Goal: Task Accomplishment & Management: Complete application form

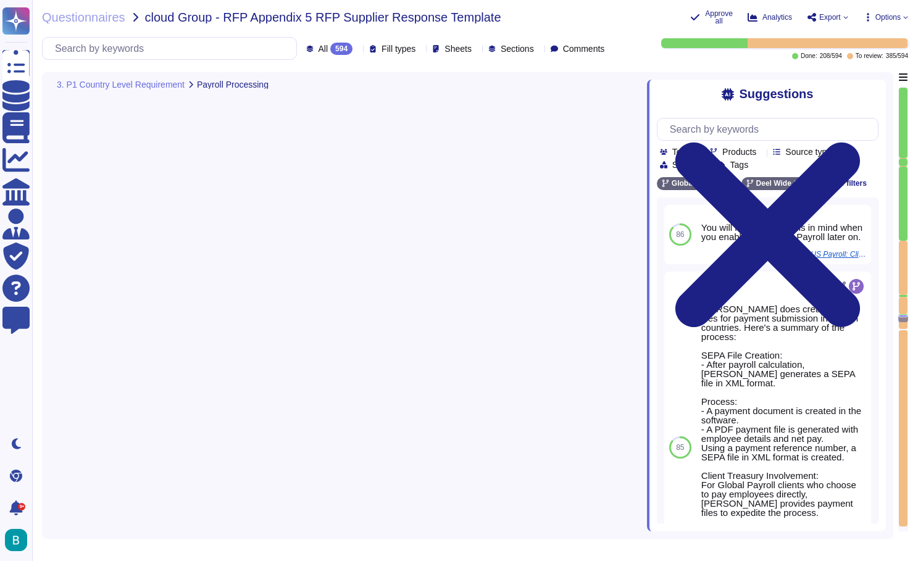
type textarea "You will need to keep this in mind when you enable Embedded Payroll later on."
type textarea "Salary sacrifice is a tax-effective arrangement where an employee agrees to for…"
type textarea "You can set up alerts for values that exceed average thresholds, which may trig…"
type textarea "Not possible - can be treated as a separate/own deduction if required"
type textarea "Deel provides a secure platform for uploading payroll data and receiving payrol…"
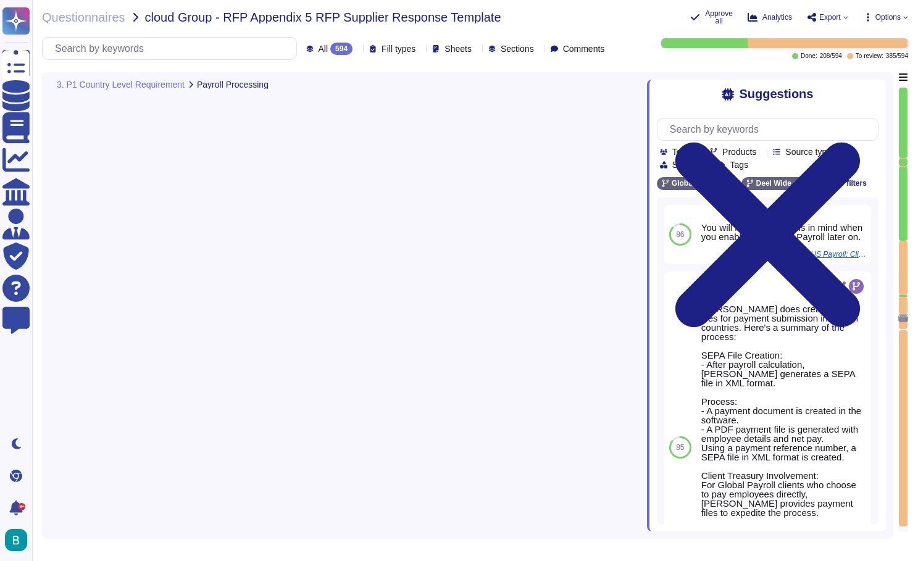
scroll to position [1, 0]
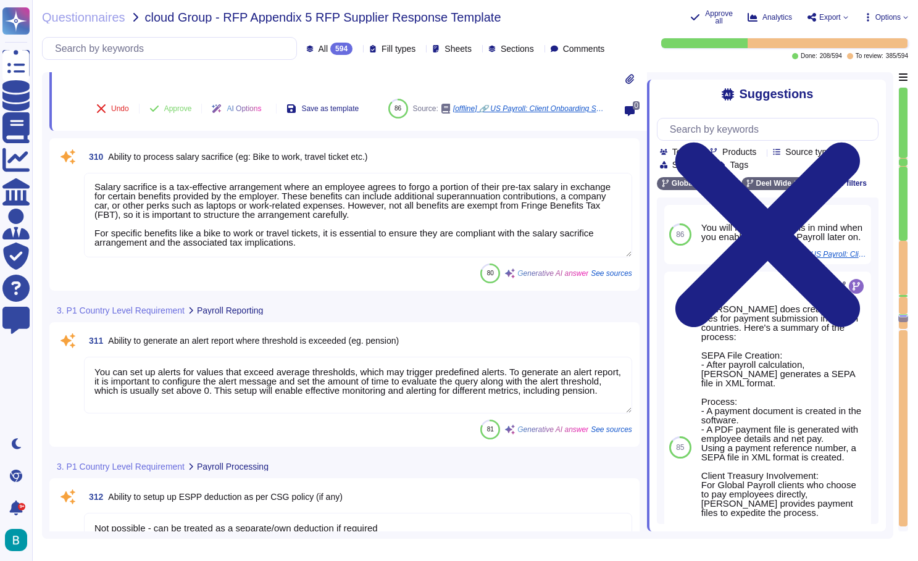
type textarea "Deel can configure calculations accordingly, including automatic gross-up calcu…"
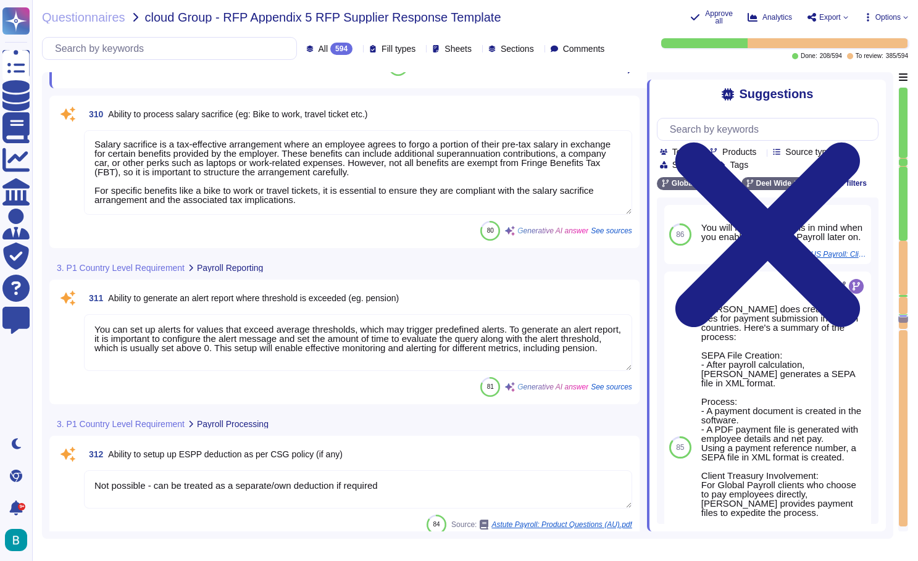
scroll to position [44736, 0]
type textarea "Yes per the local labor law and at client request"
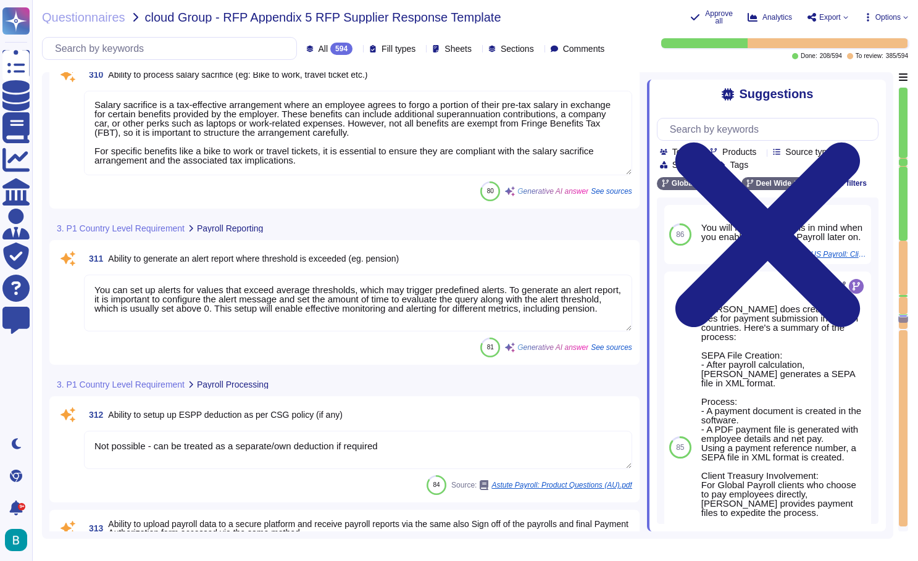
click at [368, 306] on textarea "You can set up alerts for values that exceed average thresholds, which may trig…" at bounding box center [358, 303] width 548 height 57
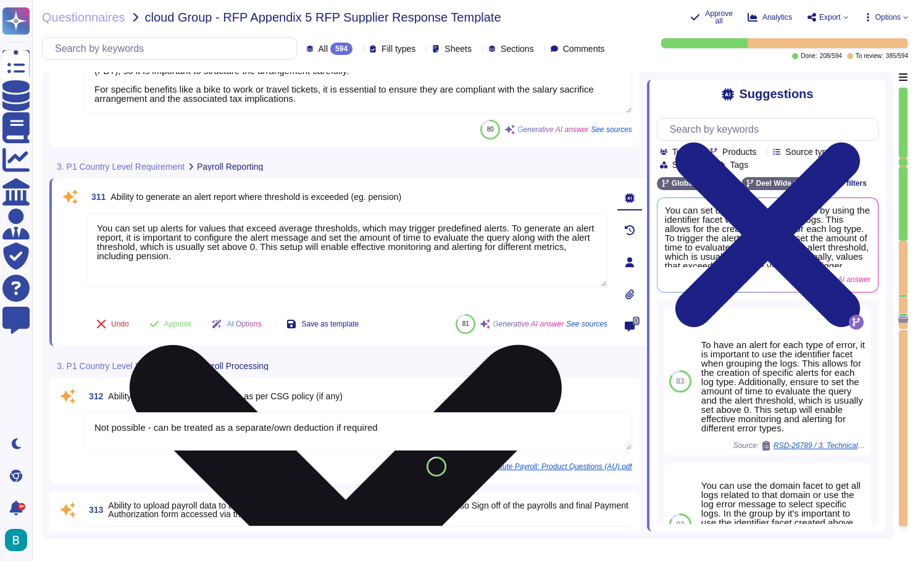
click at [481, 239] on textarea "You can set up alerts for values that exceed average thresholds, which may trig…" at bounding box center [346, 250] width 521 height 74
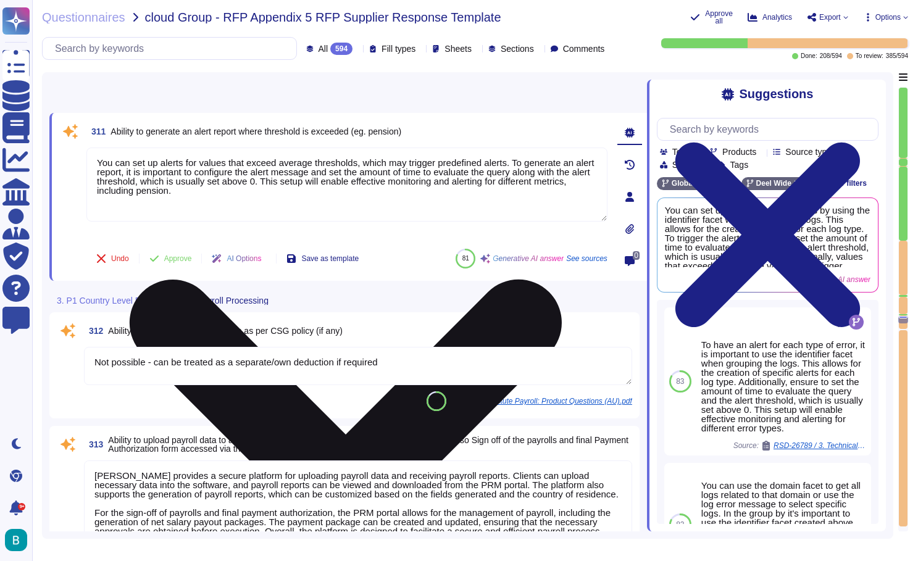
type textarea "Deel can prepare bank payment files for clients that align with their bank's re…"
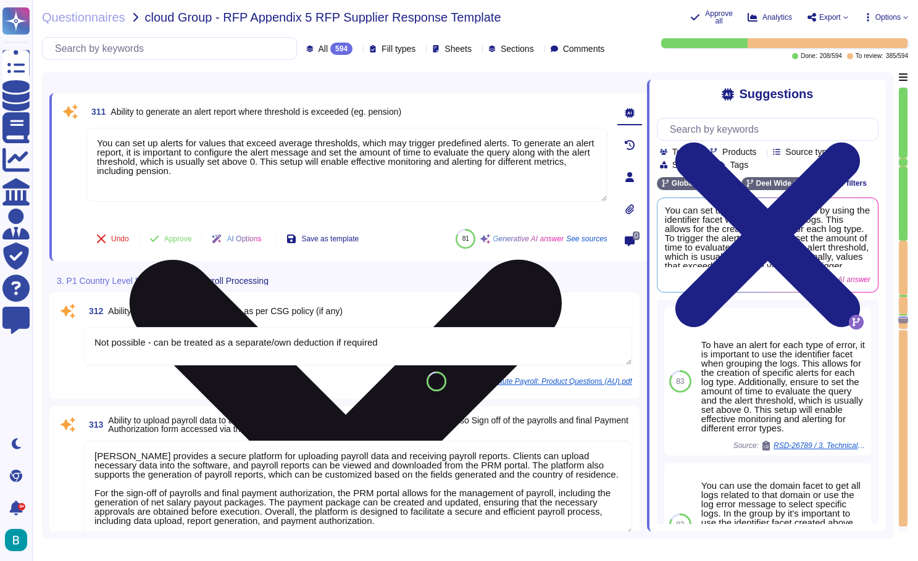
scroll to position [44808, 0]
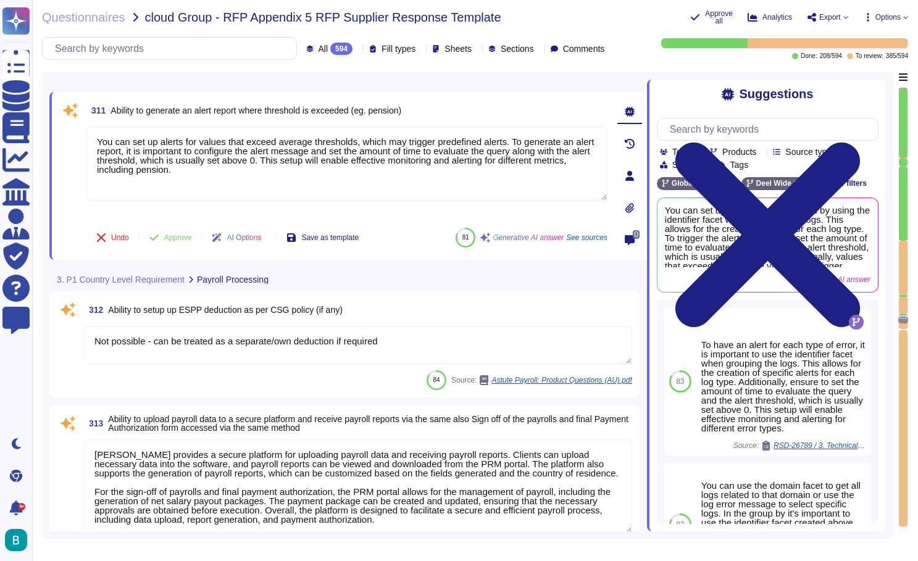
click at [414, 341] on textarea "Not possible - can be treated as a separate/own deduction if required" at bounding box center [358, 345] width 548 height 38
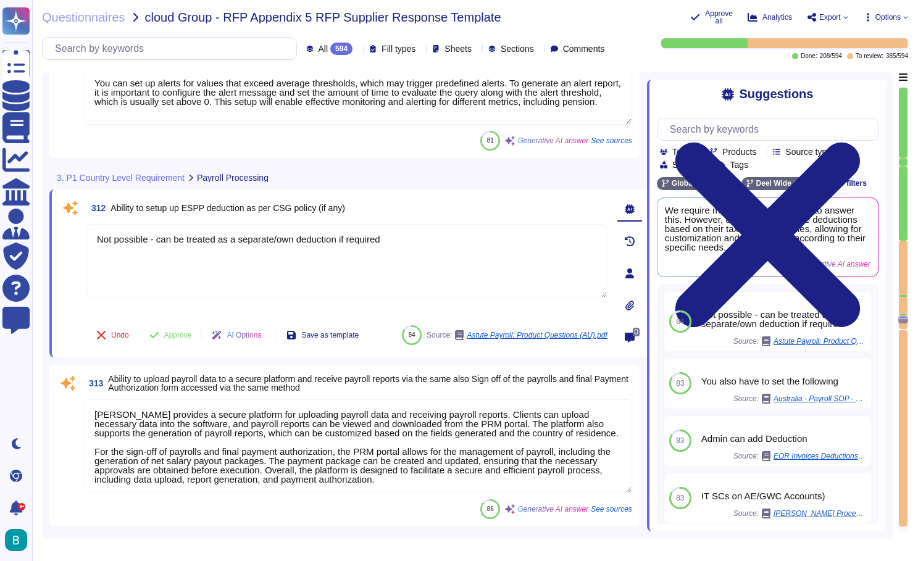
type textarea "Deel can prepare bank payment files for clients that align with their bank's re…"
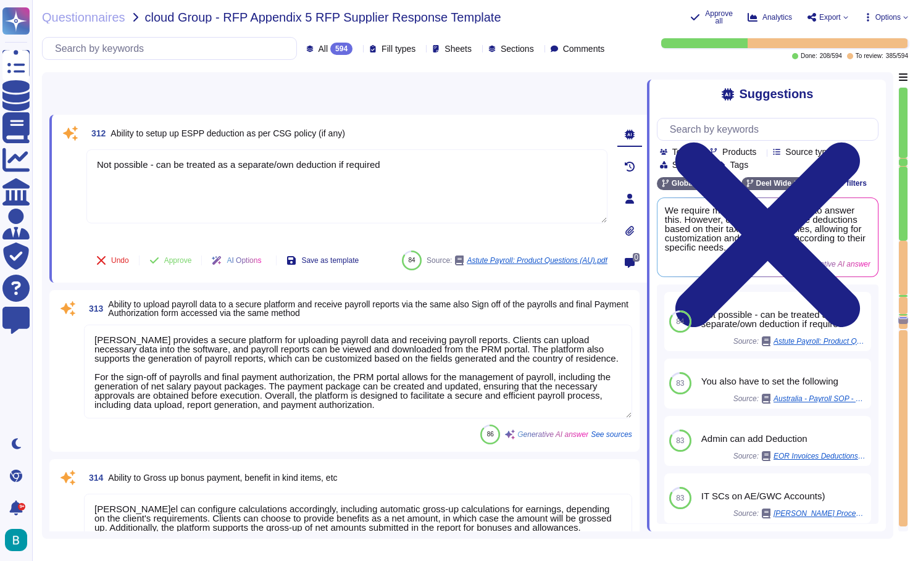
scroll to position [44984, 0]
type textarea "Deel provides a General Ledger (GL) Journal Report for Global Payroll clients, …"
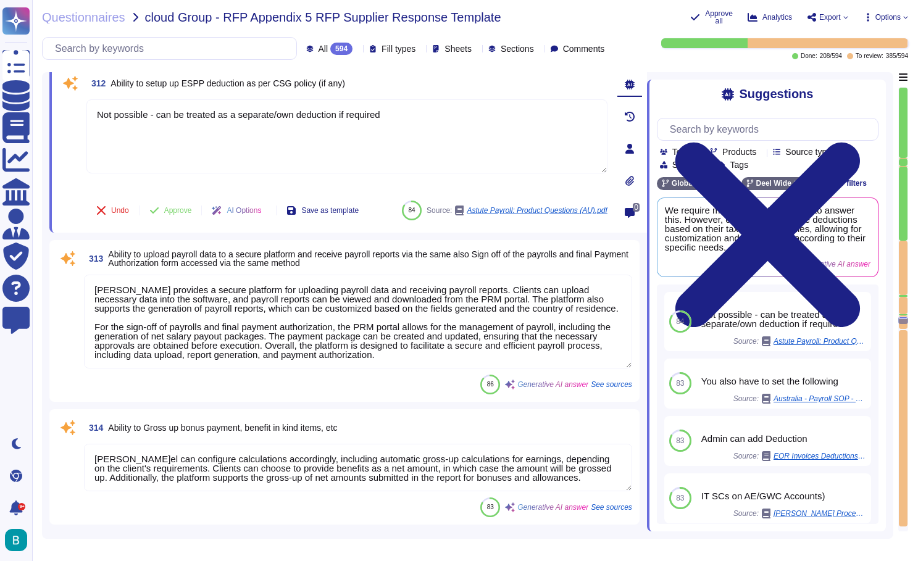
click at [337, 338] on textarea "Deel provides a secure platform for uploading payroll data and receiving payrol…" at bounding box center [358, 322] width 548 height 94
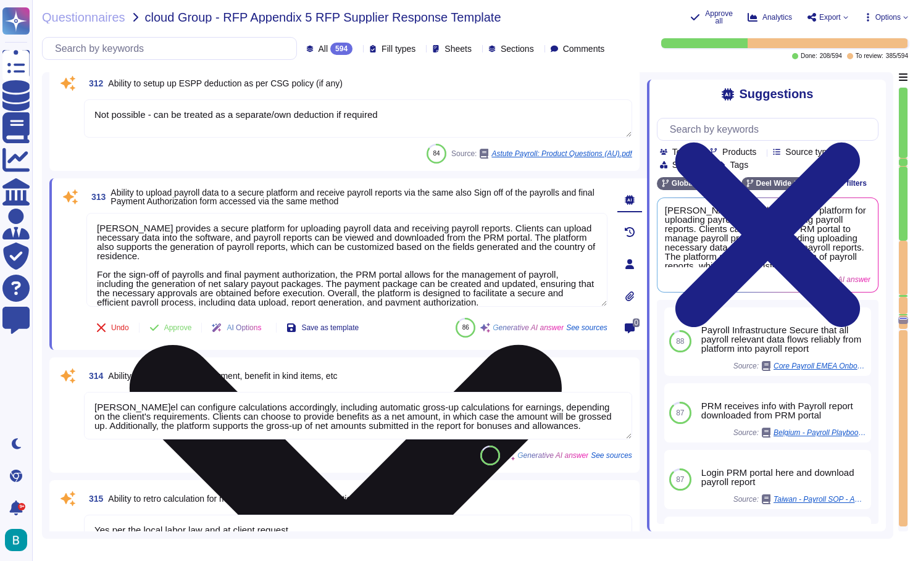
drag, startPoint x: 503, startPoint y: 303, endPoint x: 90, endPoint y: 219, distance: 421.4
click at [90, 219] on textarea "Deel provides a secure platform for uploading payroll data and receiving payrol…" at bounding box center [346, 260] width 521 height 94
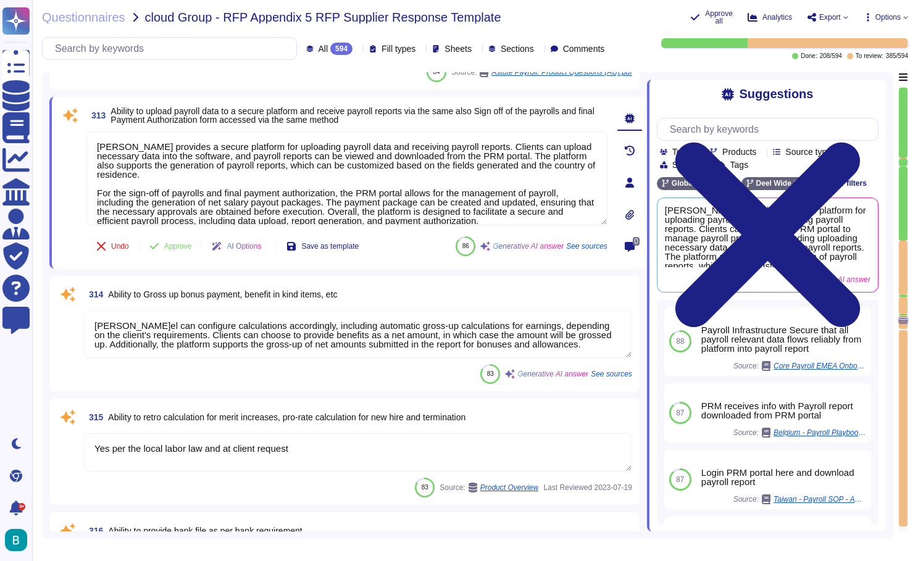
scroll to position [45083, 0]
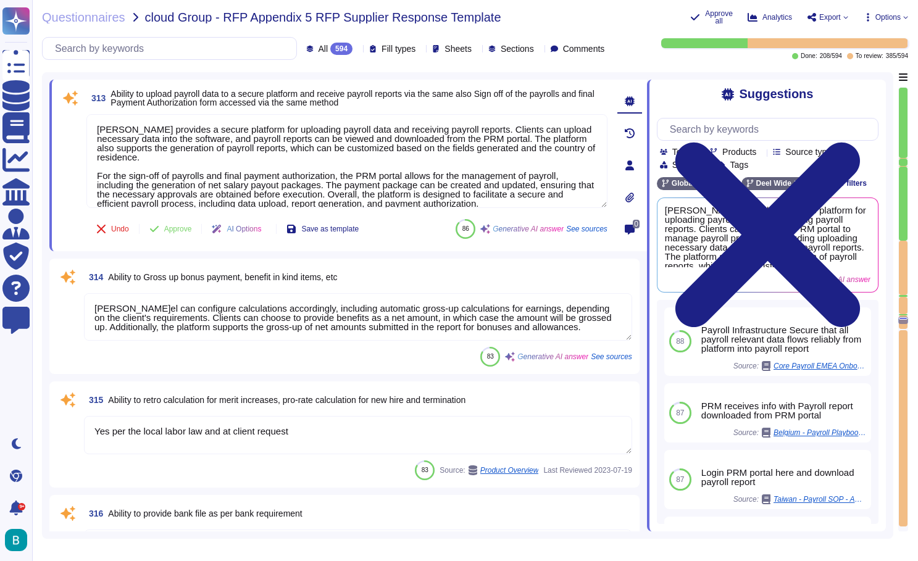
type textarea "Deel manages tax filings, compliance, and regulatory requirements, which includ…"
click at [346, 320] on textarea "Deel can configure calculations accordingly, including automatic gross-up calcu…" at bounding box center [358, 317] width 548 height 48
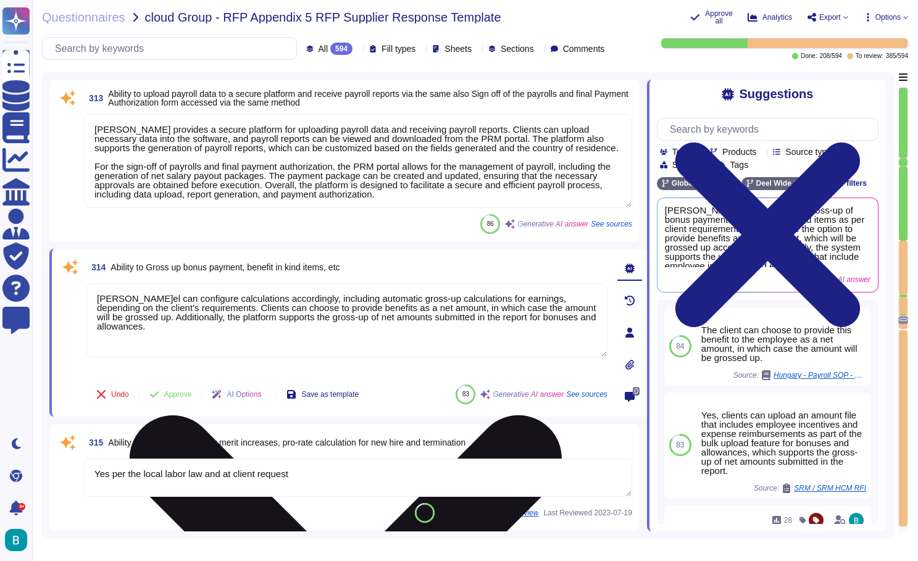
click at [346, 320] on textarea "Deel can configure calculations accordingly, including automatic gross-up calcu…" at bounding box center [346, 320] width 521 height 74
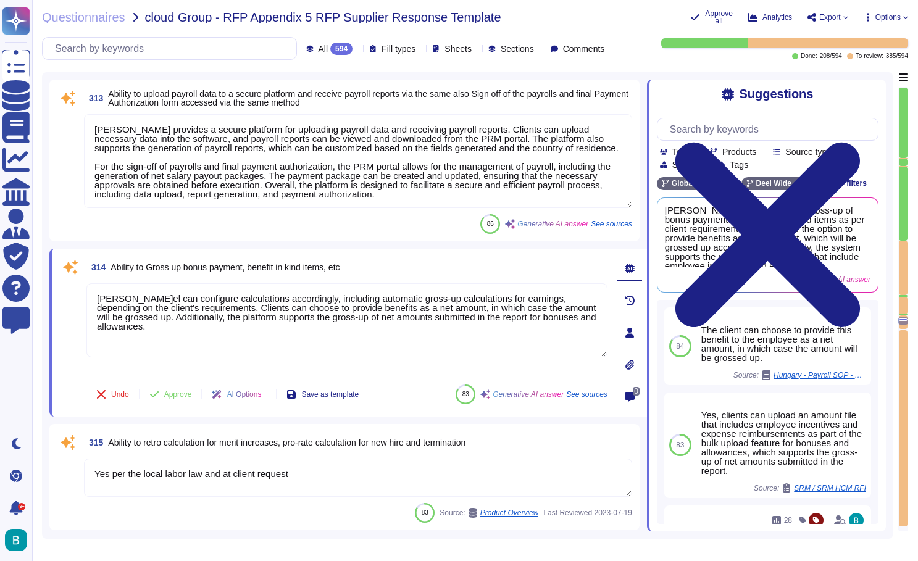
type textarea "Deel manages tax filings, compliance, and regulatory requirements, which includ…"
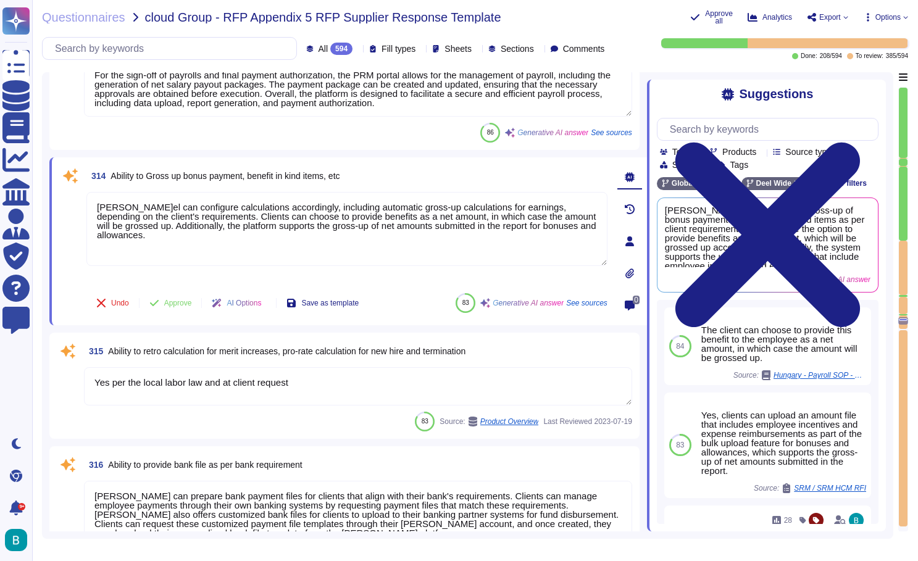
scroll to position [45173, 0]
click at [380, 383] on textarea "Yes per the local labor law and at client request" at bounding box center [358, 387] width 548 height 38
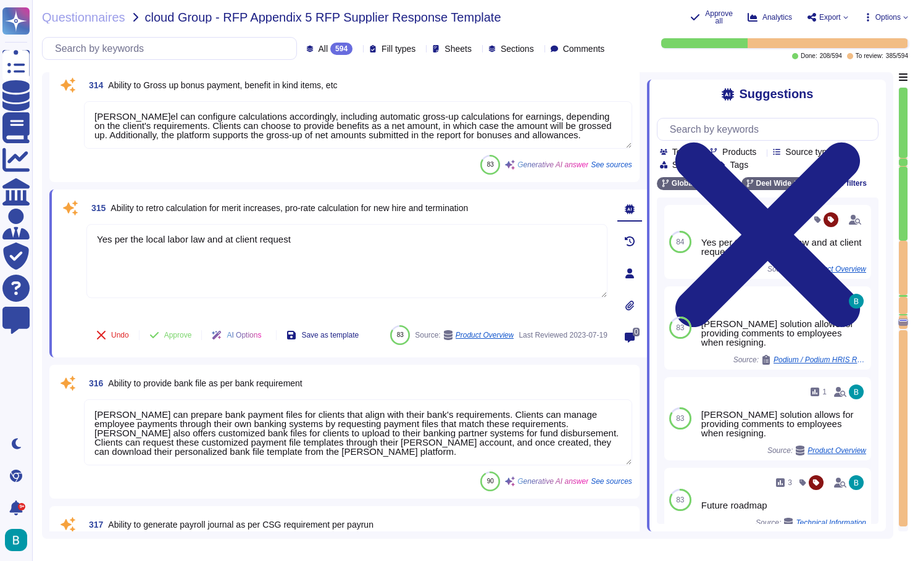
scroll to position [45273, 0]
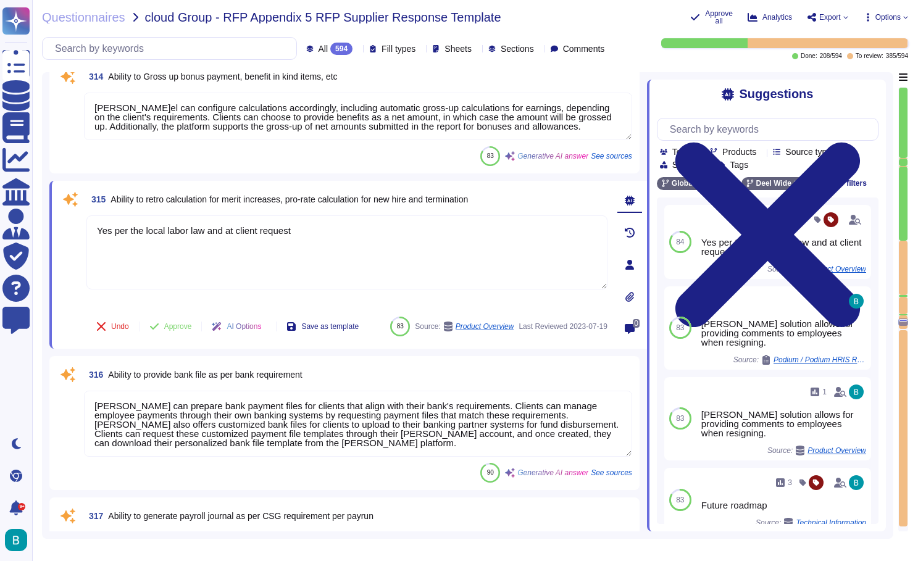
click at [338, 434] on textarea "Deel can prepare bank payment files for clients that align with their bank's re…" at bounding box center [358, 424] width 548 height 66
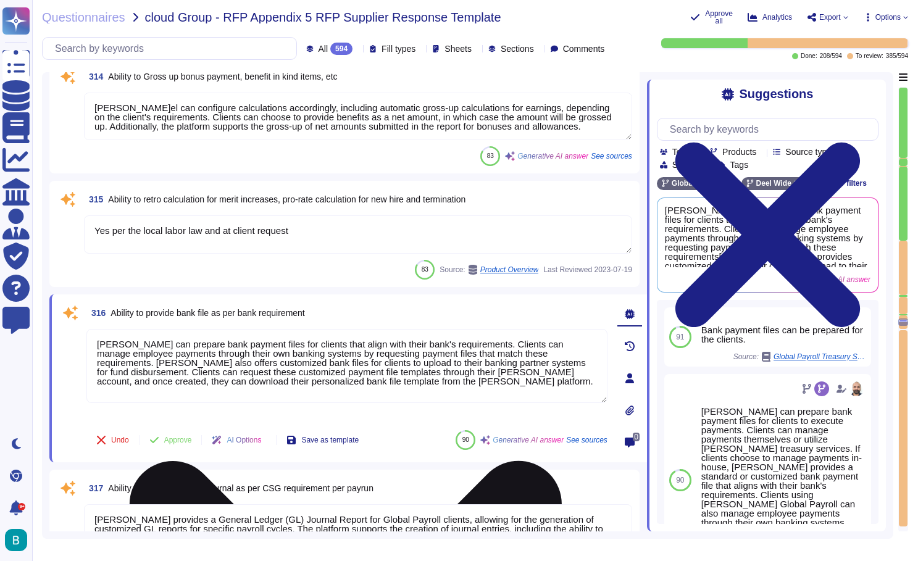
type textarea "Deel supports the syncing of payslips to Workday, allowing employees to access …"
click at [338, 434] on button "Save as template" at bounding box center [323, 440] width 92 height 25
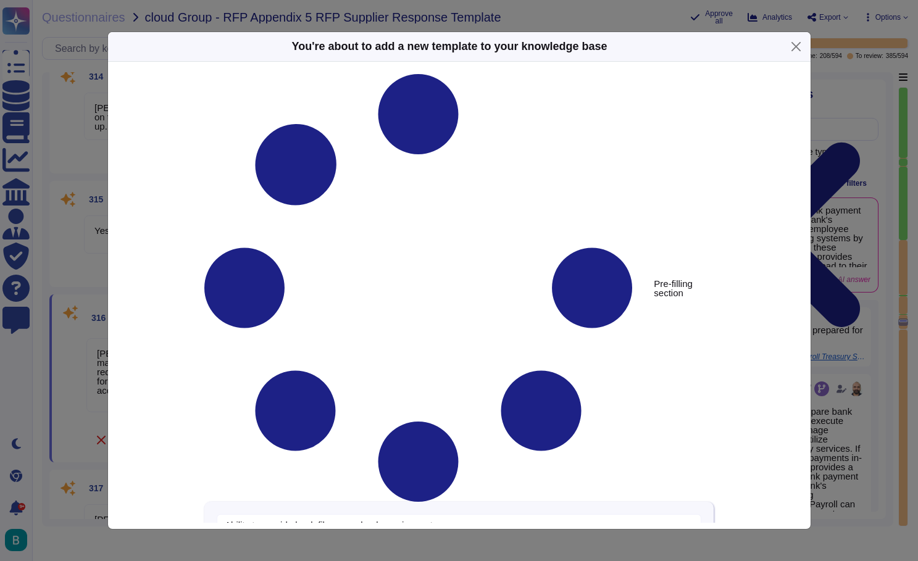
type textarea "Ability to provide bank file as per bank requirement"
type textarea "Deel can prepare bank payment files for clients that align with their bank's re…"
click at [798, 48] on button "Close" at bounding box center [795, 46] width 19 height 19
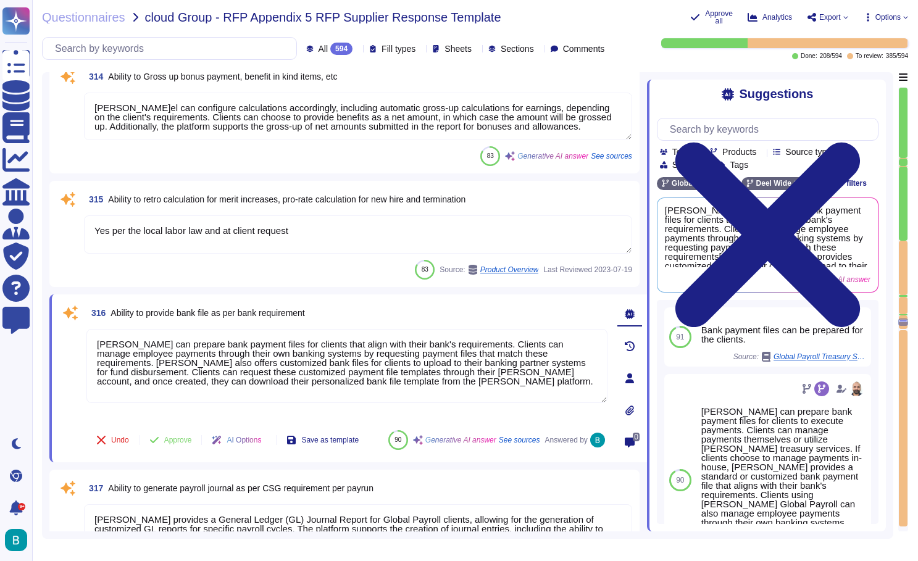
click at [304, 312] on span "Ability to provide bank file as per bank requirement" at bounding box center [208, 313] width 194 height 10
copy span "Ability to provide bank file as per bank requirement"
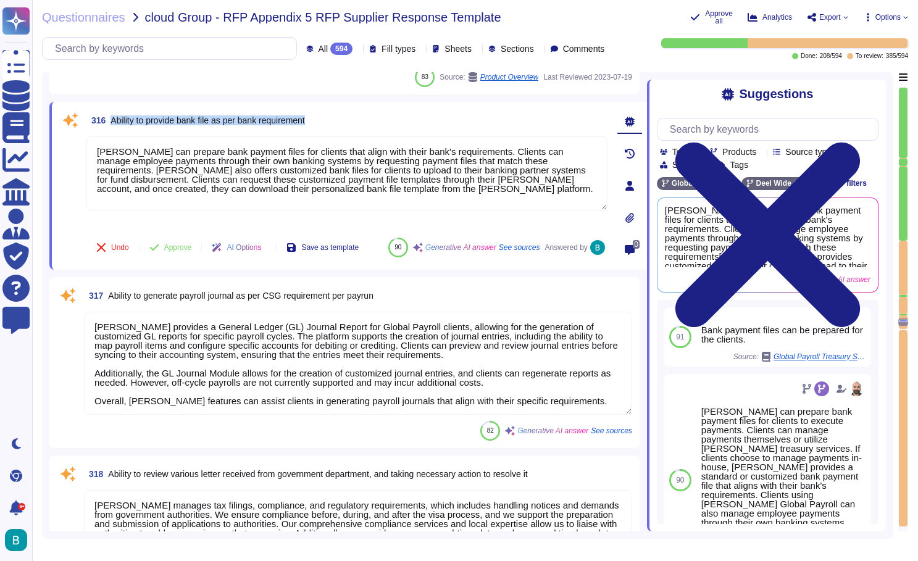
scroll to position [45507, 0]
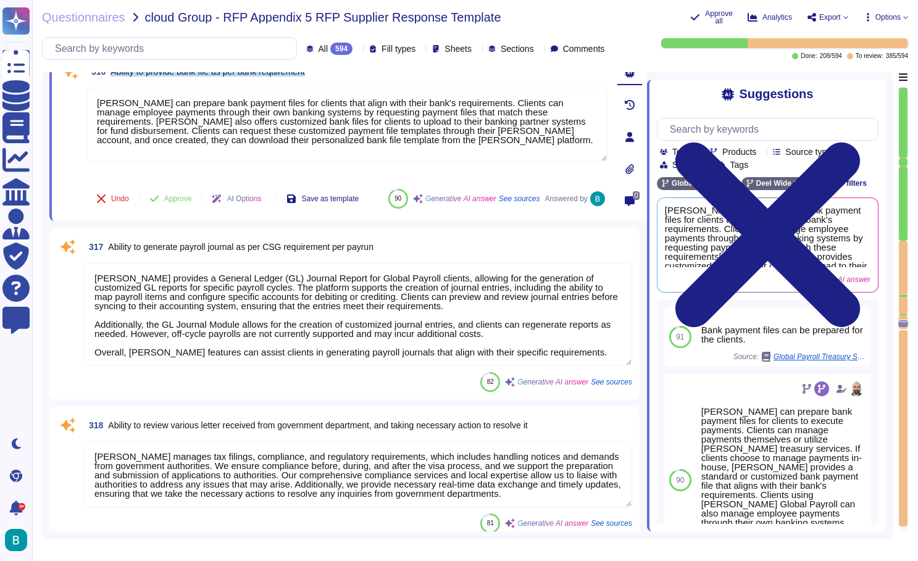
type textarea "We can run off cycle payments on demand as long as the month is not "closed" me…"
click at [360, 304] on textarea "Deel provides a General Ledger (GL) Journal Report for Global Payroll clients, …" at bounding box center [358, 314] width 548 height 103
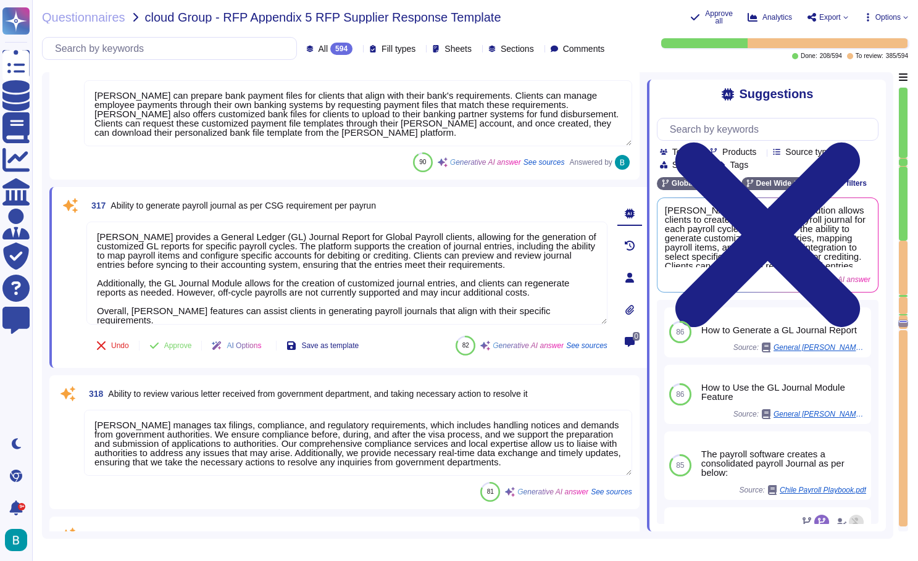
type textarea "Partially, Deel can do all payments except Pension."
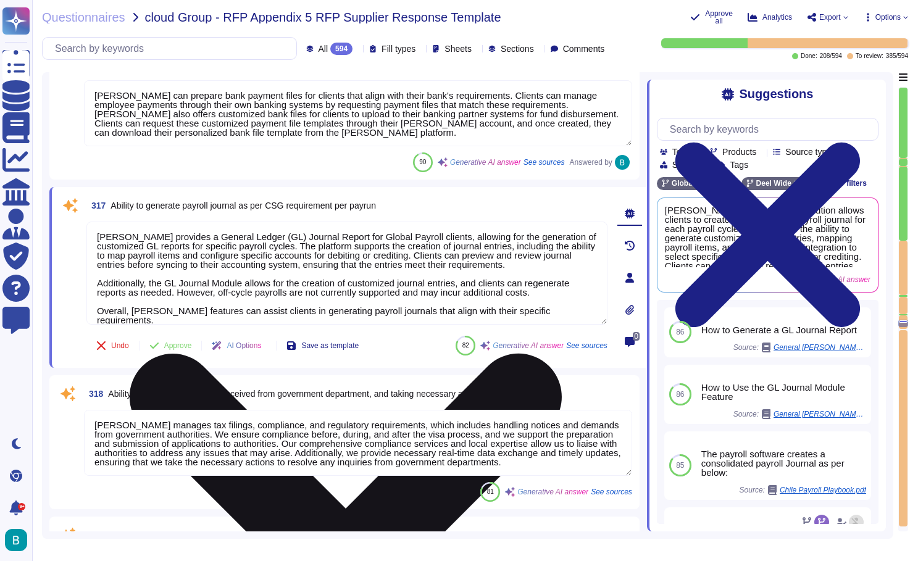
drag, startPoint x: 583, startPoint y: 309, endPoint x: 89, endPoint y: 231, distance: 500.6
click at [89, 231] on textarea "Deel provides a General Ledger (GL) Journal Report for Global Payroll clients, …" at bounding box center [346, 273] width 521 height 103
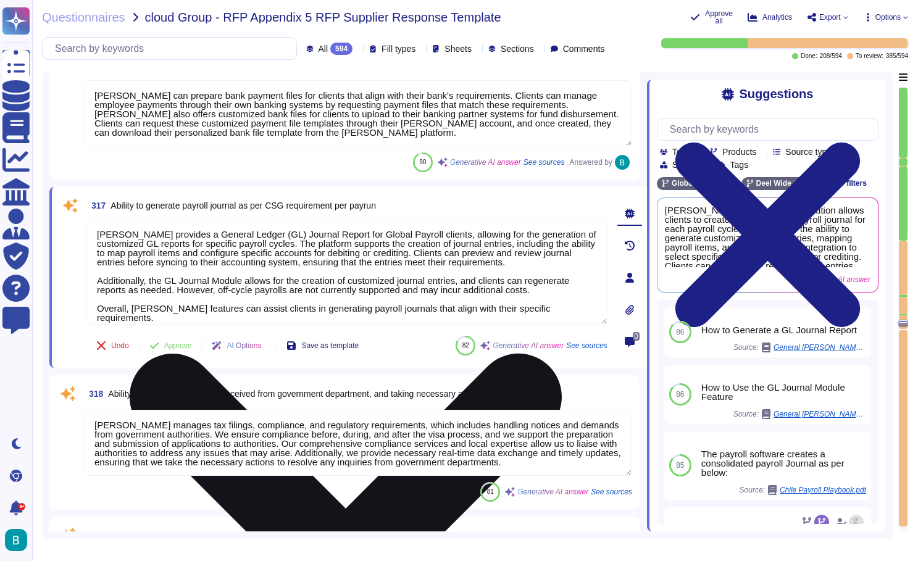
scroll to position [1, 0]
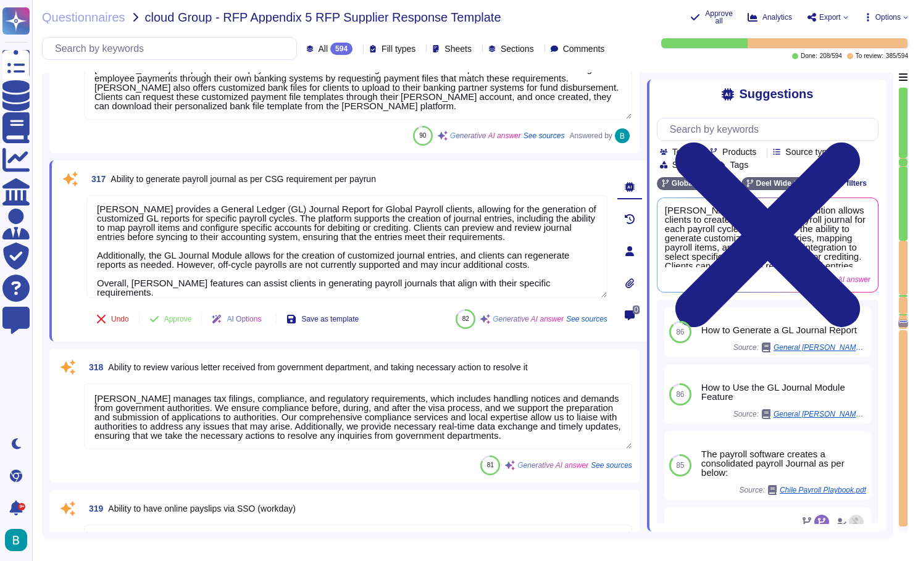
type textarea "Deel has the capability to act as the point of contact with various governmenta…"
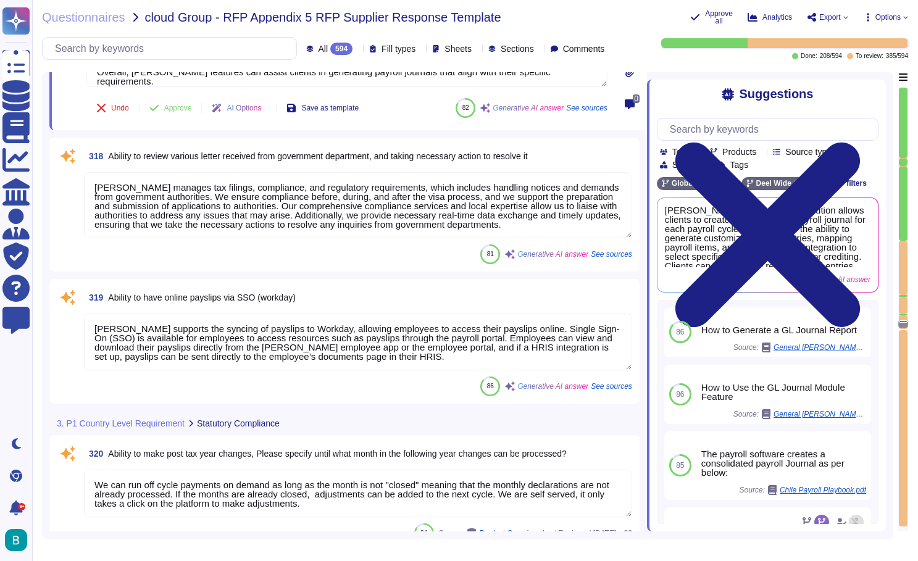
type textarea "Deel provides legislation updates and guidance on legislation interpretation th…"
click at [411, 340] on textarea "Deel supports the syncing of payslips to Workday, allowing employees to access …" at bounding box center [358, 340] width 548 height 57
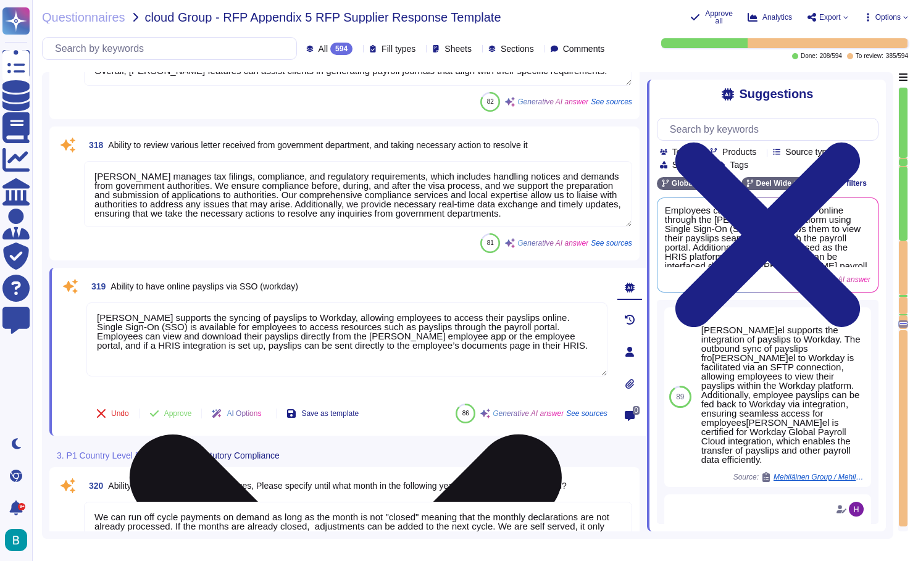
scroll to position [0, 0]
click at [411, 340] on textarea "Deel supports the syncing of payslips to Workday, allowing employees to access …" at bounding box center [346, 339] width 521 height 74
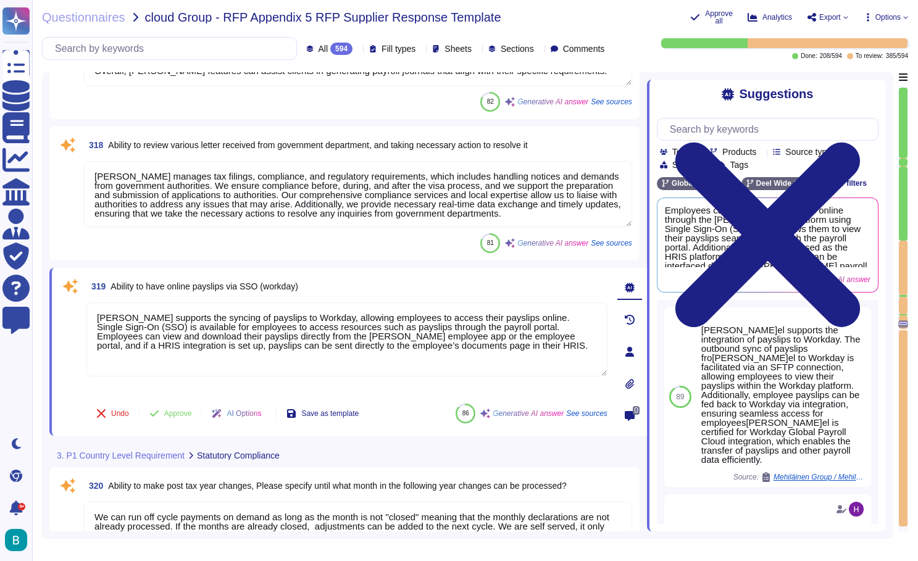
type textarea "Deel provides legislation updates and guidance on legislation interpretation th…"
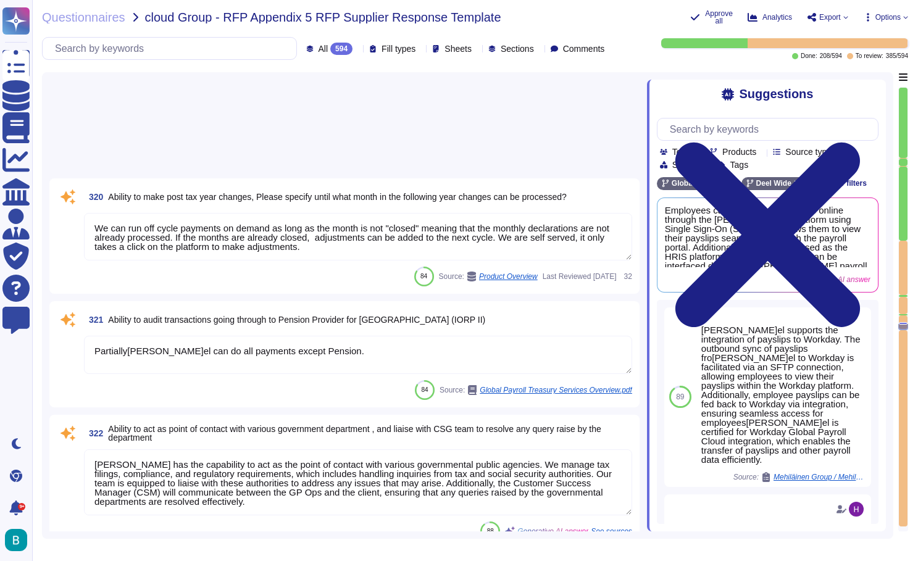
scroll to position [46092, 0]
type textarea "Supported."
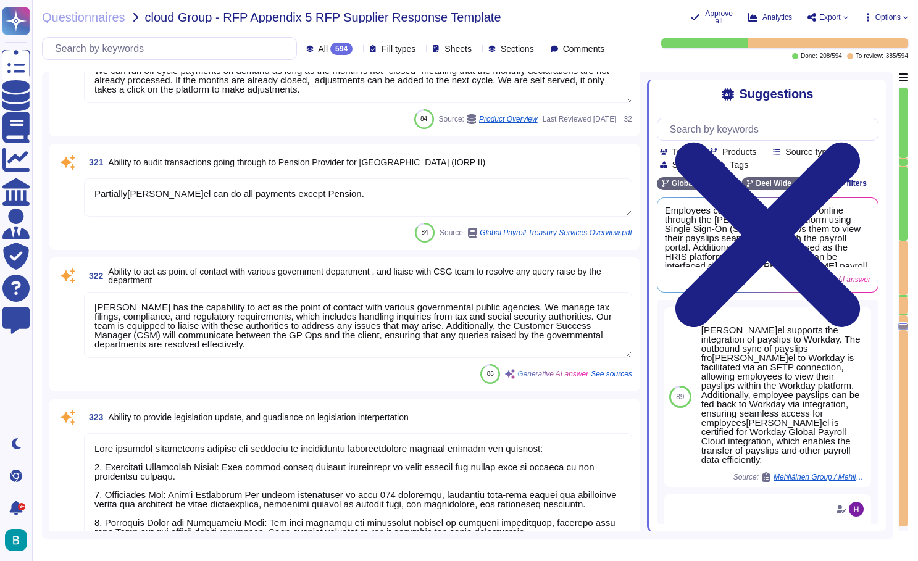
type textarea "The Deel platform allows for the generation of employment certificates. Employe…"
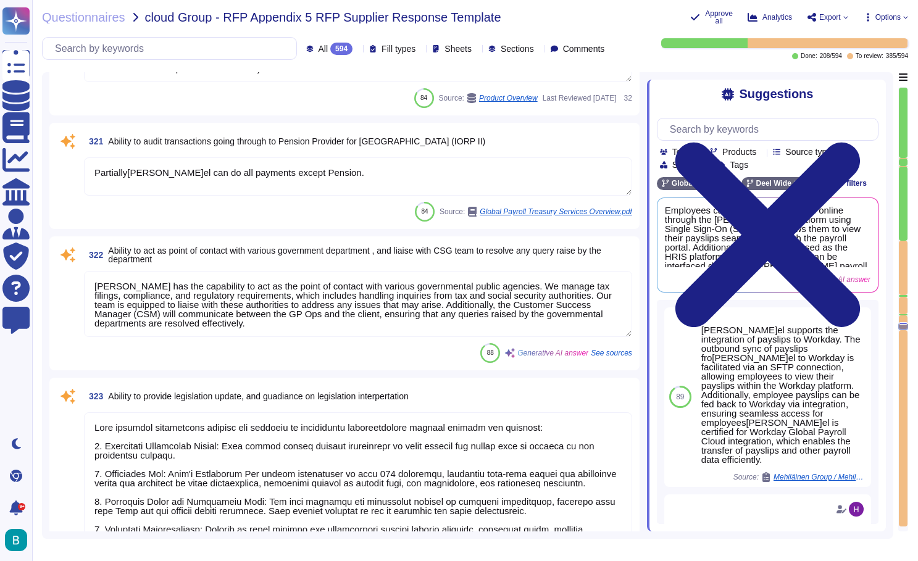
scroll to position [46171, 0]
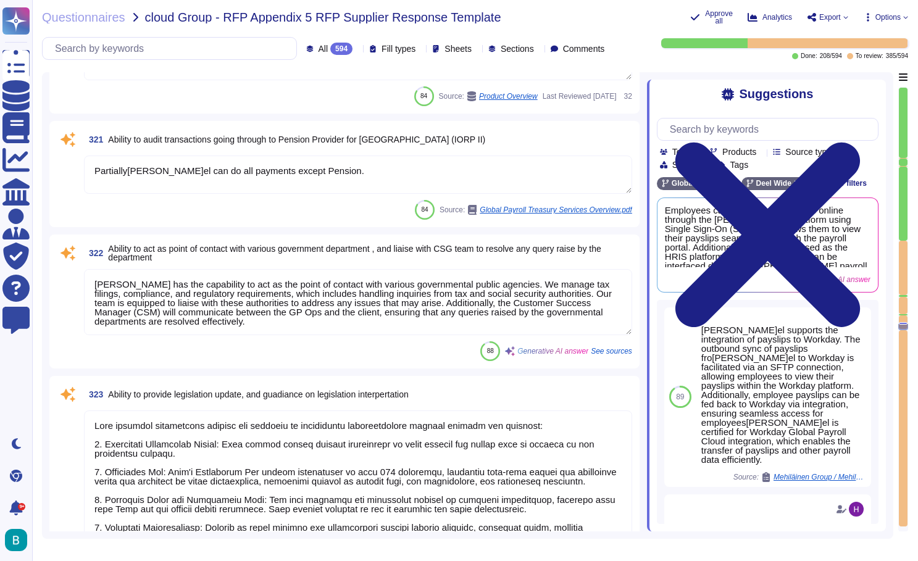
click at [530, 0] on div "Questionnaires cloud Group - RFP Appendix 5 RFP Supplier Response Template Appr…" at bounding box center [475, 280] width 886 height 561
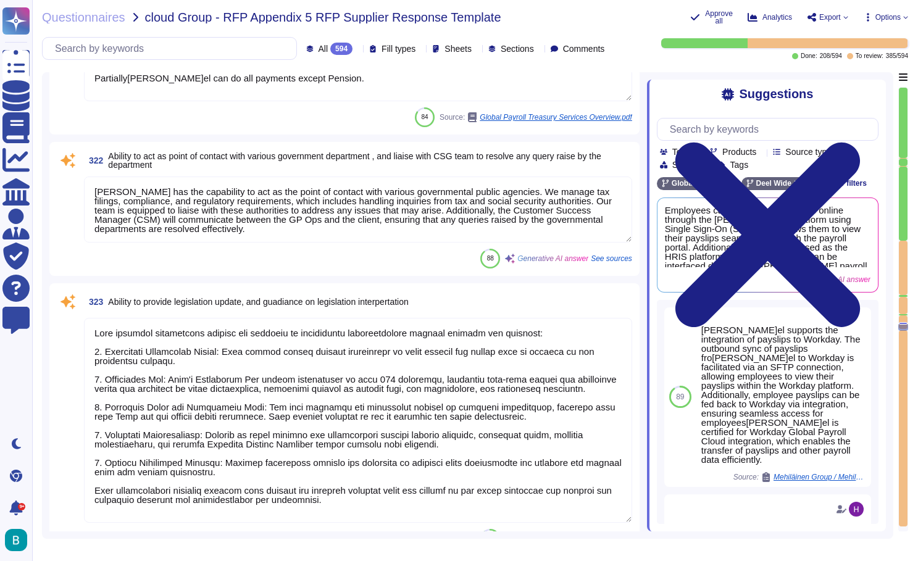
scroll to position [46267, 0]
type textarea "The tax and contribution certificate for employees' annual earnings must be dis…"
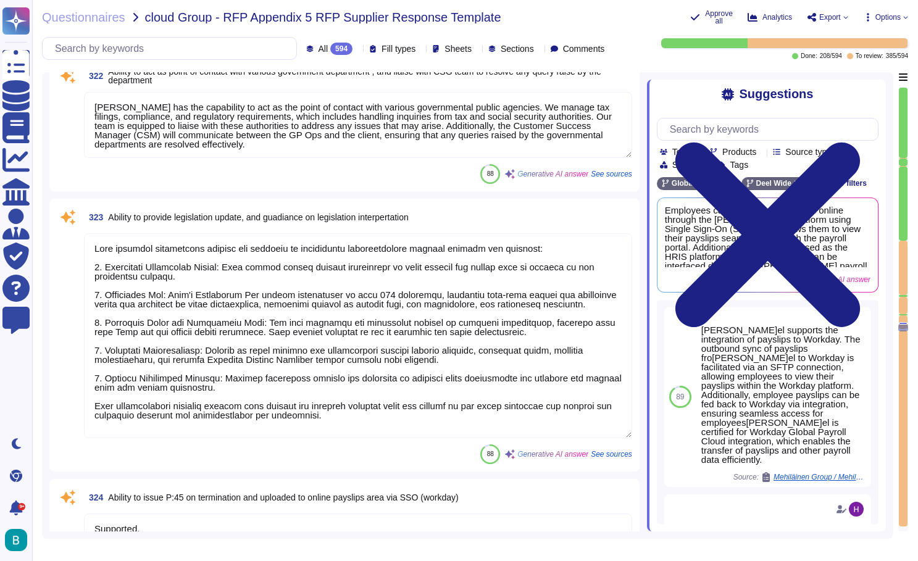
scroll to position [46438, 0]
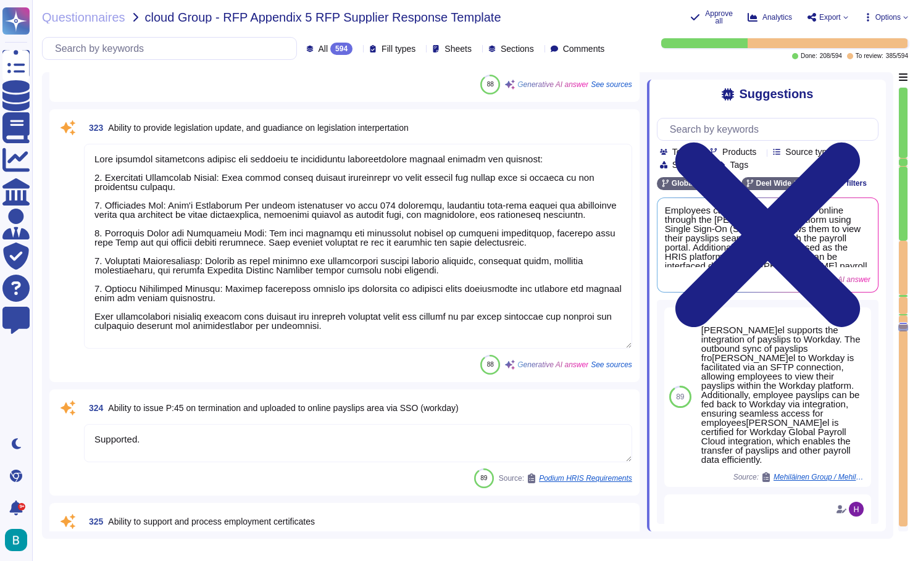
type textarea "Upload the Converted Gross To Net Report in PRM portal"
drag, startPoint x: 382, startPoint y: 341, endPoint x: 60, endPoint y: 159, distance: 369.9
click at [60, 159] on div "323 Ability to provide legislation update, and guadiance on legislation interpe…" at bounding box center [344, 246] width 575 height 258
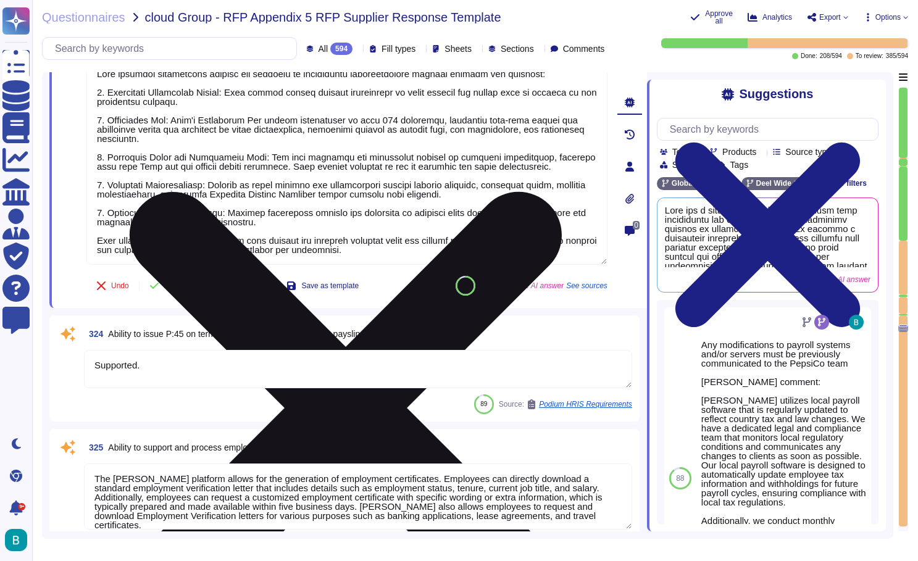
scroll to position [46619, 0]
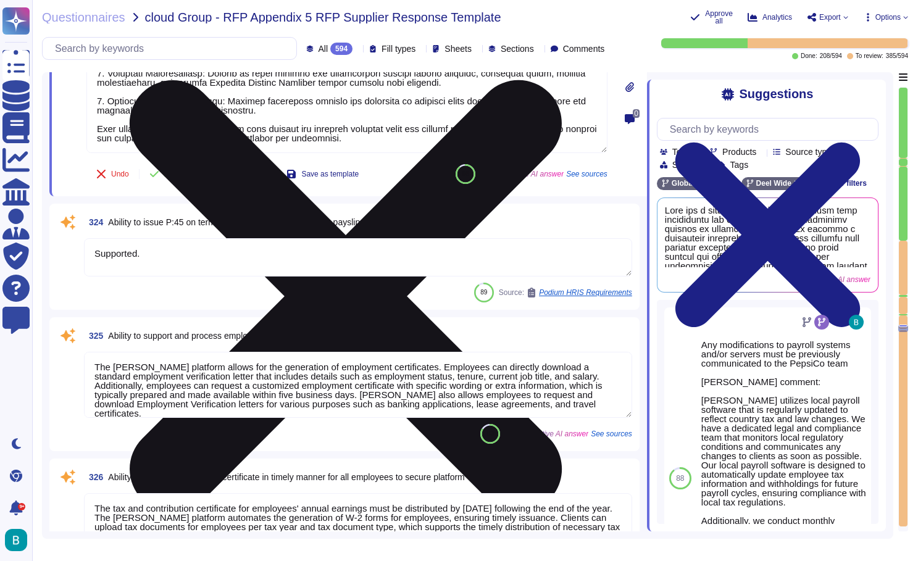
type textarea "Deel supports electronic filing of some regulatory documents, please note that …"
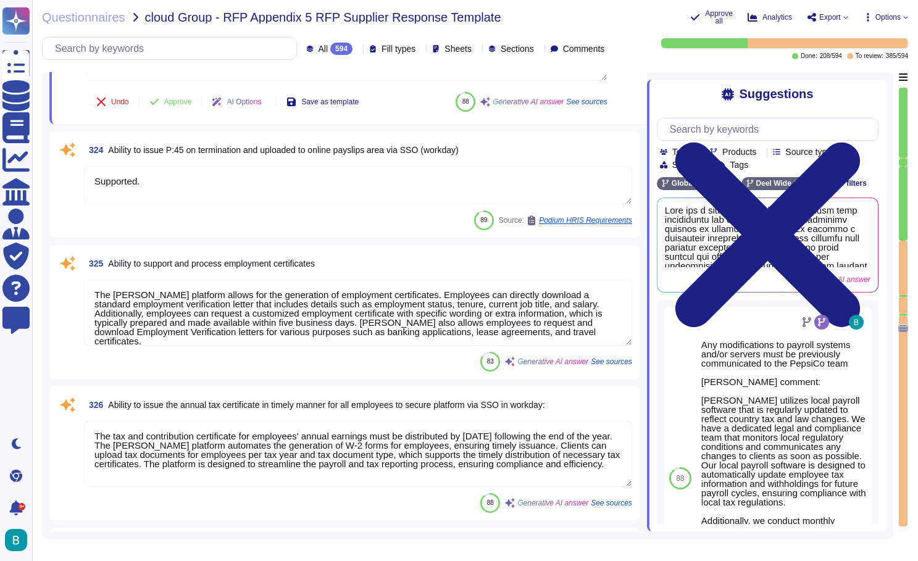
scroll to position [46746, 0]
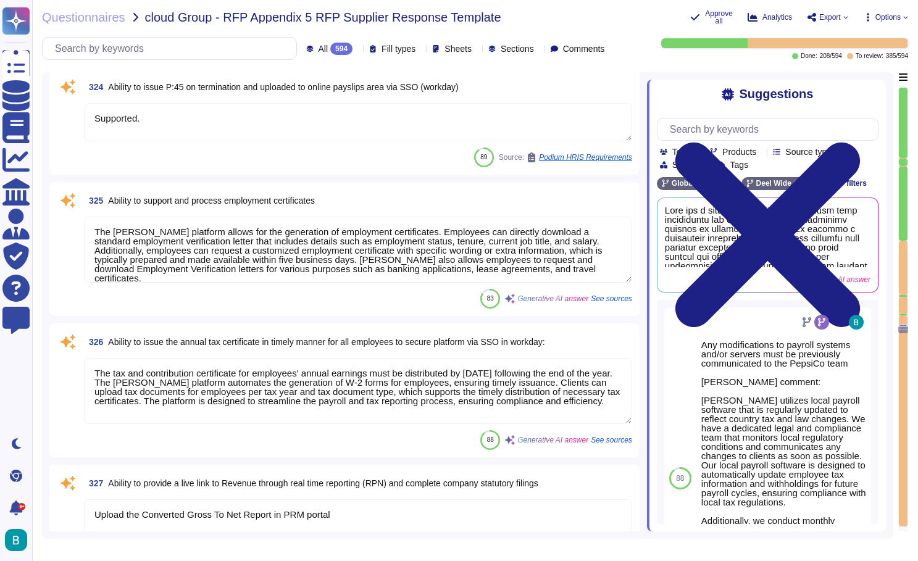
type textarea "Deel can support the completion of statutory surveys and ad hoc government requ…"
click at [443, 270] on textarea "The Deel platform allows for the generation of employment certificates. Employe…" at bounding box center [358, 250] width 548 height 66
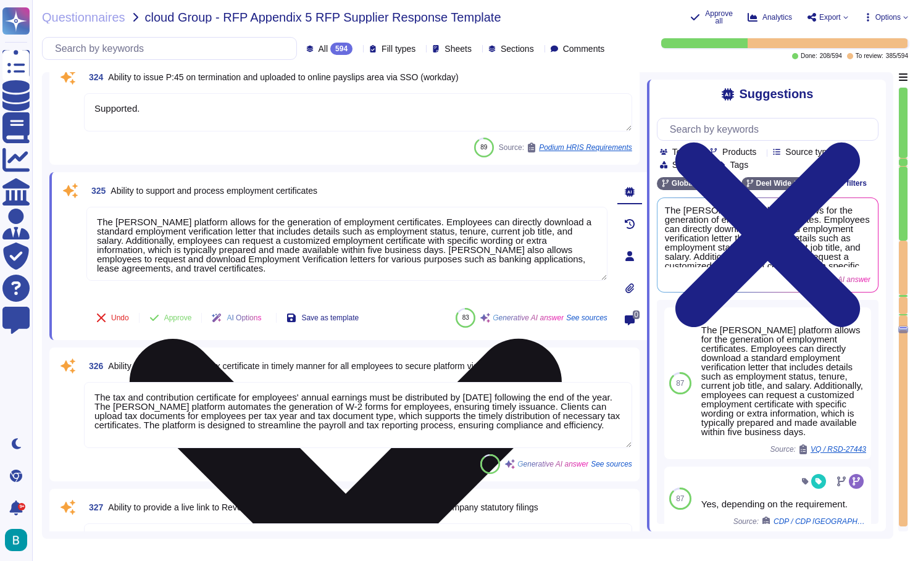
click at [443, 270] on textarea "The Deel platform allows for the generation of employment certificates. Employe…" at bounding box center [346, 244] width 521 height 74
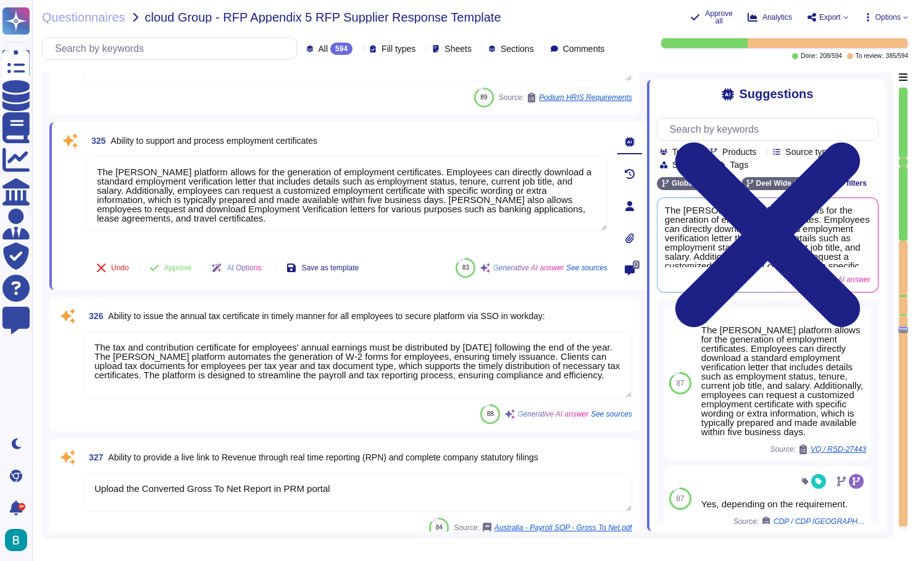
type textarea "Deel can support the completion of statutory surveys and ad hoc government requ…"
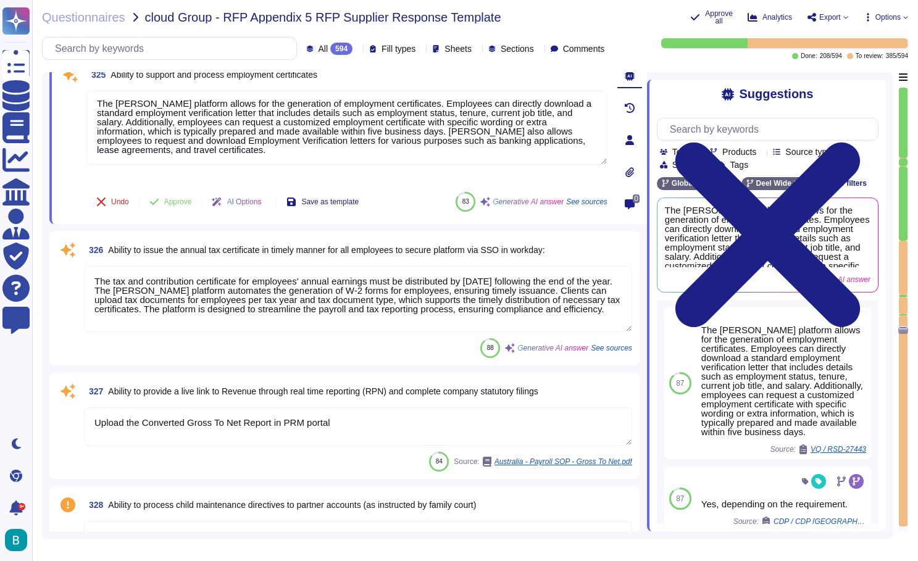
scroll to position [46969, 0]
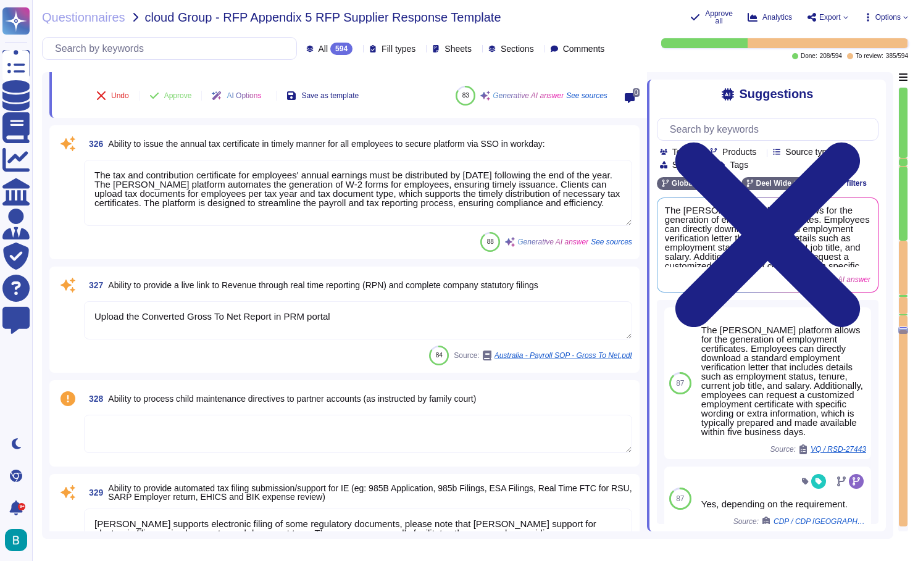
type textarea "Deel's platform includes an integrated ad hoc reporting tool that allows users …"
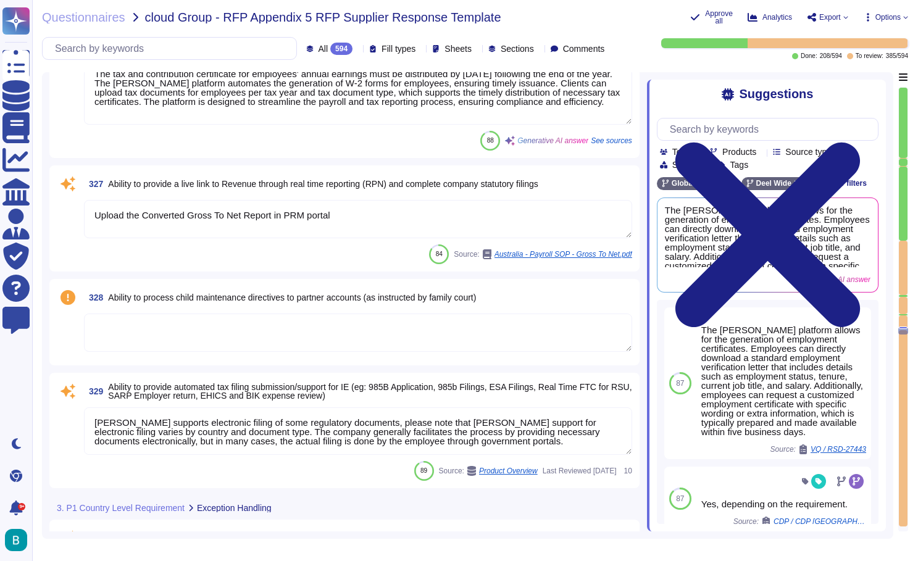
type textarea "Deel provides standardized payroll reports, including Gross-to-Net (G2N) report…"
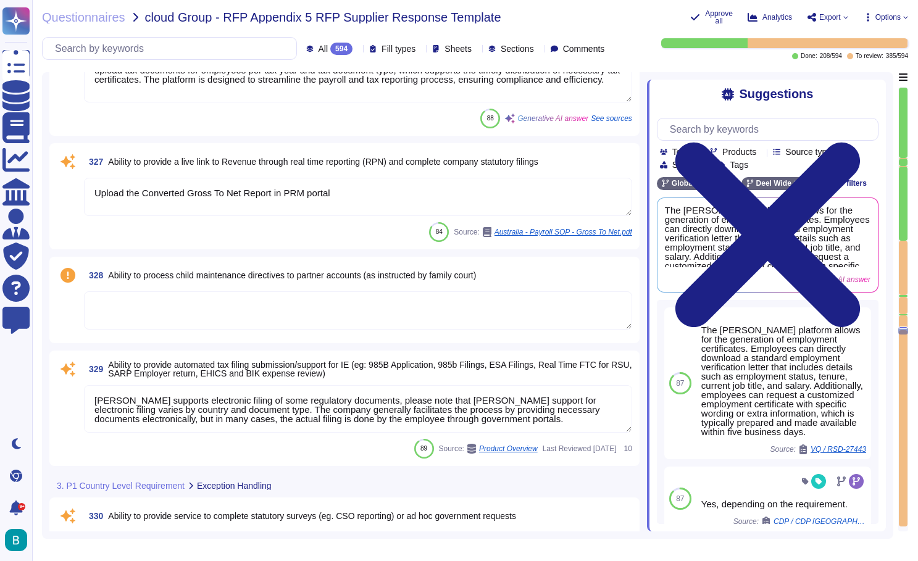
click at [392, 317] on textarea at bounding box center [358, 310] width 548 height 38
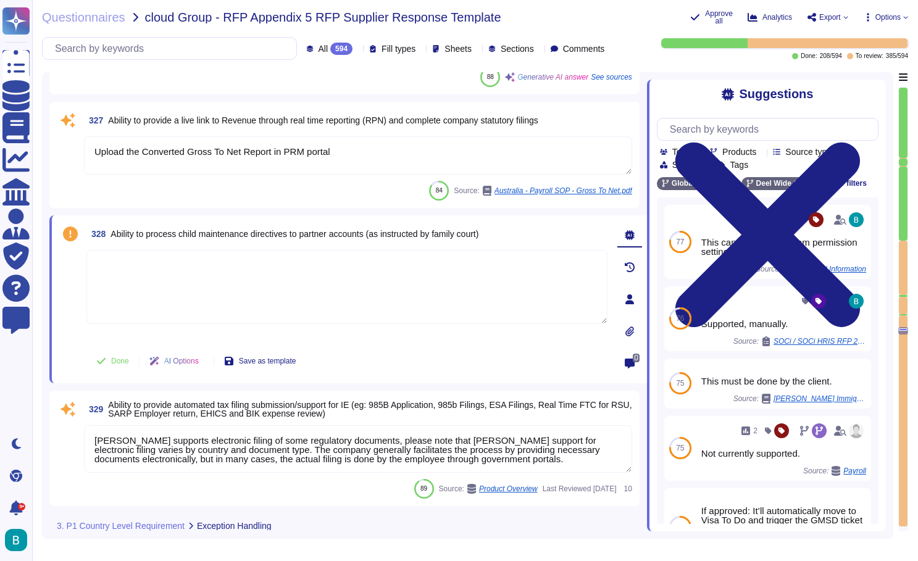
type textarea "Deel provides standardized payroll reports, including Gross-to-Net (G2N) report…"
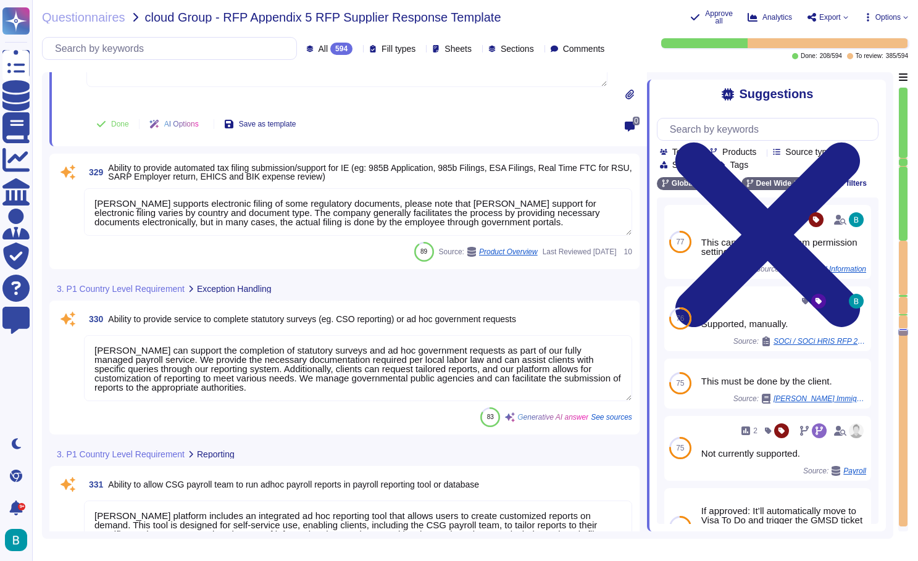
scroll to position [47315, 0]
type textarea "Invoicing is usually issued through Deel Inc. (USA), however for select service…"
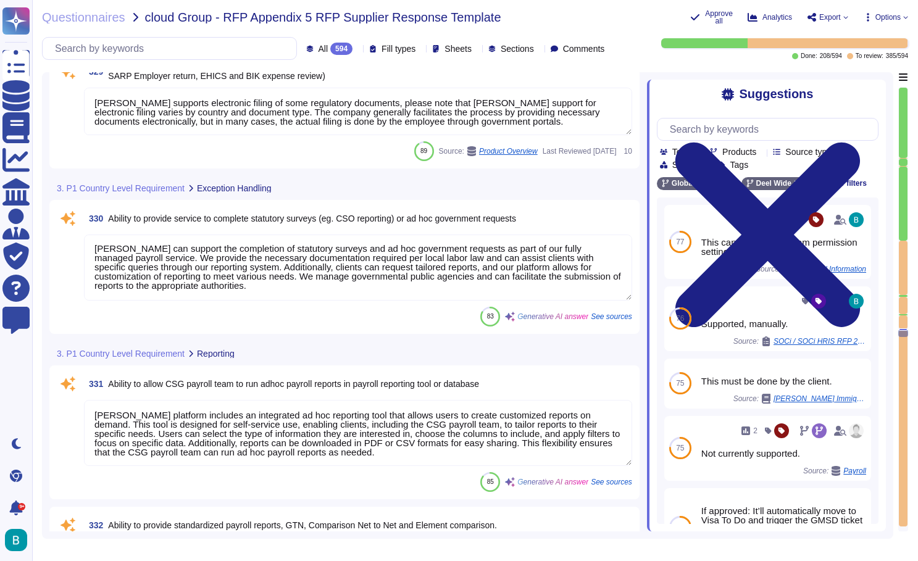
scroll to position [1, 0]
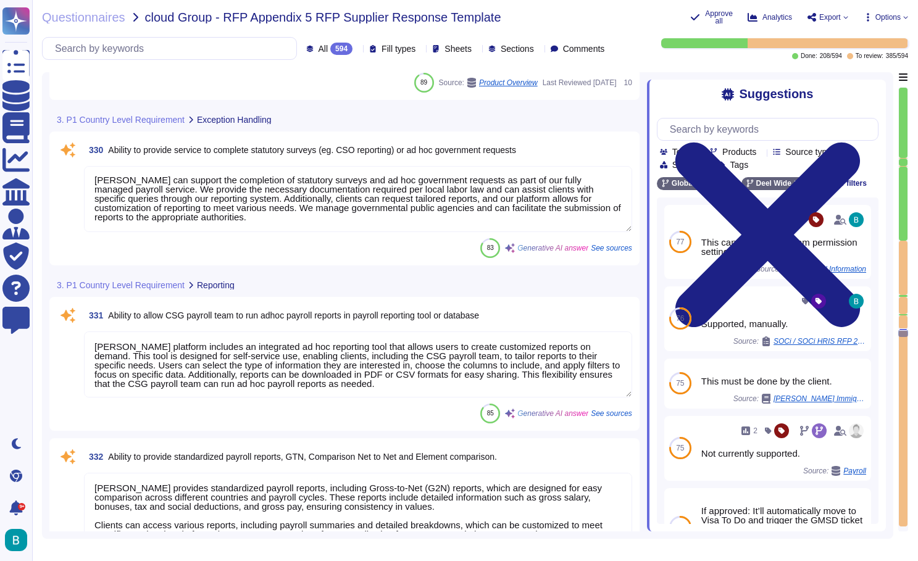
type textarea "Deel supports superannuation contributions for employees in Australia. As part …"
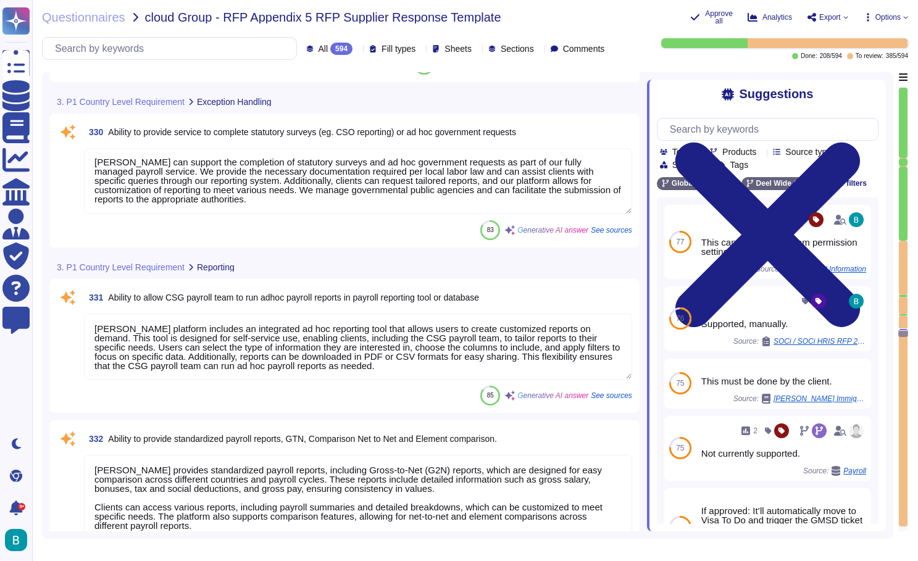
scroll to position [47502, 0]
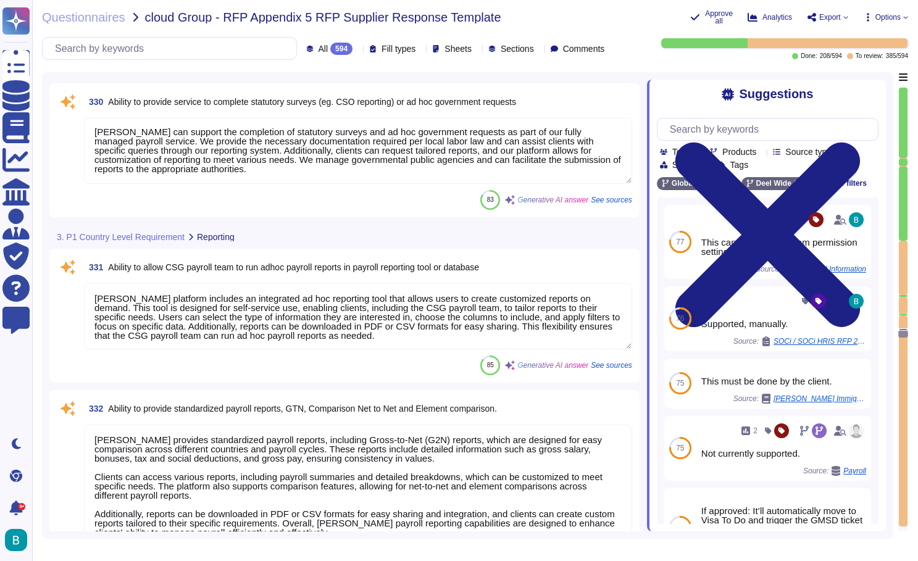
click at [364, 316] on textarea "Deel's platform includes an integrated ad hoc reporting tool that allows users …" at bounding box center [358, 316] width 548 height 66
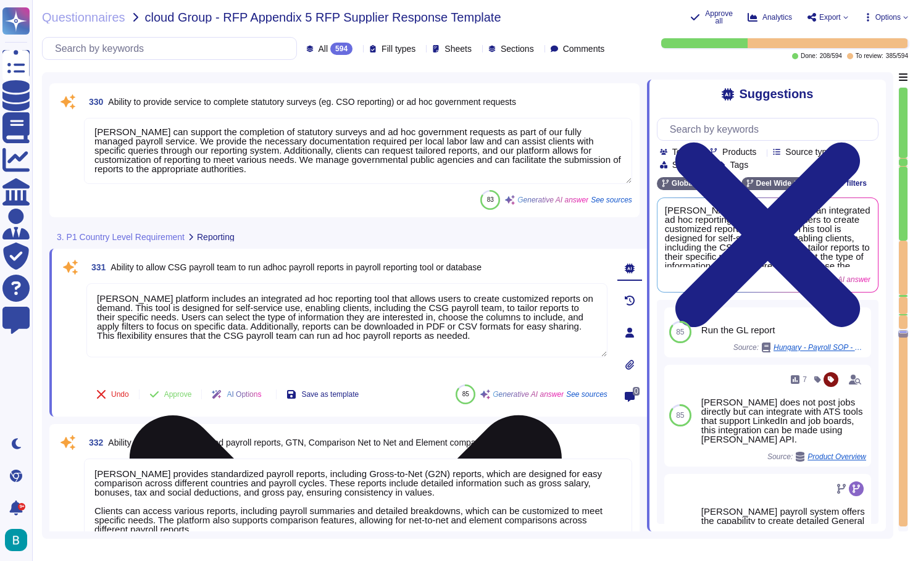
click at [364, 316] on textarea "Deel's platform includes an integrated ad hoc reporting tool that allows users …" at bounding box center [346, 320] width 521 height 74
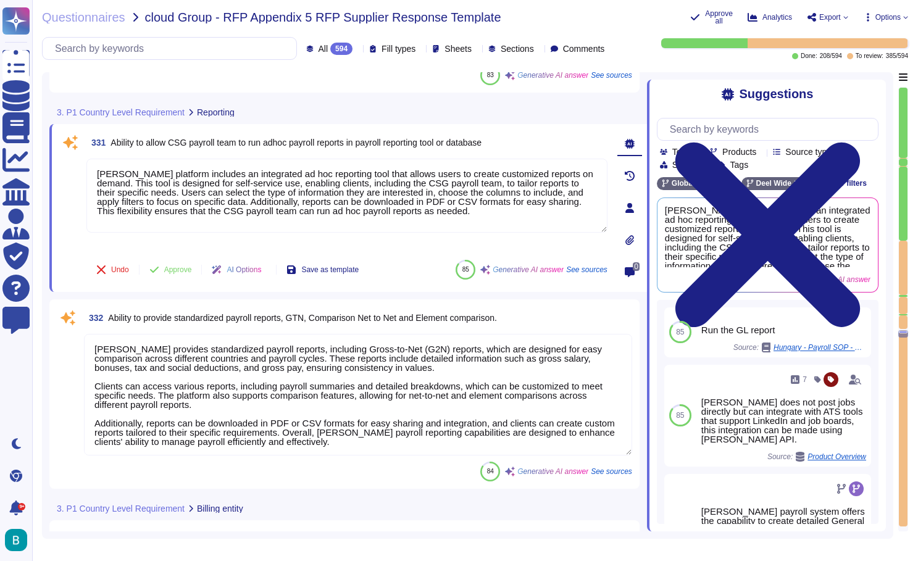
scroll to position [47690, 0]
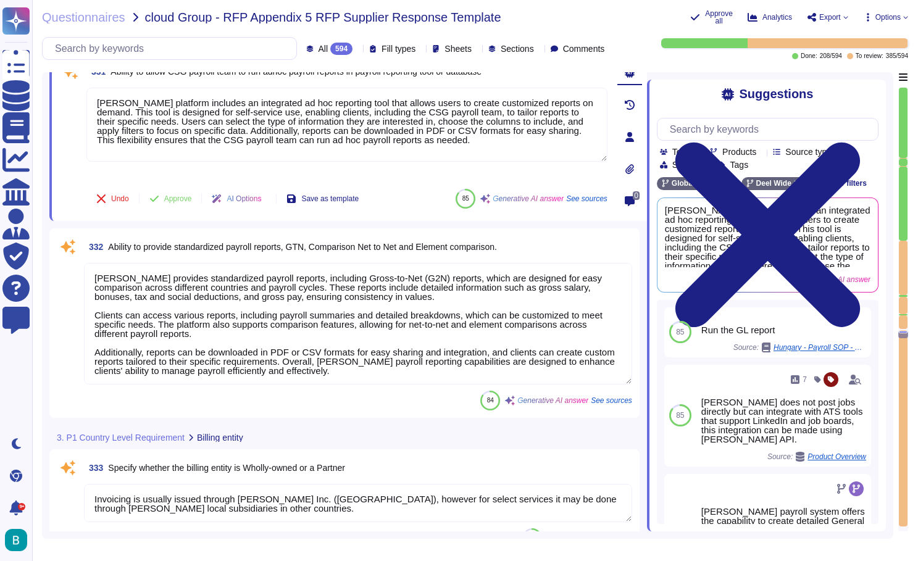
type textarea "Deel supports superannuation contributions for employees in Australia. As part …"
click at [356, 309] on textarea "Deel provides standardized payroll reports, including Gross-to-Net (G2N) report…" at bounding box center [358, 324] width 548 height 122
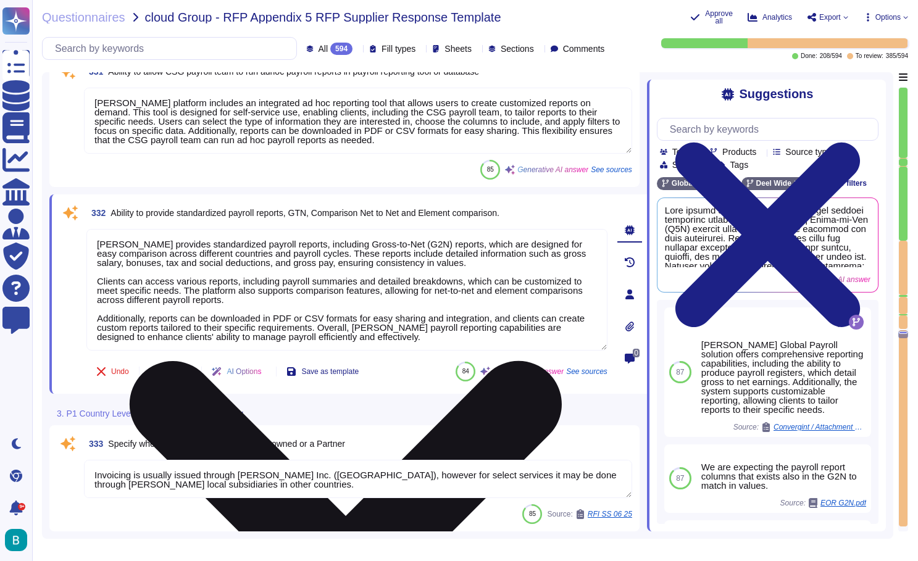
type textarea "Yes per the local labor law and at client request"
drag, startPoint x: 382, startPoint y: 344, endPoint x: 97, endPoint y: 244, distance: 302.4
click at [97, 244] on textarea "Deel provides standardized payroll reports, including Gross-to-Net (G2N) report…" at bounding box center [346, 290] width 521 height 122
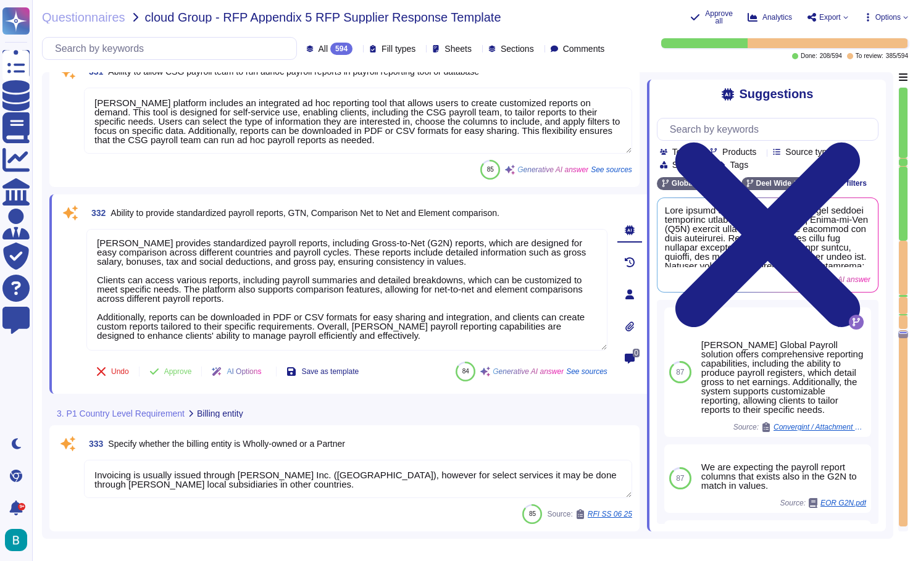
scroll to position [1, 0]
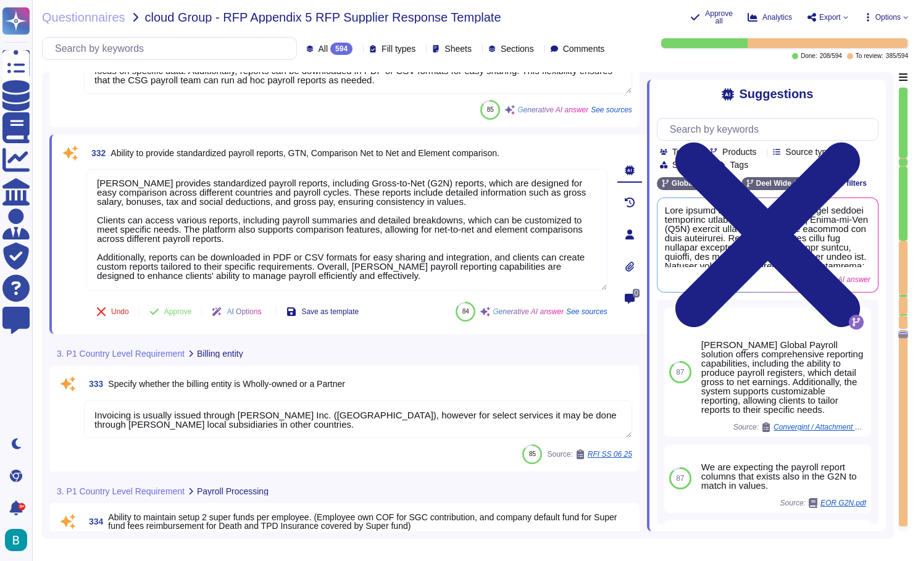
scroll to position [47753, 0]
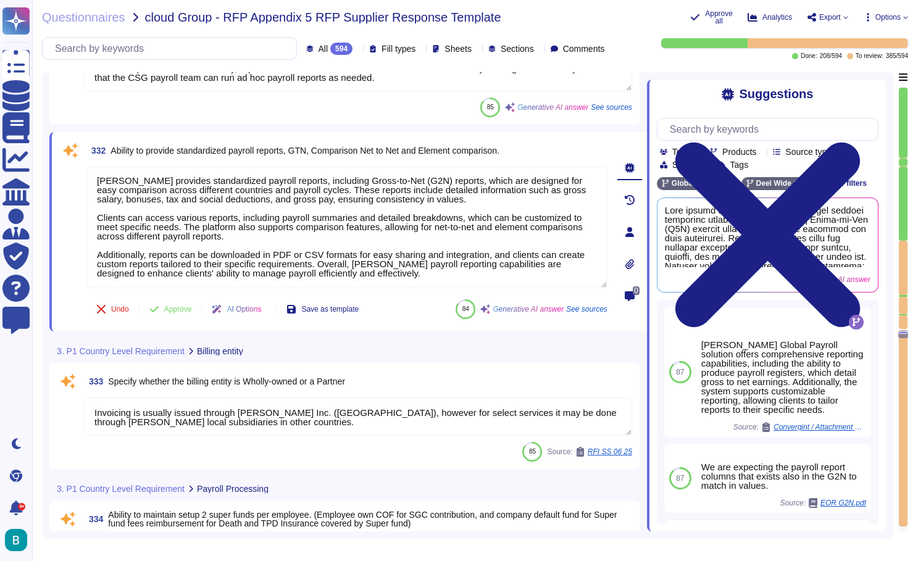
click at [374, 411] on textarea "Invoicing is usually issued through Deel Inc. (USA), however for select service…" at bounding box center [358, 417] width 548 height 38
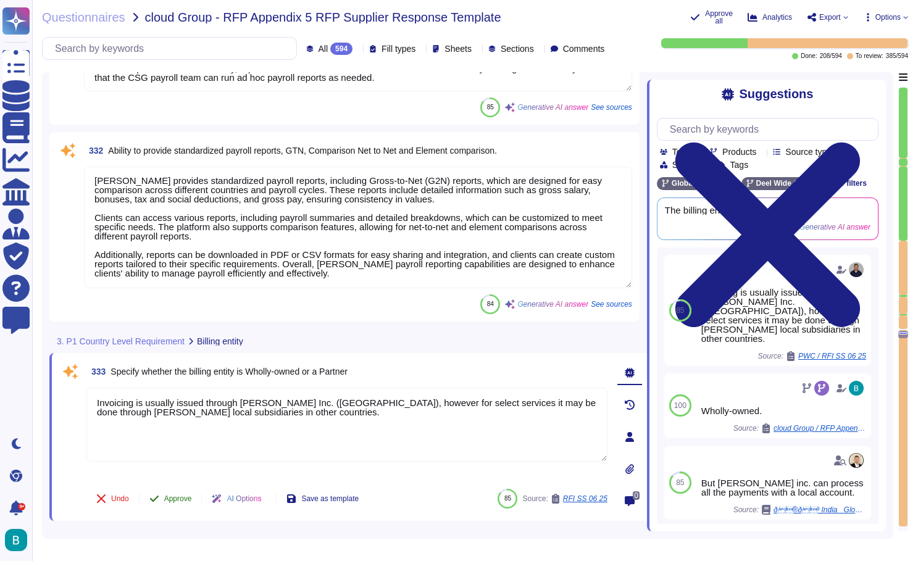
click at [169, 499] on span "Approve" at bounding box center [178, 498] width 28 height 7
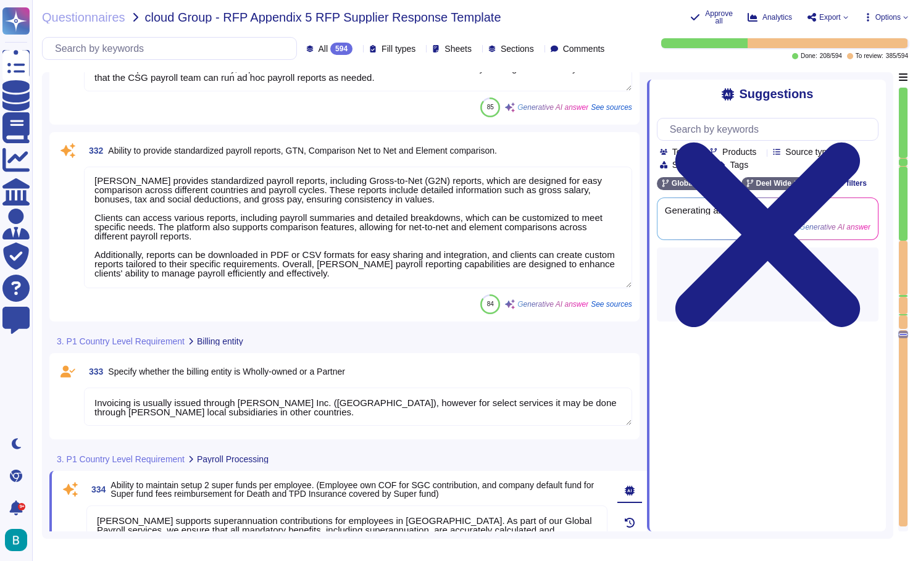
type textarea "Off-cycle payments for terminations can be processed to comply with local regul…"
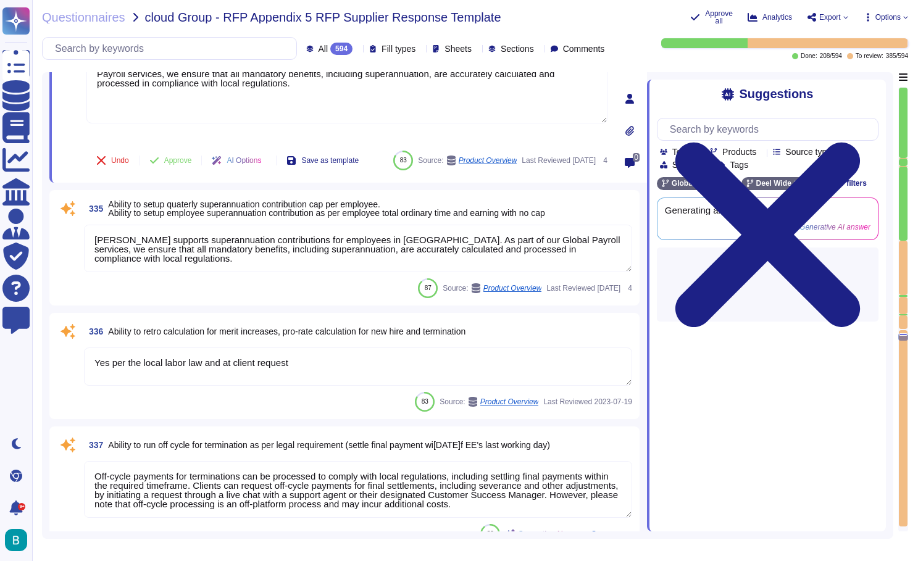
scroll to position [48105, 0]
type textarea "Based on the grounds of termination different compensations have to be calculat…"
type textarea "Deel allows for the input of changes in taxable benefits, including childcare p…"
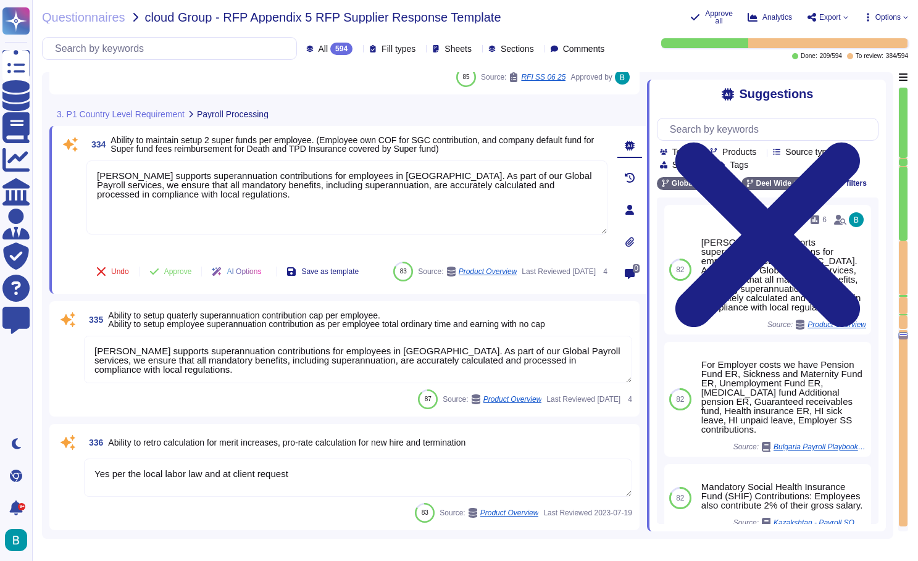
type textarea "Invoicing is usually issued through Deel Inc. (USA), however for select service…"
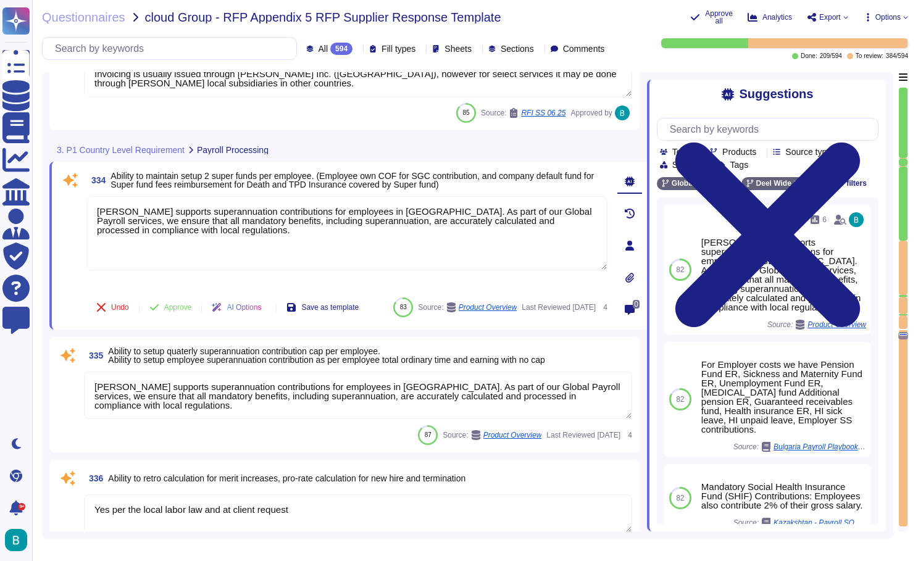
scroll to position [48068, 0]
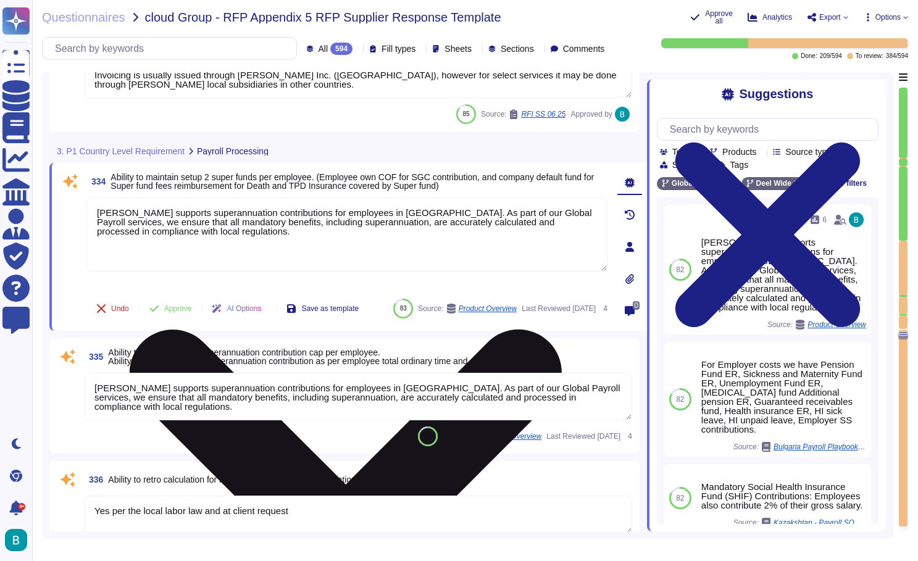
click at [416, 244] on textarea "Deel supports superannuation contributions for employees in Australia. As part …" at bounding box center [346, 235] width 521 height 74
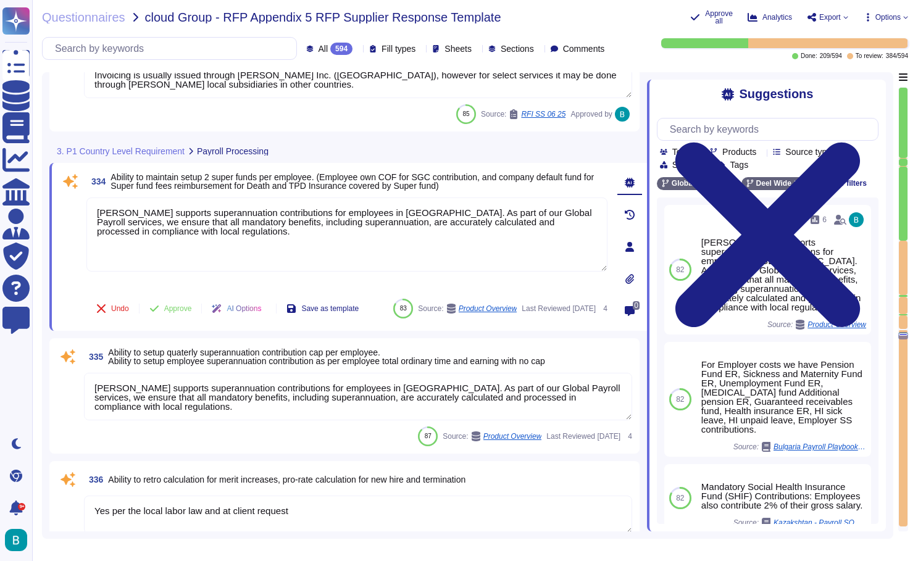
click at [506, 304] on div "Undo Approve AI Options Save as template 83 Source: Product Overview Last Revie…" at bounding box center [346, 309] width 521 height 30
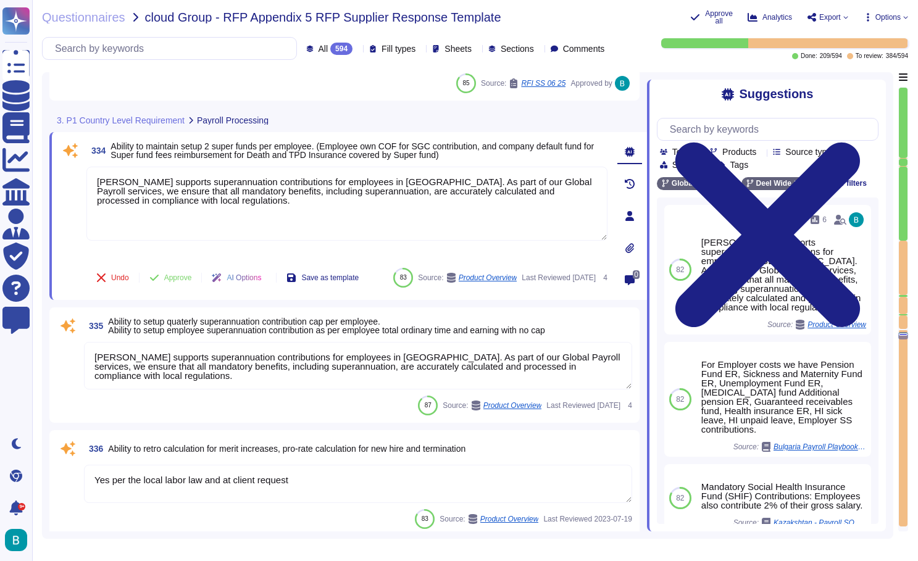
type textarea "Deel allows for the input of changes in taxable benefits, including childcare p…"
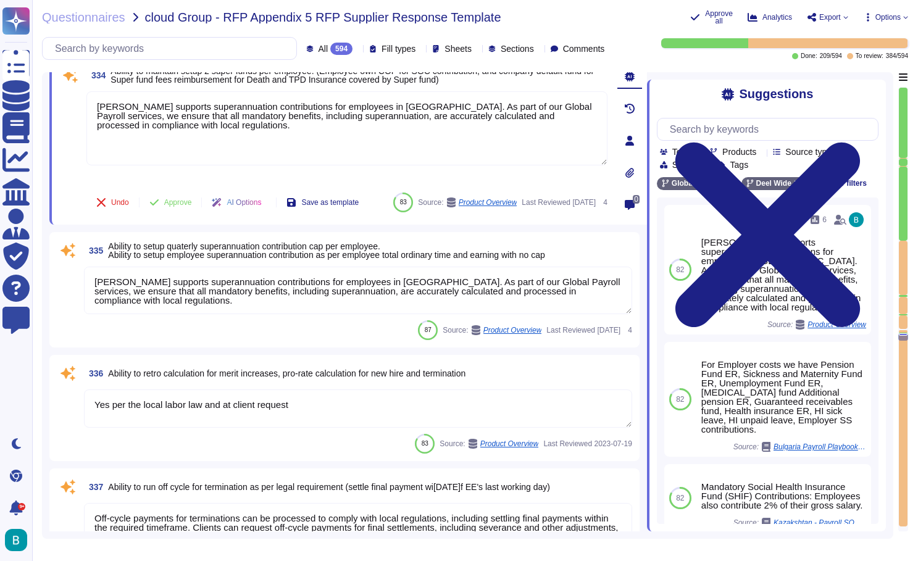
scroll to position [48169, 0]
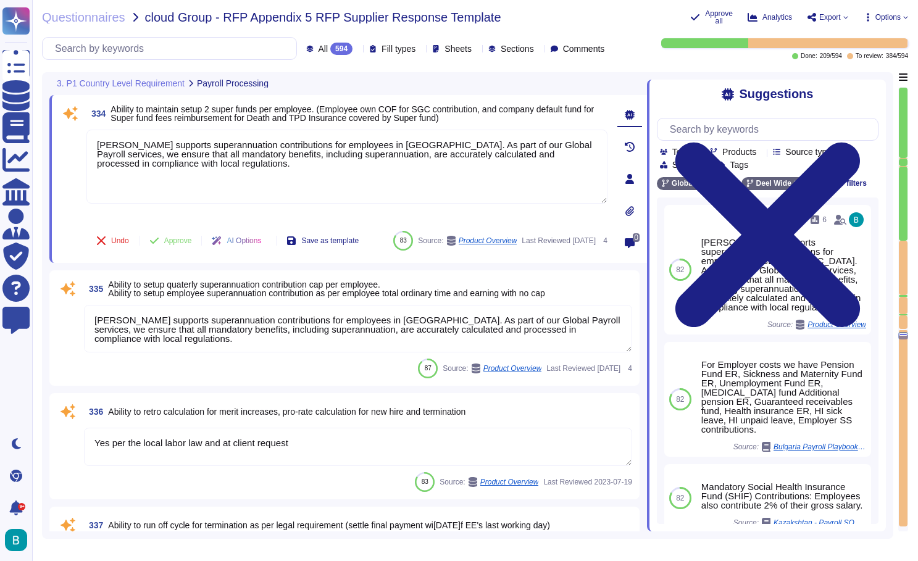
type textarea "Invoicing is usually issued through Deel Inc. (USA), however for select service…"
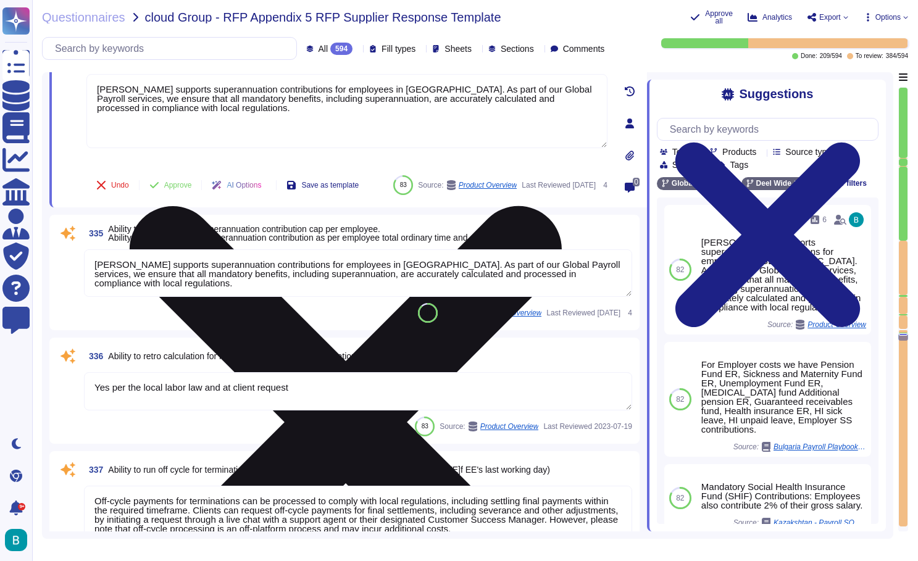
scroll to position [48188, 0]
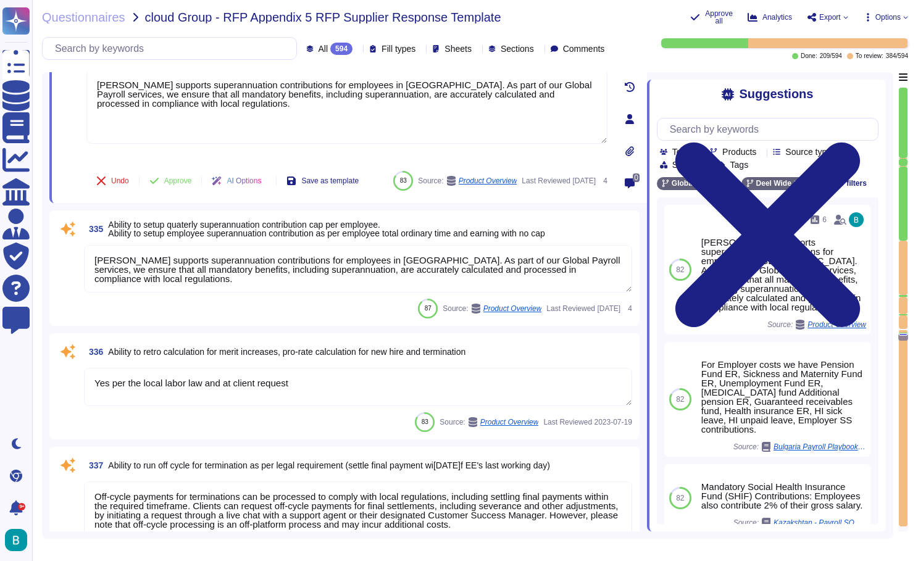
click at [383, 276] on textarea "Deel supports superannuation contributions for employees in Australia. As part …" at bounding box center [358, 269] width 548 height 48
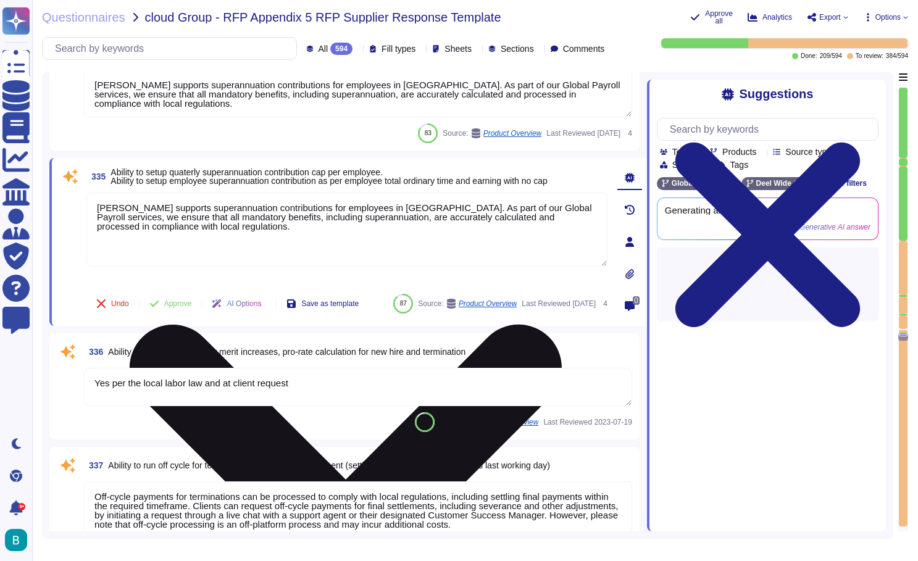
click at [369, 291] on button "Save as template" at bounding box center [323, 303] width 92 height 25
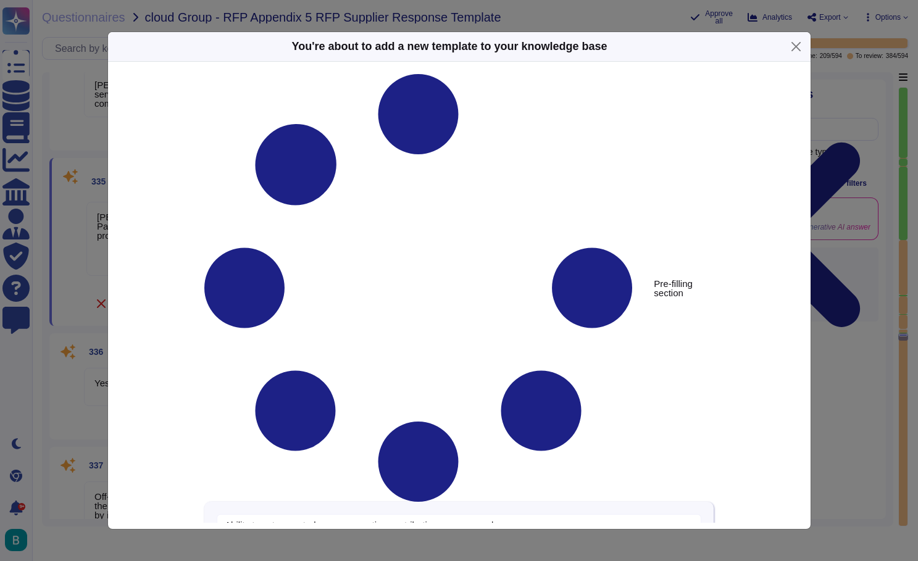
type textarea "Ability to setup quaterly superannuation contribution cap per employee. Ability…"
type textarea "Deel supports superannuation contributions for employees in Australia. As part …"
type textarea "Ability to setup quaterly superannuation contribution cap per employee. Ability…"
click at [799, 43] on button "Close" at bounding box center [795, 46] width 19 height 19
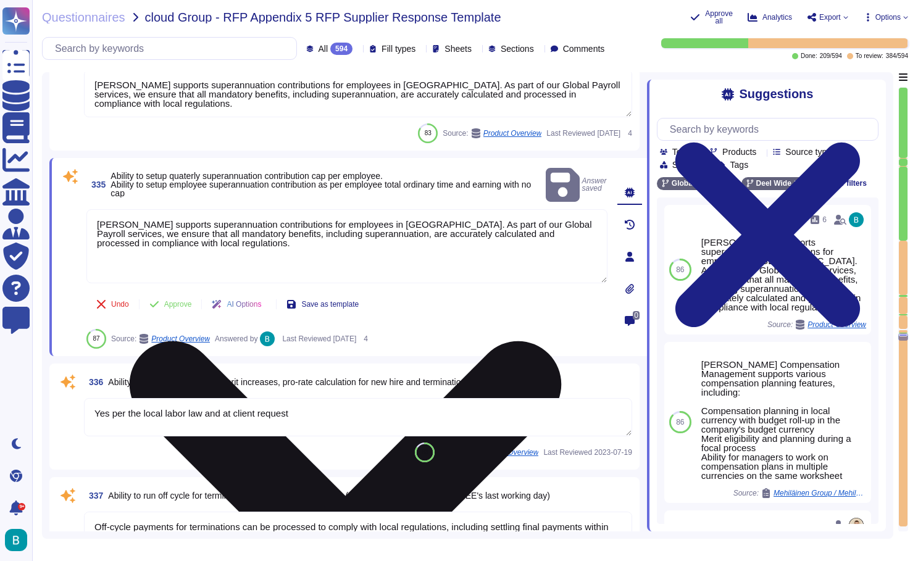
click at [515, 221] on textarea "Deel supports superannuation contributions for employees in Australia. As part …" at bounding box center [346, 246] width 521 height 74
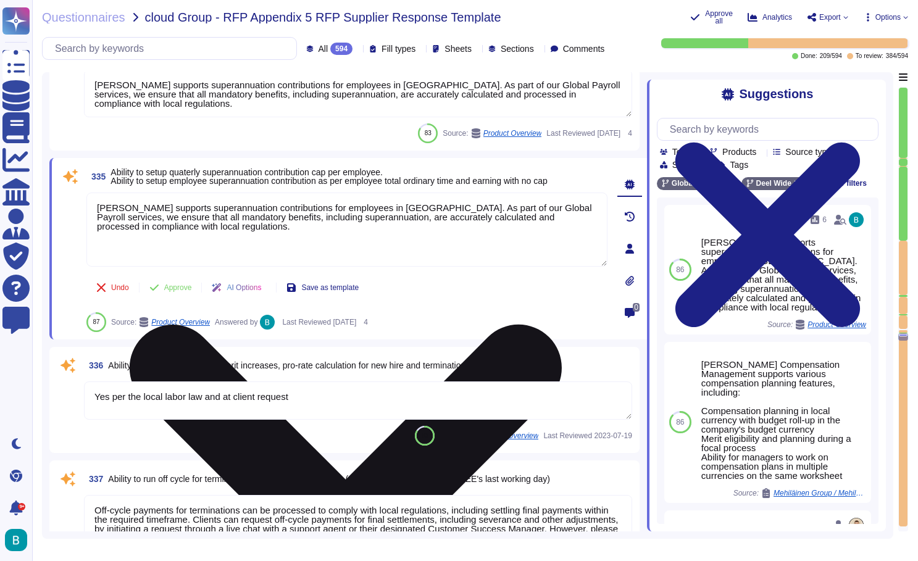
type textarea "Per request from customer and might be at cost"
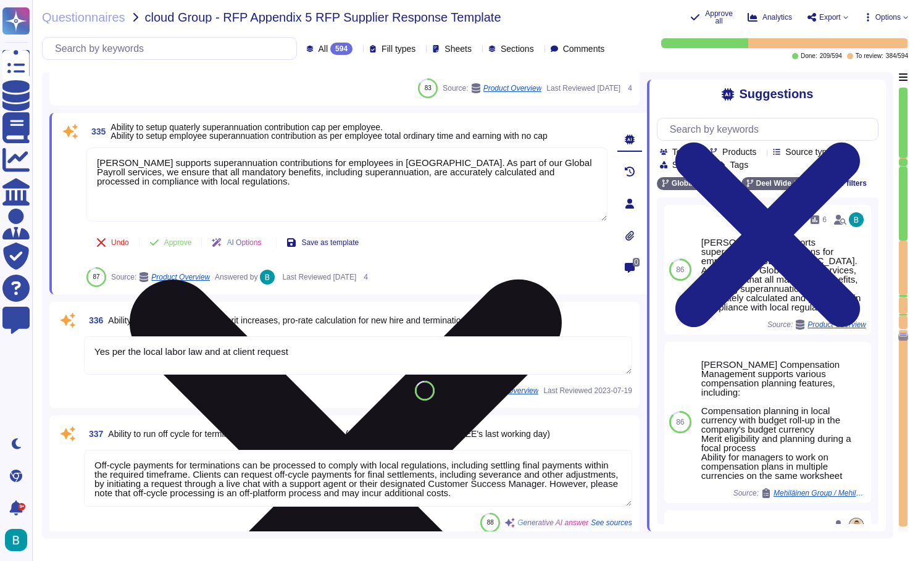
scroll to position [48241, 0]
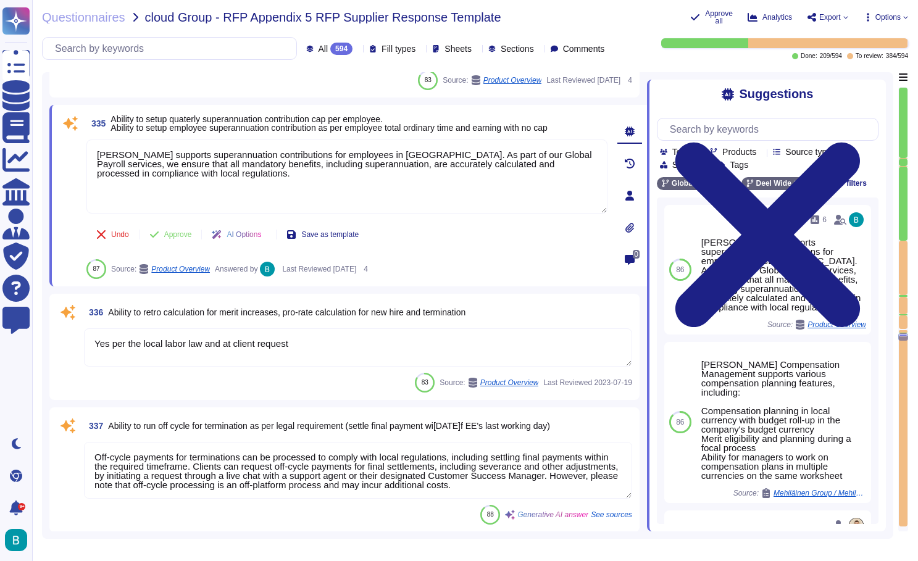
click at [388, 348] on textarea "Yes per the local labor law and at client request" at bounding box center [358, 347] width 548 height 38
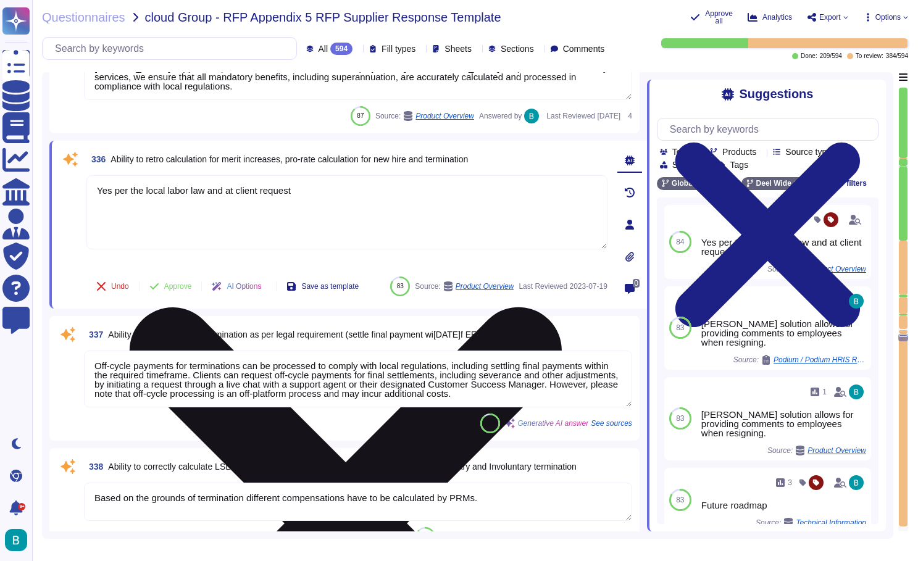
type textarea "Employees can set up split payments for their net pay between two bank accounts…"
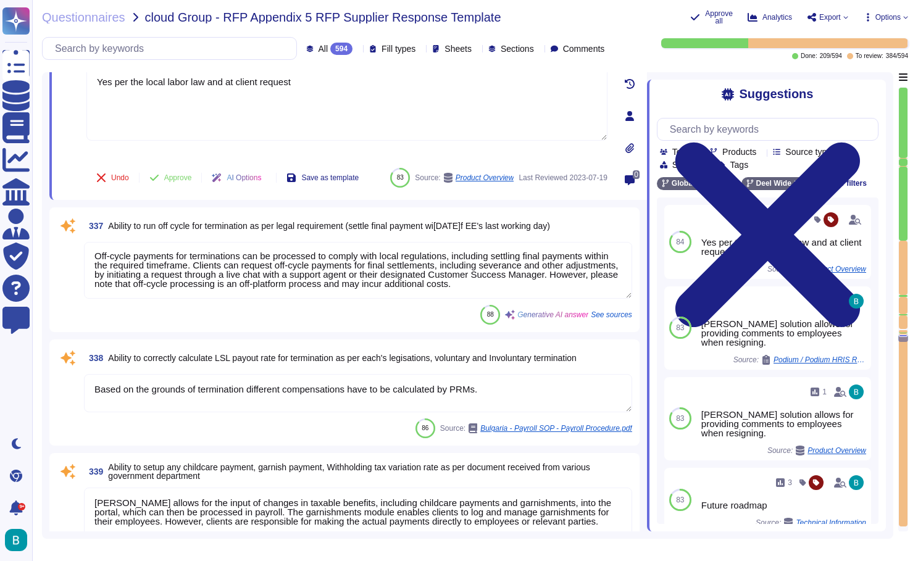
scroll to position [1, 0]
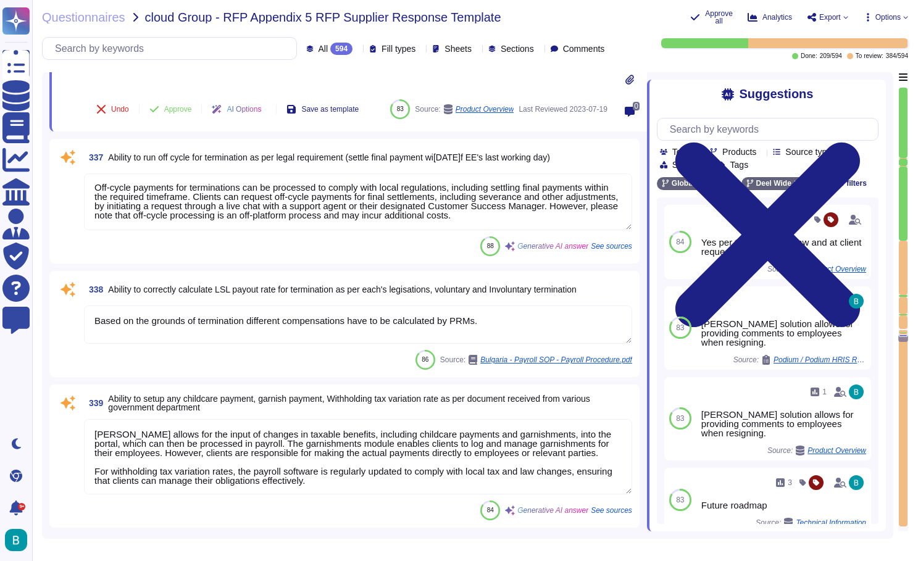
type textarea "Not possible - can be treated as a separate/own deduction if required"
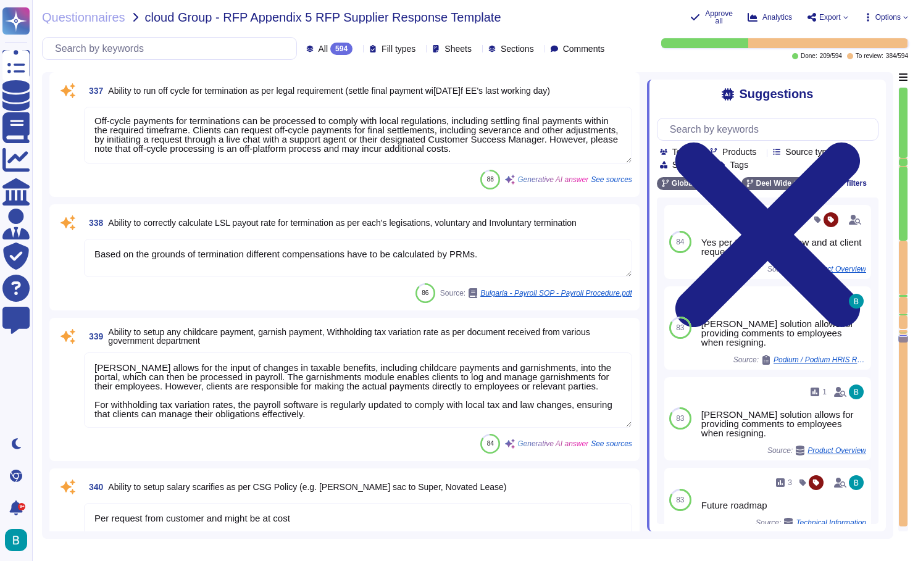
scroll to position [48587, 0]
type textarea "Currently working on this funtionality"
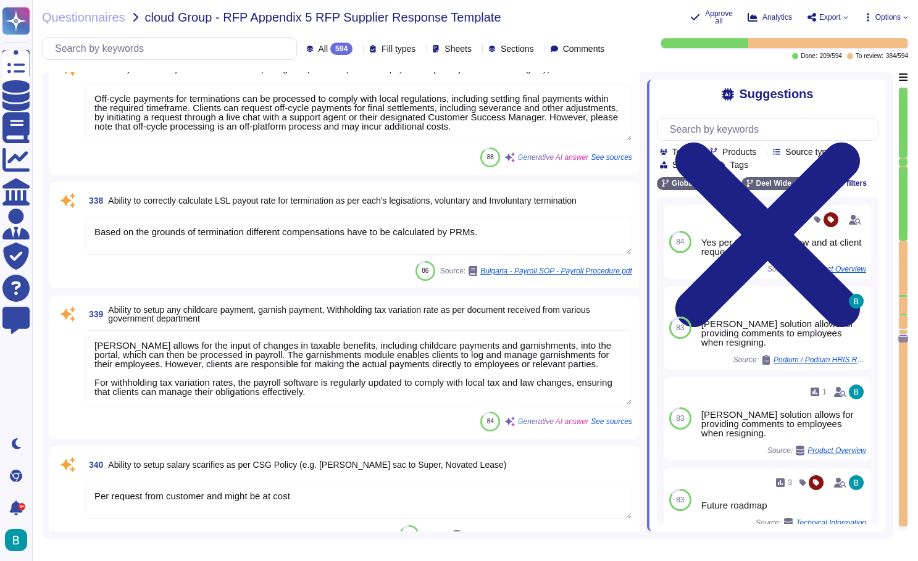
click at [353, 365] on textarea "Deel allows for the input of changes in taxable benefits, including childcare p…" at bounding box center [358, 367] width 548 height 75
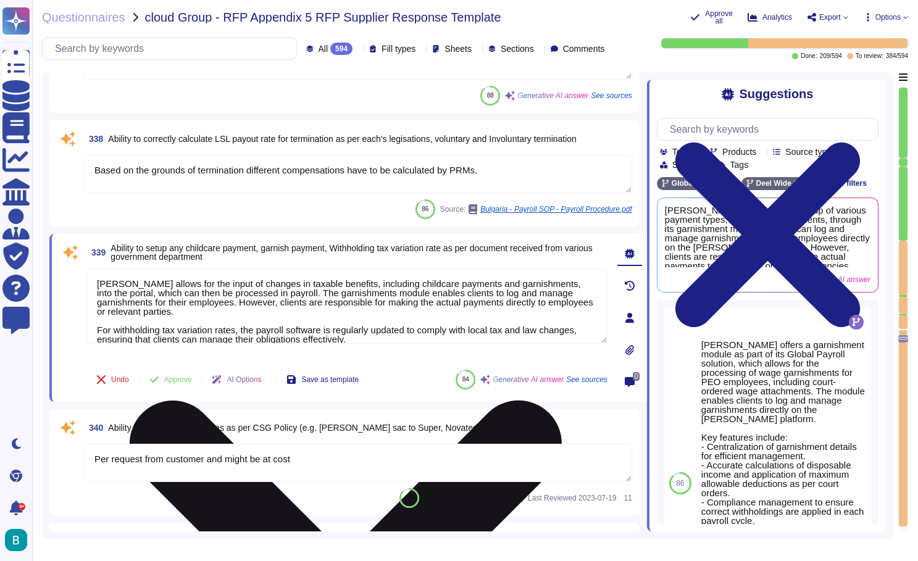
drag, startPoint x: 393, startPoint y: 340, endPoint x: 91, endPoint y: 279, distance: 308.0
click at [91, 279] on textarea "Deel allows for the input of changes in taxable benefits, including childcare p…" at bounding box center [346, 306] width 521 height 75
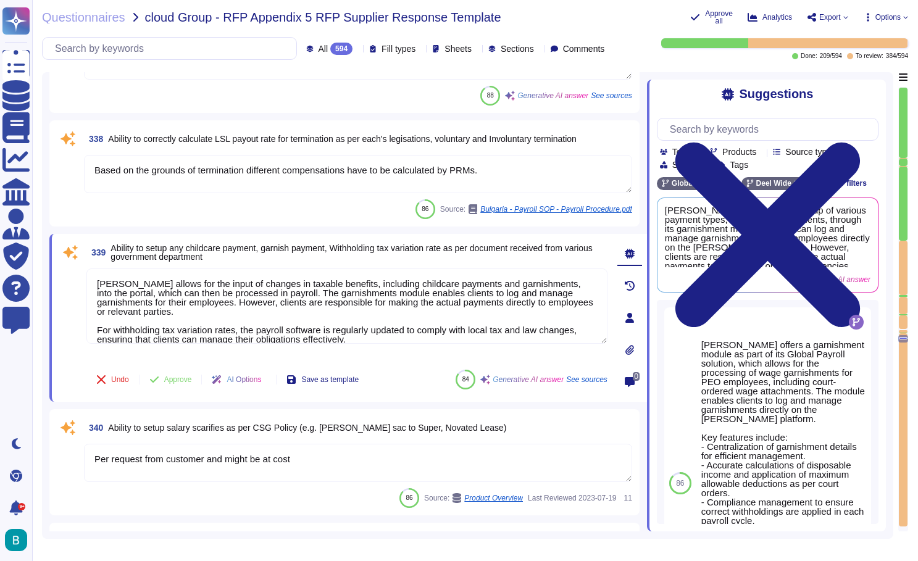
type textarea "Deel has a structured process for managing and calculating overtime that ensure…"
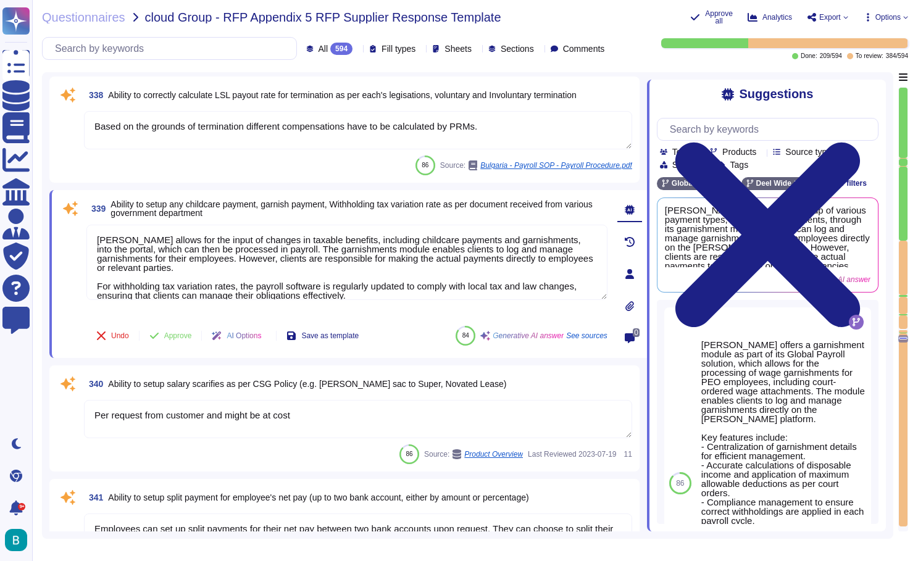
scroll to position [48696, 0]
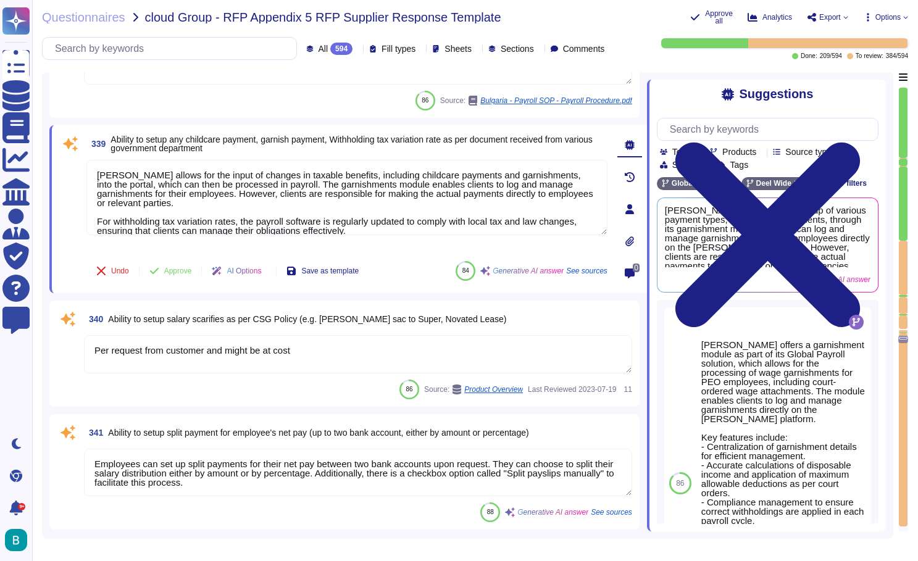
click at [369, 347] on textarea "Per request from customer and might be at cost" at bounding box center [358, 354] width 548 height 38
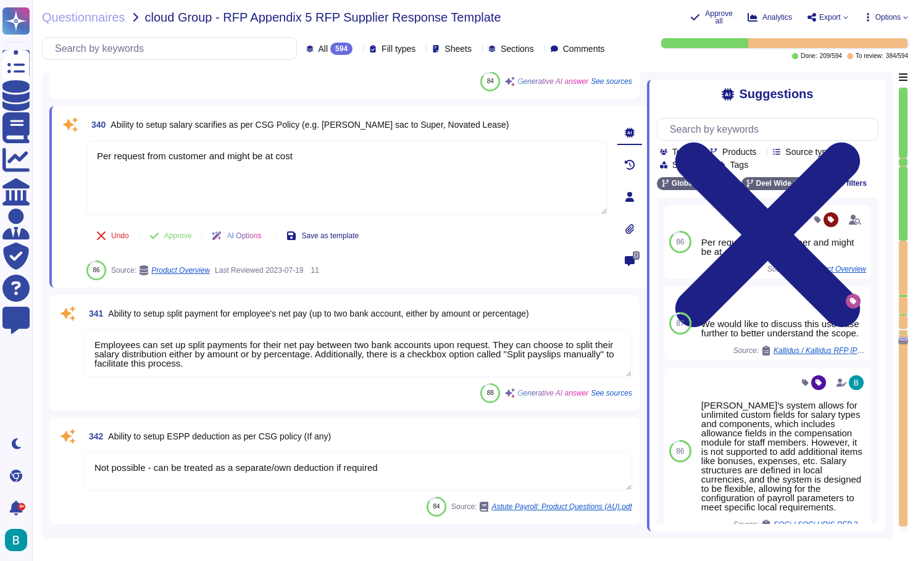
scroll to position [48860, 0]
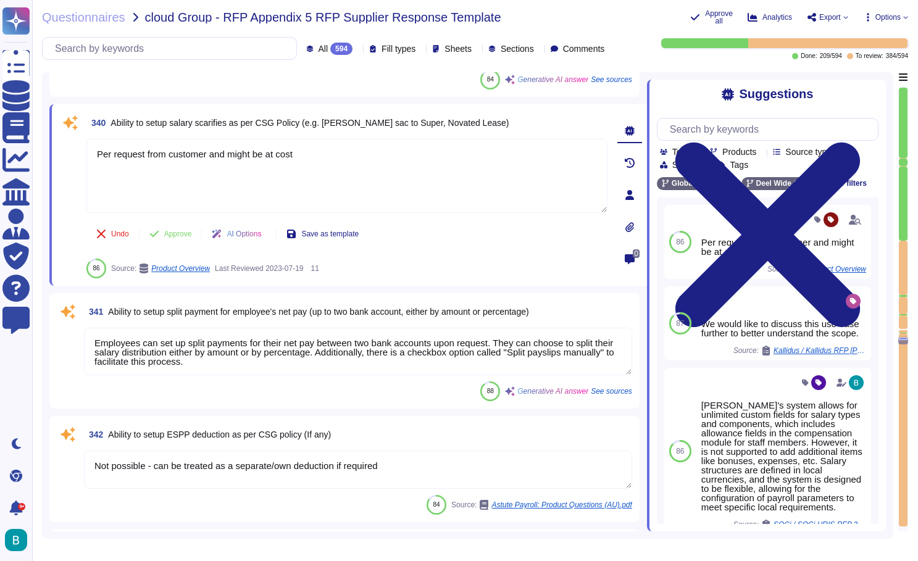
click at [436, 343] on textarea "Employees can set up split payments for their net pay between two bank accounts…" at bounding box center [358, 352] width 548 height 48
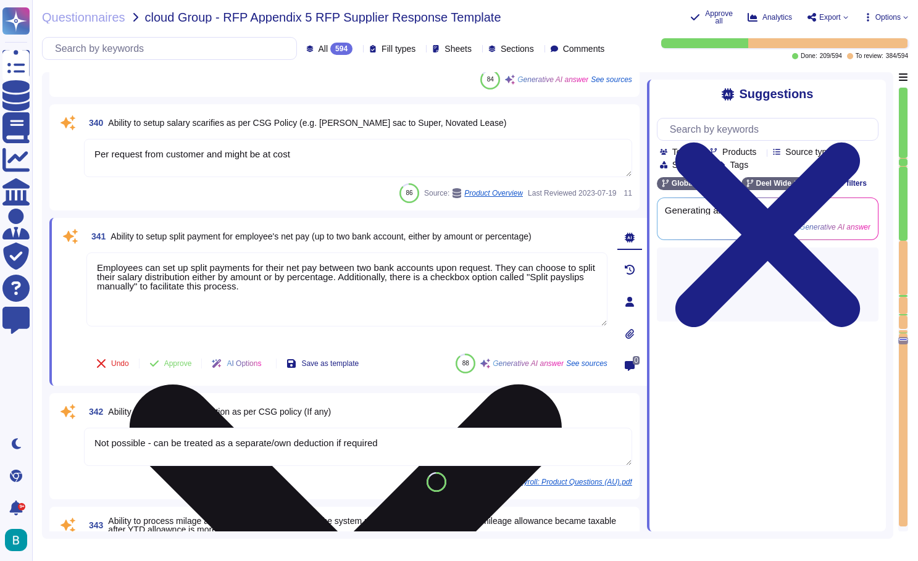
click at [436, 343] on div "Employees can set up split payments for their net pay between two bank accounts…" at bounding box center [346, 297] width 521 height 91
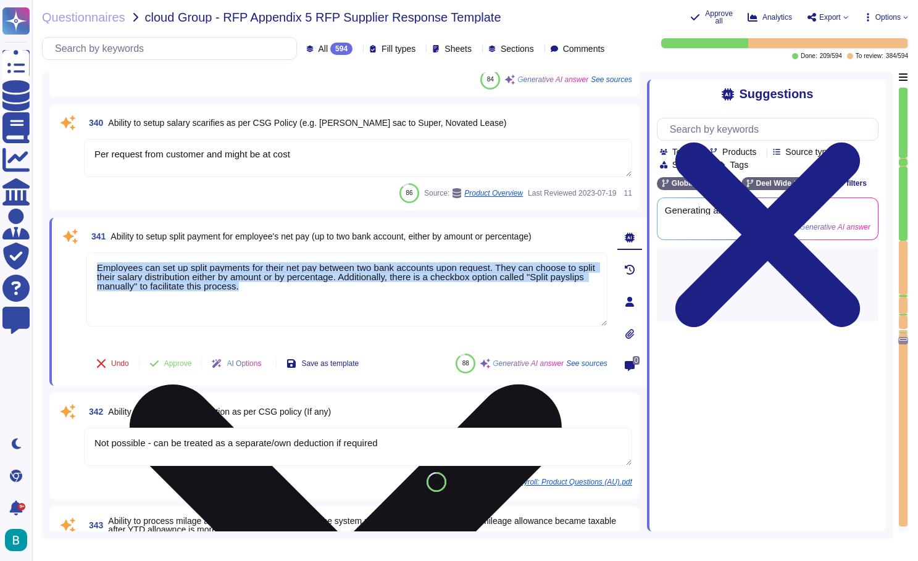
click at [436, 343] on div "Employees can set up split payments for their net pay between two bank accounts…" at bounding box center [346, 297] width 521 height 91
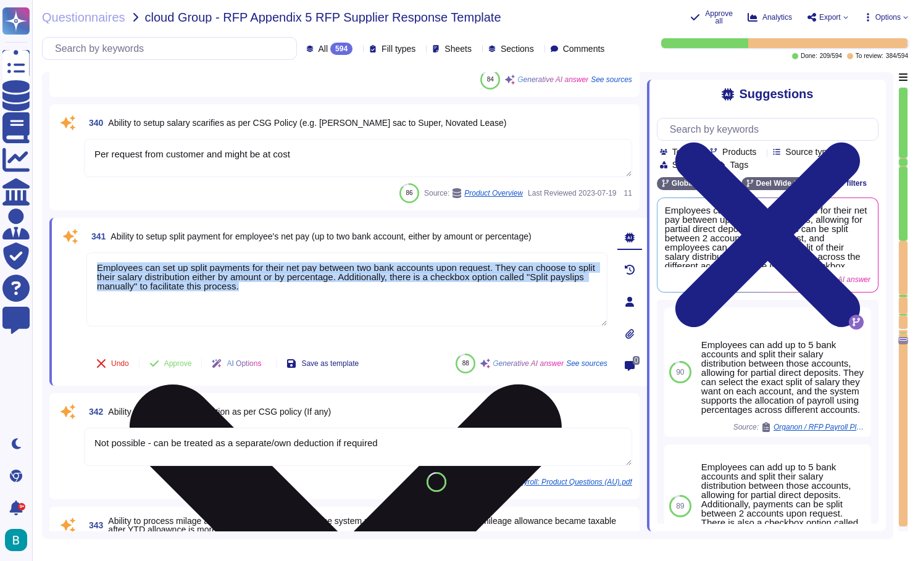
click at [419, 283] on textarea "Employees can set up split payments for their net pay between two bank accounts…" at bounding box center [346, 289] width 521 height 74
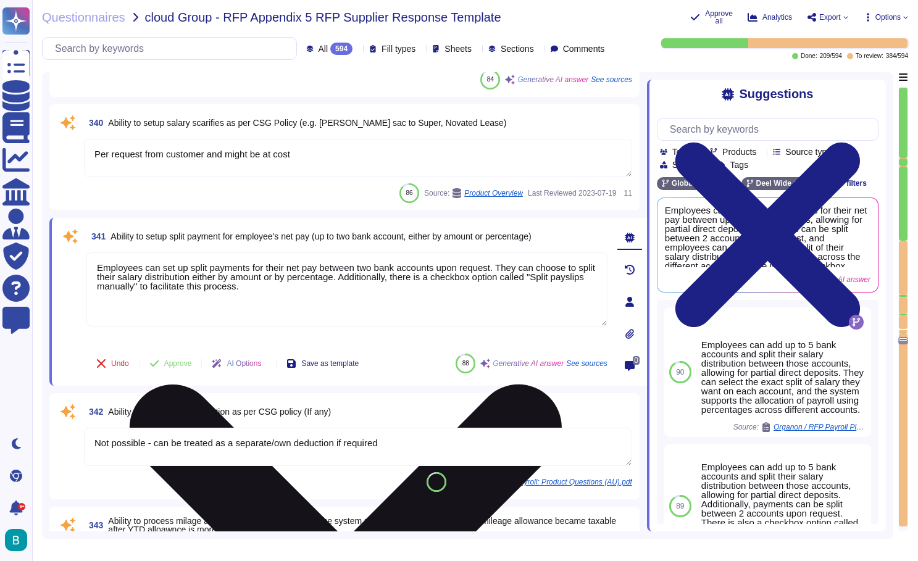
click at [396, 275] on textarea "Employees can set up split payments for their net pay between two bank accounts…" at bounding box center [346, 289] width 521 height 74
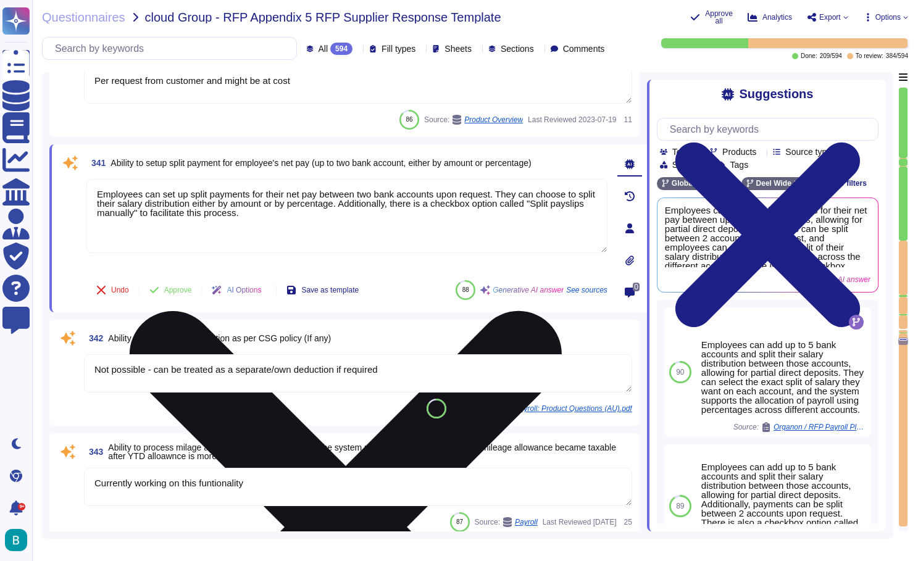
type textarea "Deel provides a comprehensive monthly payroll reporting solution that includes …"
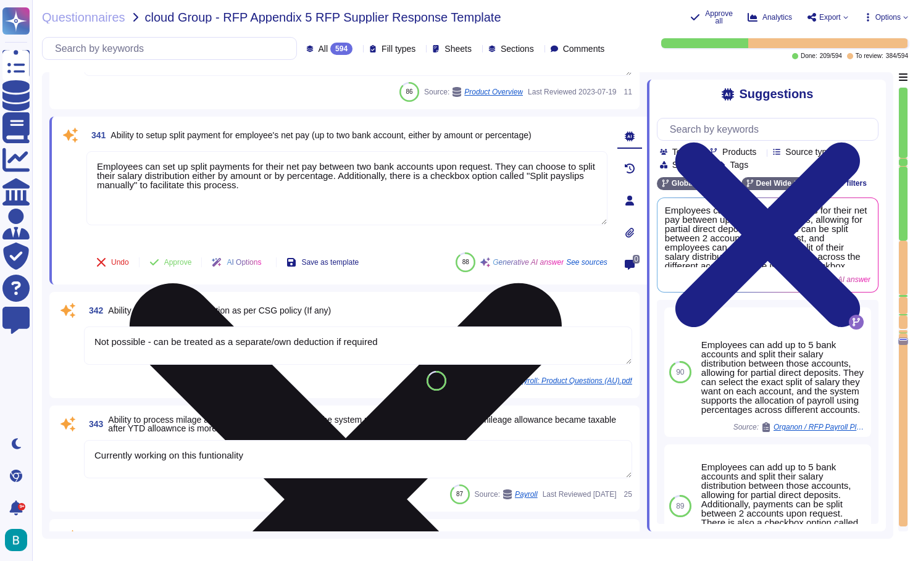
scroll to position [48948, 0]
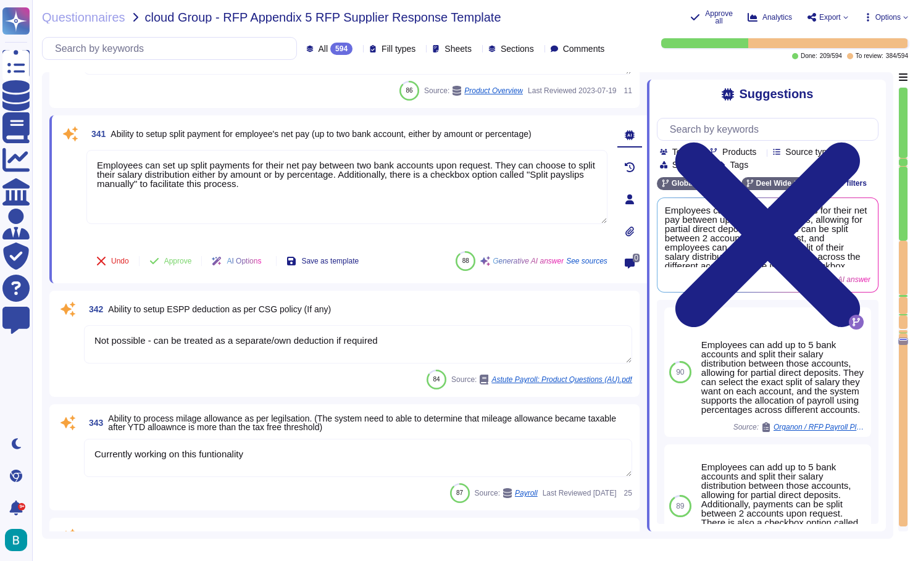
click at [441, 343] on textarea "Not possible - can be treated as a separate/own deduction if required" at bounding box center [358, 344] width 548 height 38
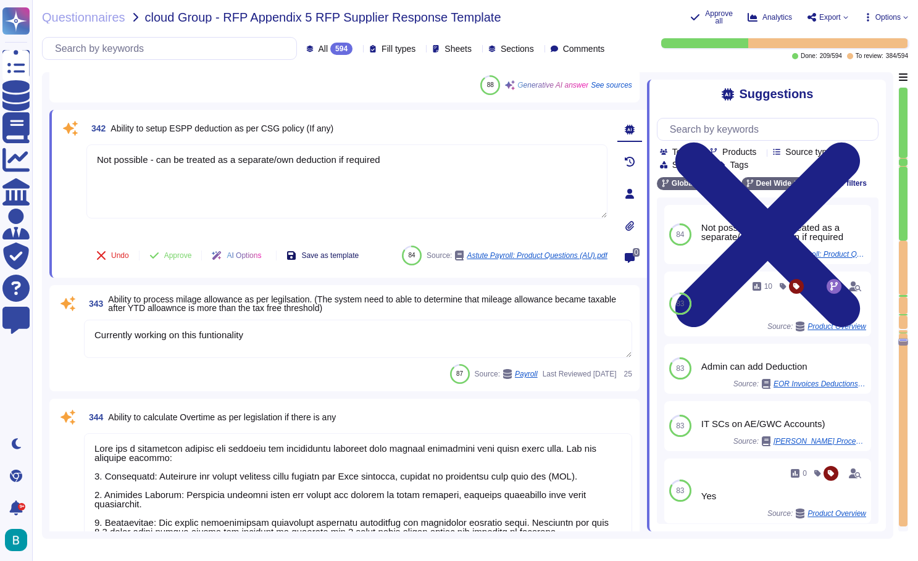
scroll to position [49172, 0]
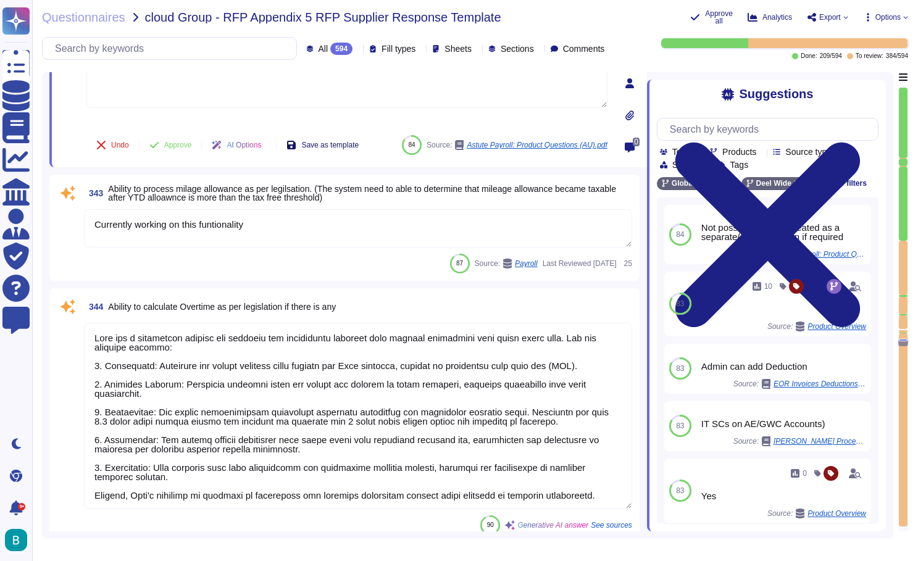
type textarea "Deel can prepare bank payment files for clients, including various payment type…"
click at [364, 240] on textarea "Currently working on this funtionality" at bounding box center [358, 228] width 548 height 38
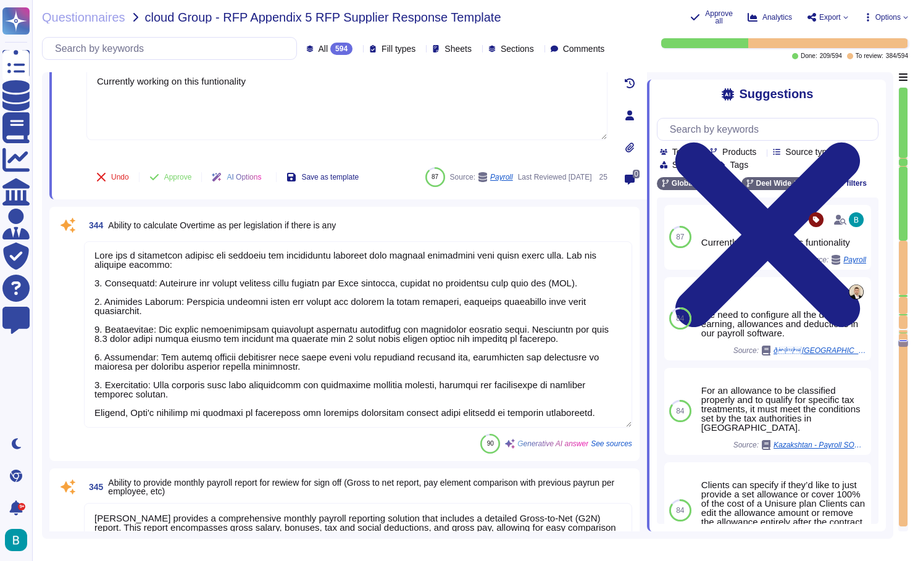
type textarea "Deel offers an employee self-service (ESS) portal that allows employees to acce…"
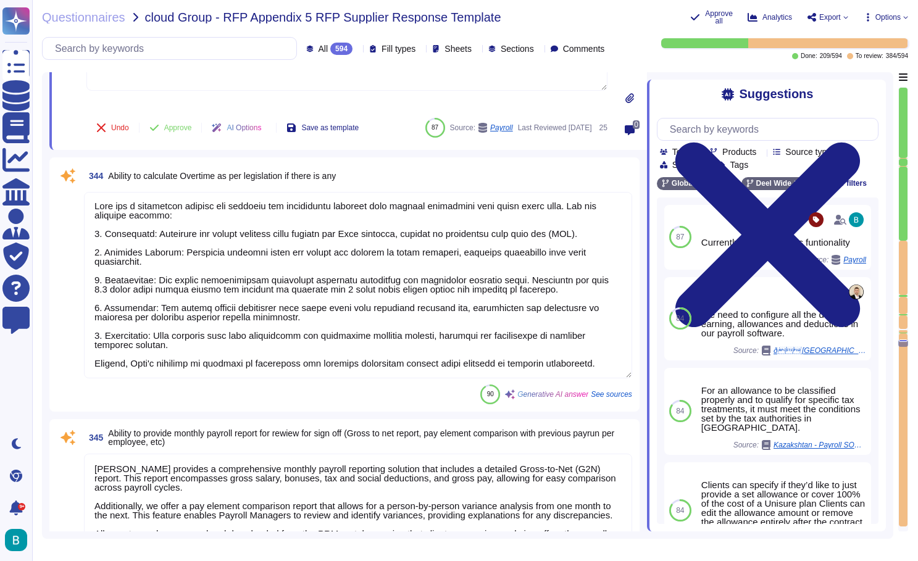
scroll to position [49296, 0]
click at [434, 315] on textarea at bounding box center [358, 284] width 548 height 186
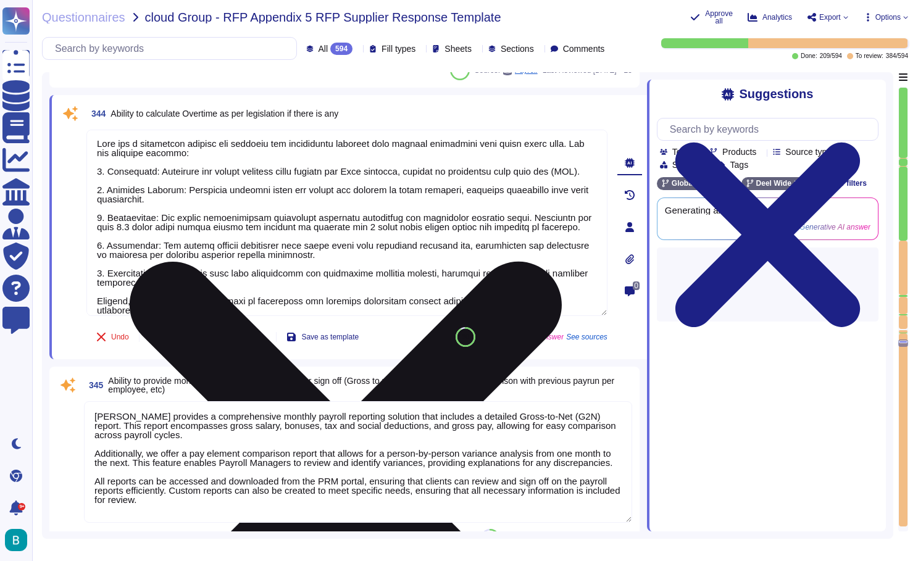
type textarea "Per request from customer and might be at cost"
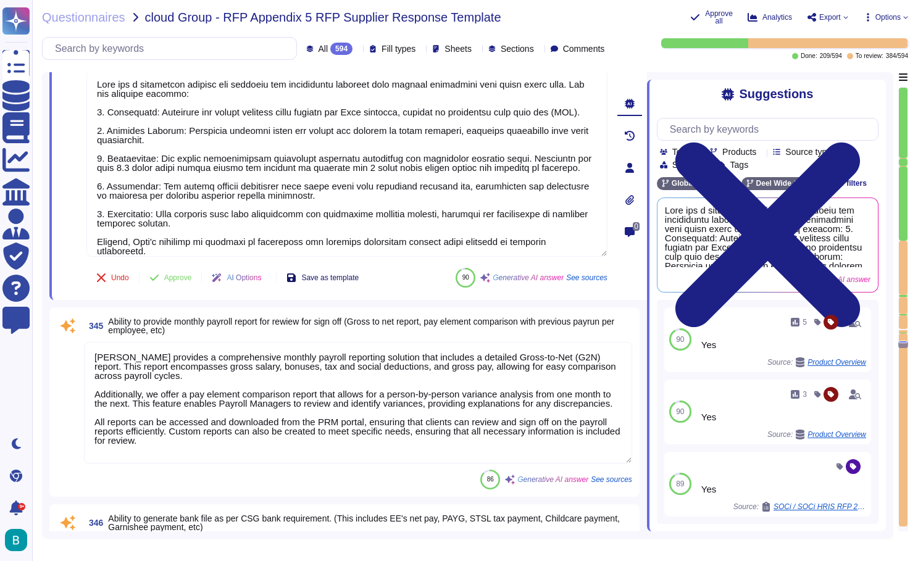
scroll to position [49448, 0]
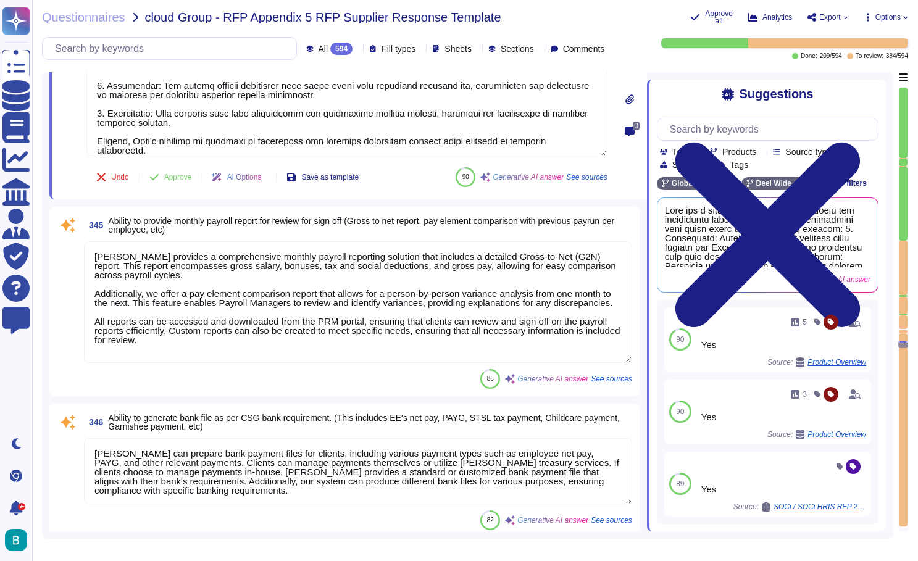
type textarea "They will receive a prompt within the platform to upload the file every pay cyc…"
click at [369, 338] on textarea "Deel provides a comprehensive monthly payroll reporting solution that includes …" at bounding box center [358, 302] width 548 height 122
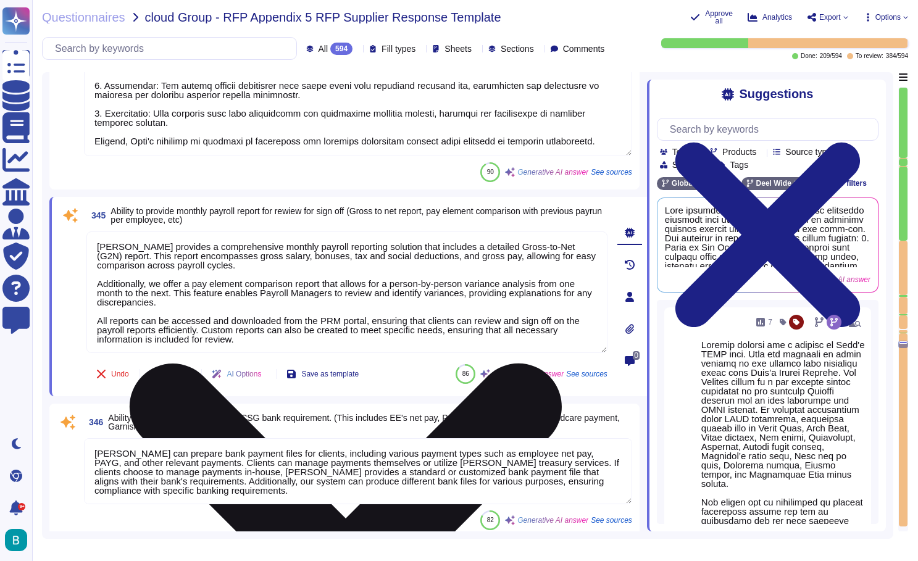
drag, startPoint x: 258, startPoint y: 340, endPoint x: 96, endPoint y: 244, distance: 187.6
click at [97, 244] on textarea "Deel provides a comprehensive monthly payroll reporting solution that includes …" at bounding box center [346, 292] width 521 height 122
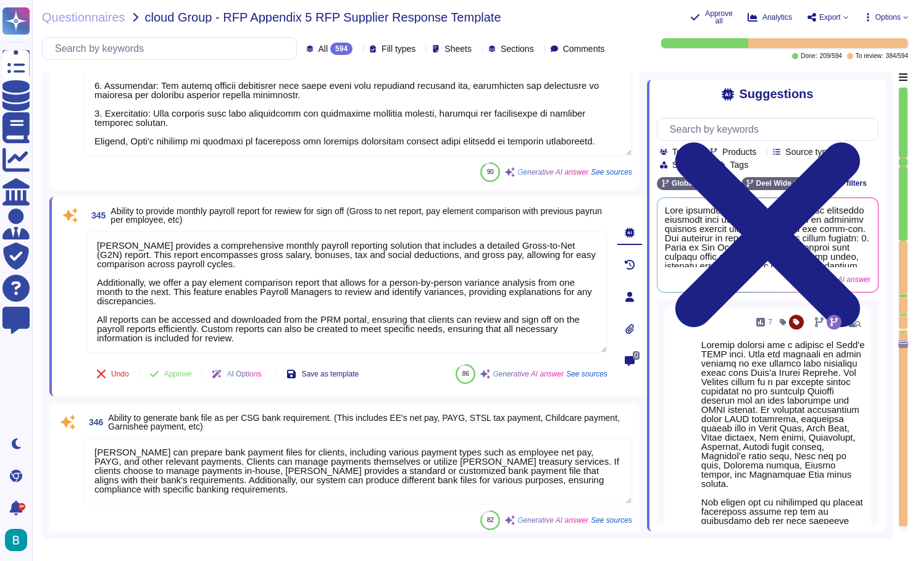
scroll to position [1, 0]
click at [372, 462] on textarea "Deel can prepare bank payment files for clients, including various payment type…" at bounding box center [358, 471] width 548 height 66
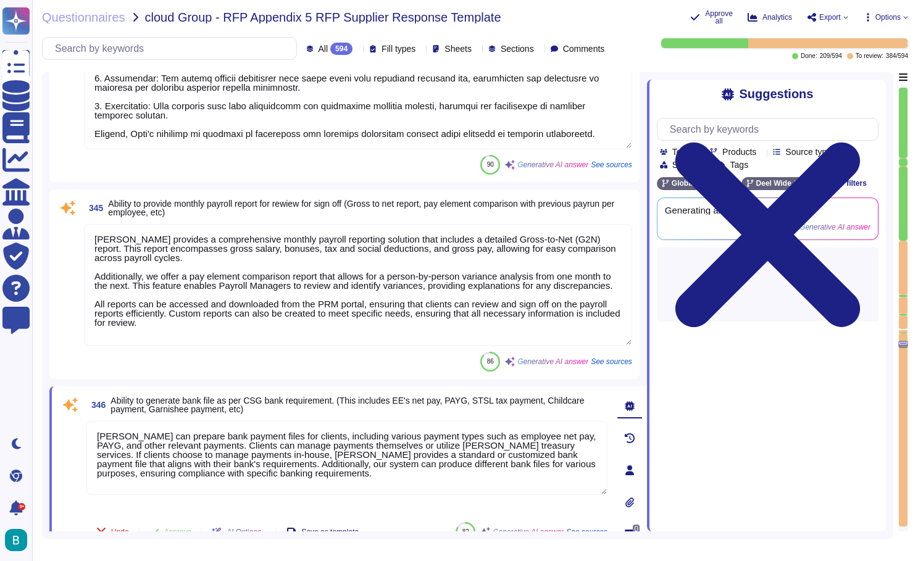
click at [372, 462] on textarea "Deel can prepare bank payment files for clients, including various payment type…" at bounding box center [346, 458] width 521 height 74
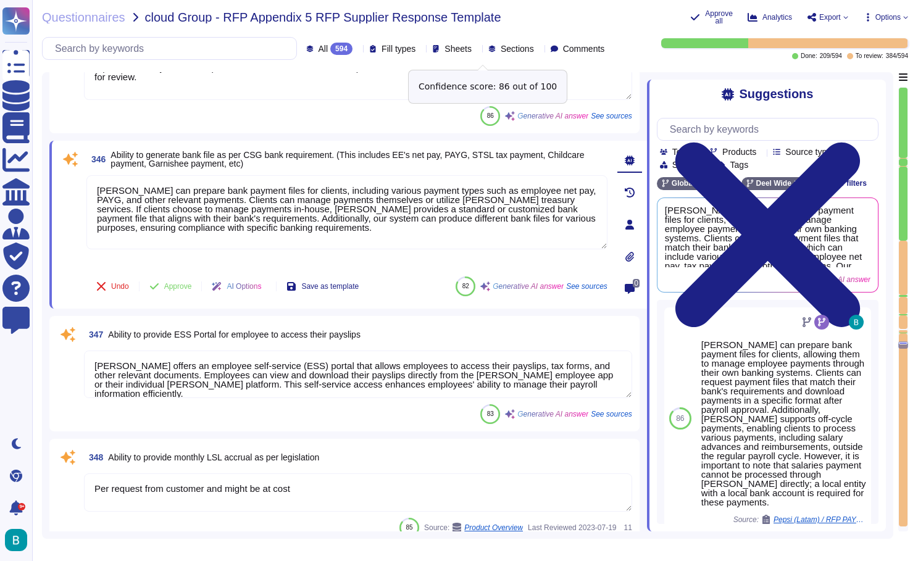
scroll to position [49766, 0]
type textarea "Deel offers a feature to create payroll journals at the end of each payroll cyc…"
type textarea "Deel offers the functionality for preparation and lodgement of monthly payroll …"
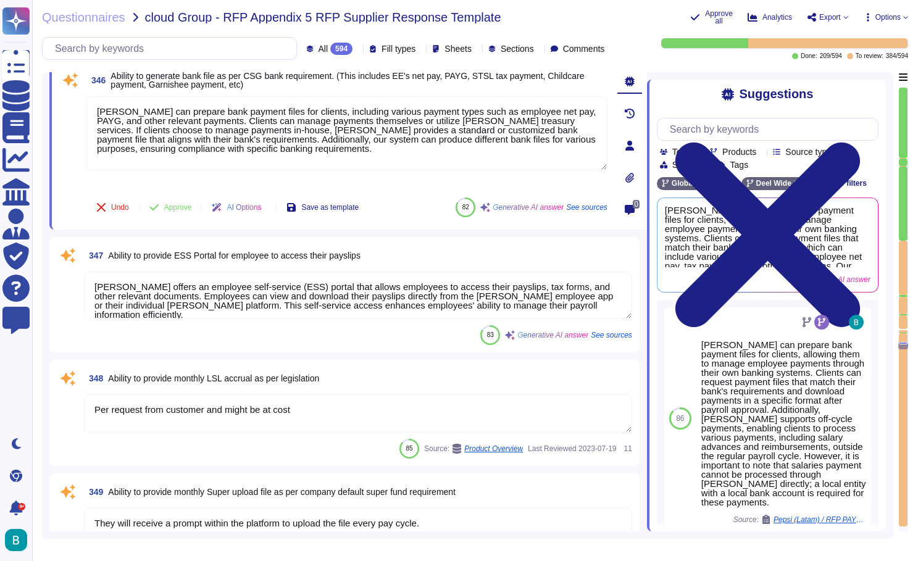
click at [419, 293] on textarea "Deel offers an employee self-service (ESS) portal that allows employees to acce…" at bounding box center [358, 296] width 548 height 48
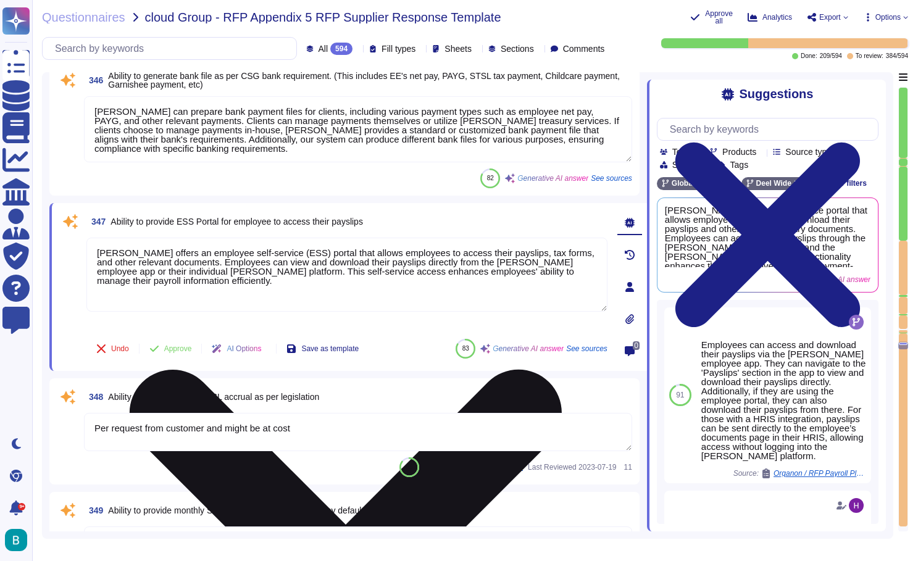
click at [332, 254] on textarea "Deel offers an employee self-service (ESS) portal that allows employees to acce…" at bounding box center [346, 275] width 521 height 74
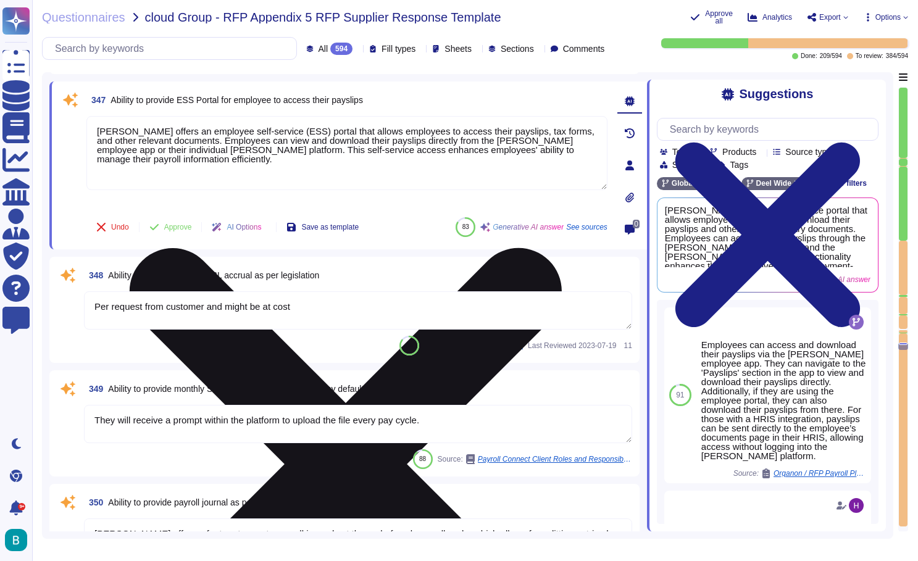
scroll to position [49921, 0]
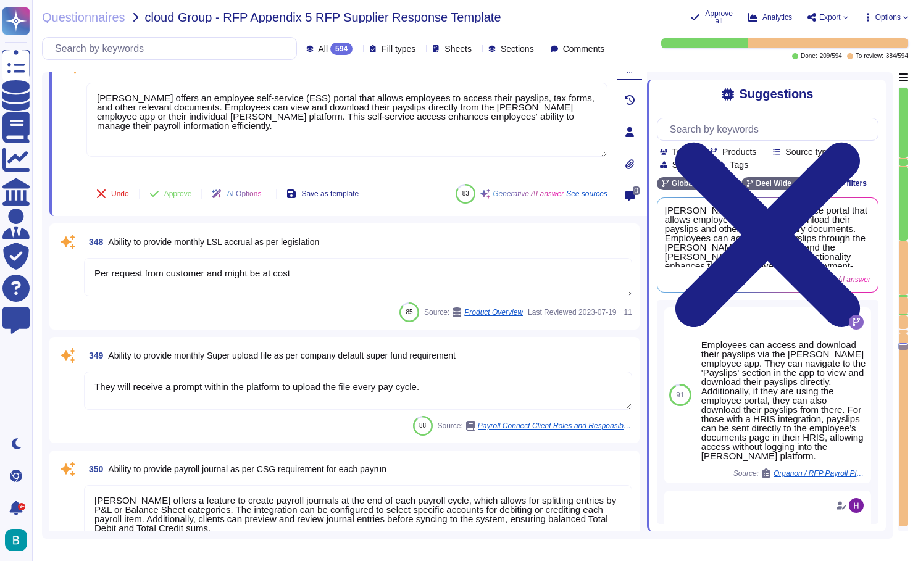
click at [390, 265] on textarea "Per request from customer and might be at cost" at bounding box center [358, 277] width 548 height 38
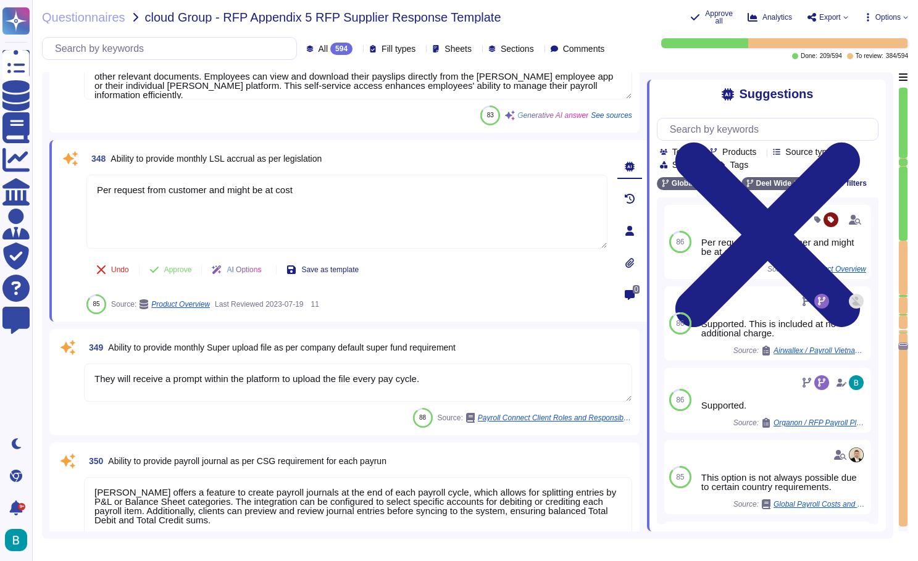
scroll to position [49948, 0]
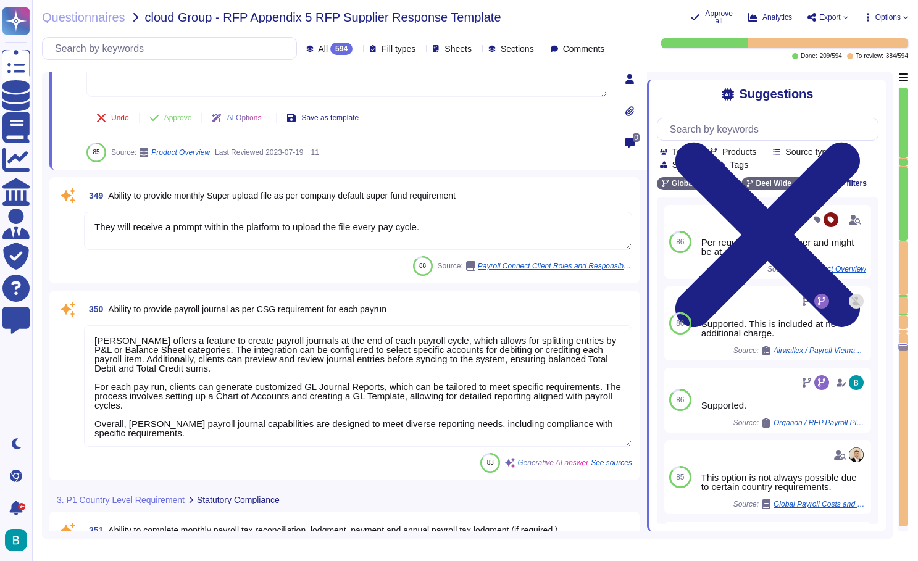
type textarea "Supported."
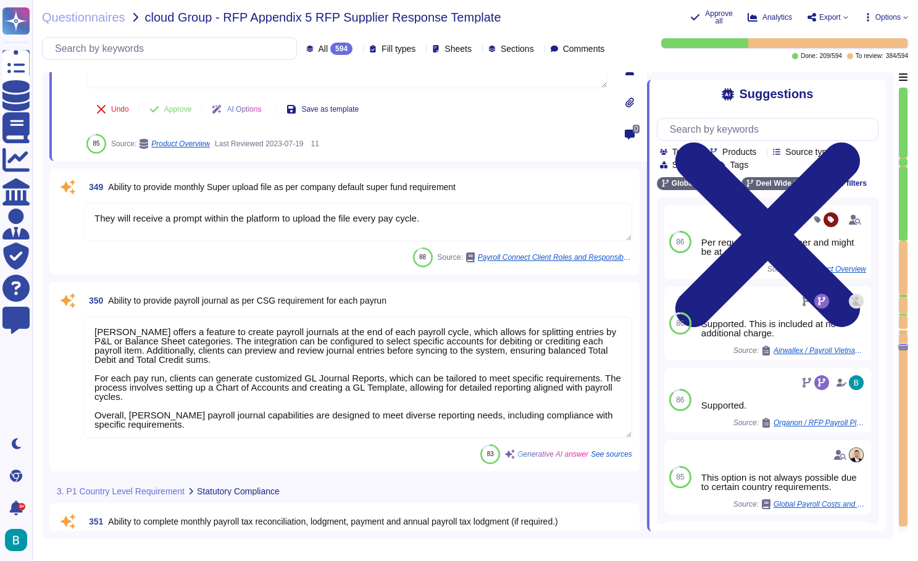
click at [380, 383] on textarea "Deel offers a feature to create payroll journals at the end of each payroll cyc…" at bounding box center [358, 378] width 548 height 122
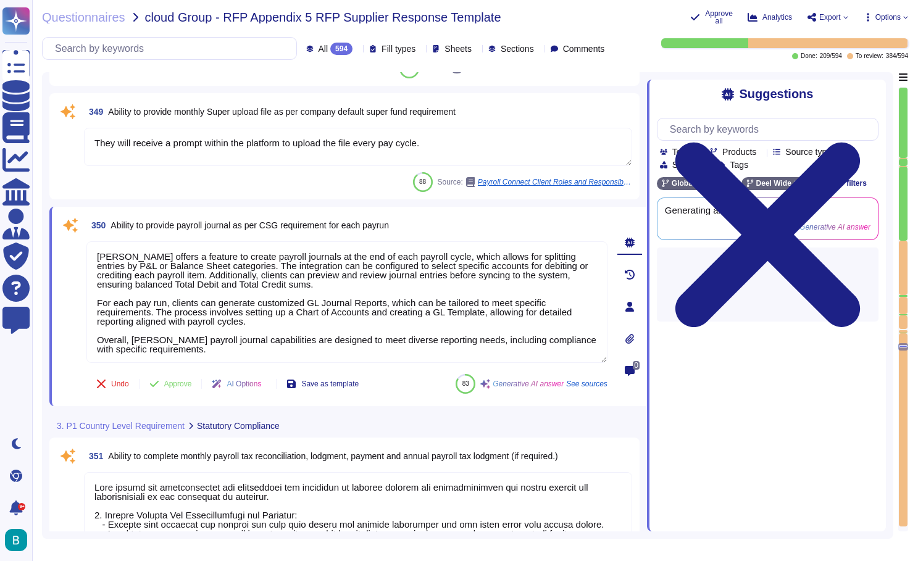
type textarea "Per local labor law"
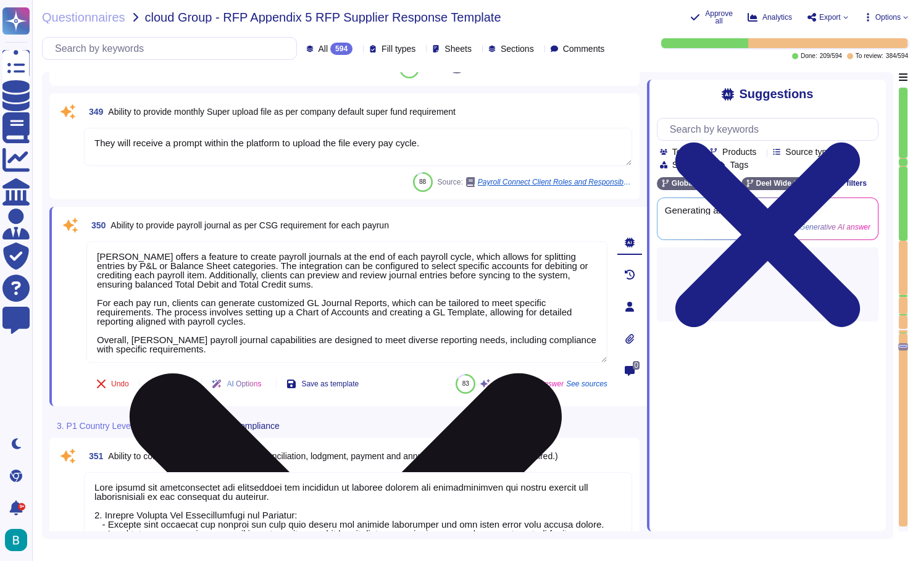
drag, startPoint x: 220, startPoint y: 355, endPoint x: 88, endPoint y: 252, distance: 166.7
click at [88, 252] on textarea "Deel offers a feature to create payroll journals at the end of each payroll cyc…" at bounding box center [346, 302] width 521 height 122
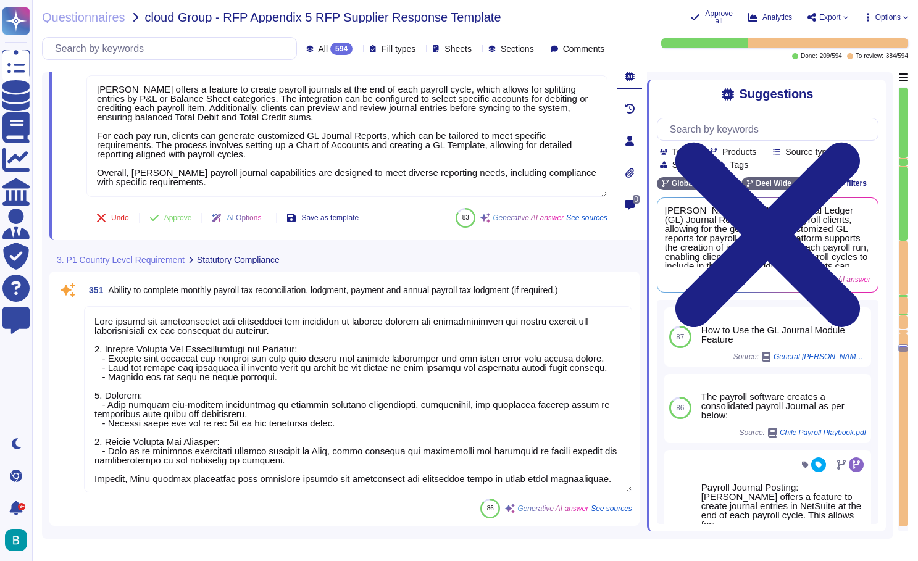
scroll to position [50378, 0]
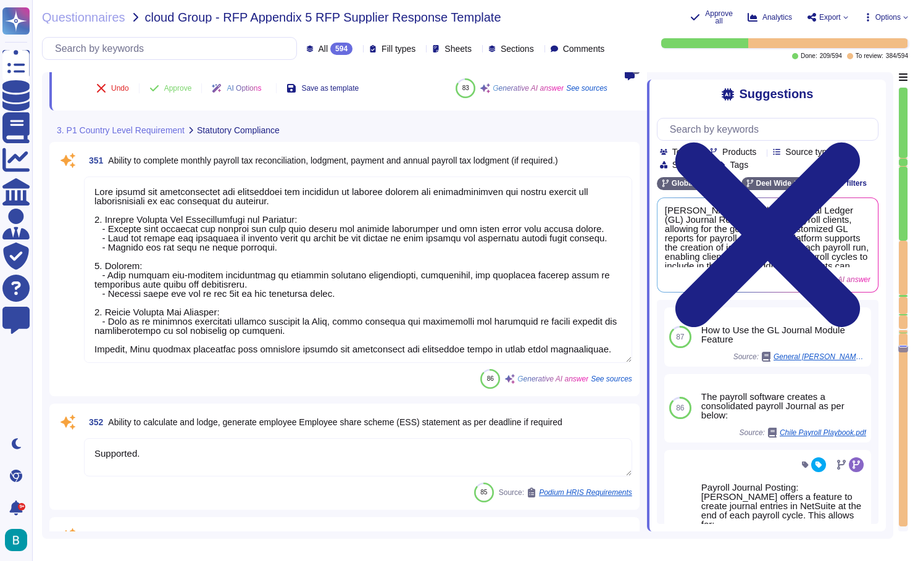
type textarea "Deel integrates taxable fringe benefits into payroll, tracking, processing, and…"
type textarea "Client to be able to upload tax documents for employees per Tax year & Tax doc …"
click at [372, 302] on textarea at bounding box center [358, 270] width 548 height 186
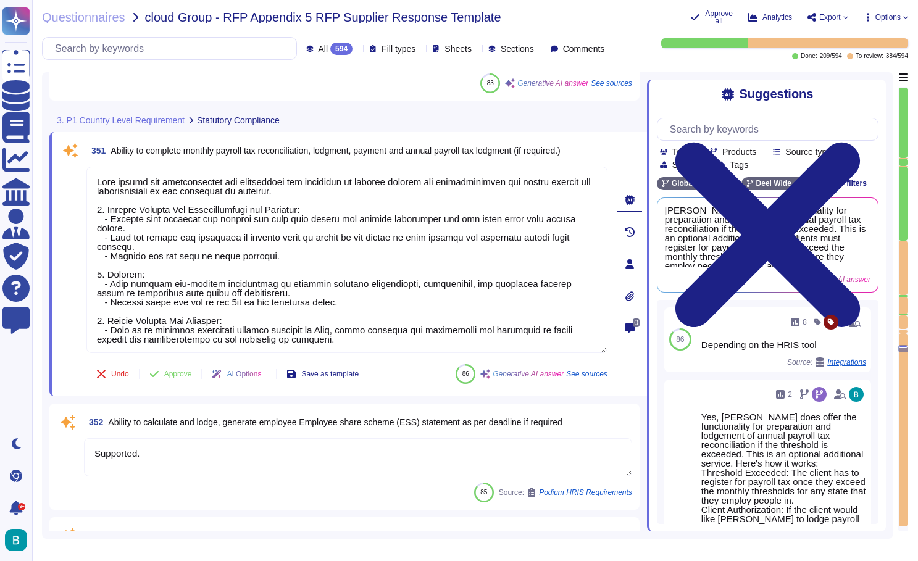
drag, startPoint x: 349, startPoint y: 340, endPoint x: 71, endPoint y: 177, distance: 322.6
click at [71, 177] on div "351 Ability to complete monthly payroll tax reconciliation, lodgment, payment a…" at bounding box center [333, 264] width 548 height 249
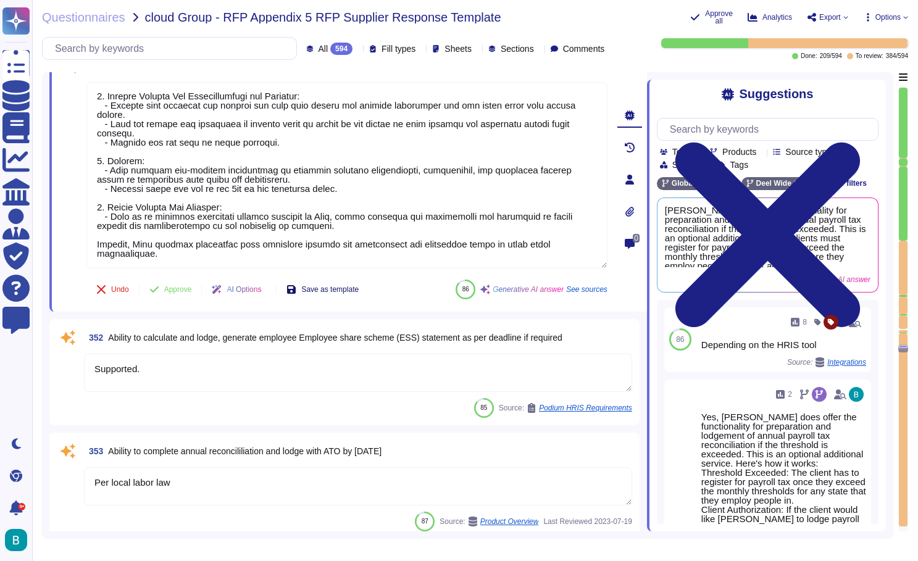
scroll to position [50502, 0]
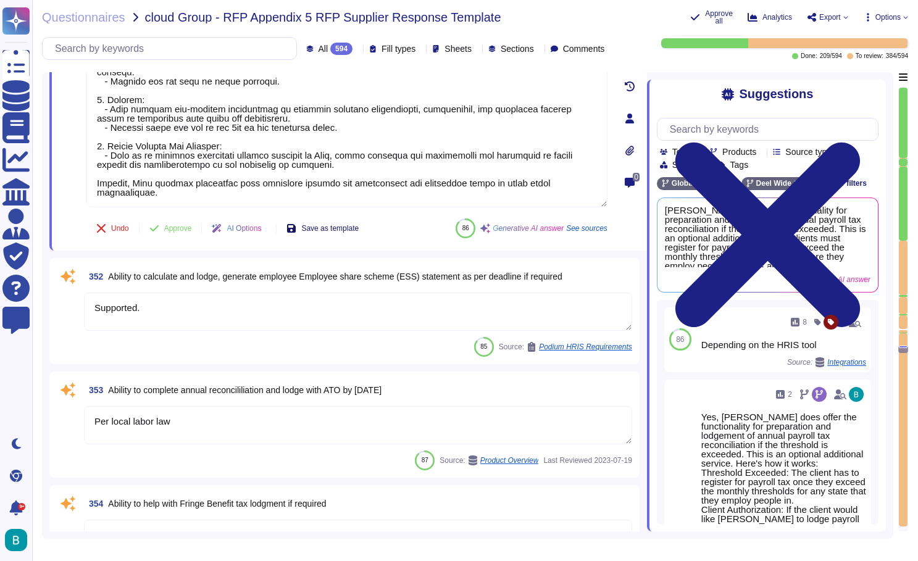
type textarea "Deel can act on the customer's behalf with third-party statutory bodies where r…"
click at [341, 316] on textarea "Supported." at bounding box center [358, 312] width 548 height 38
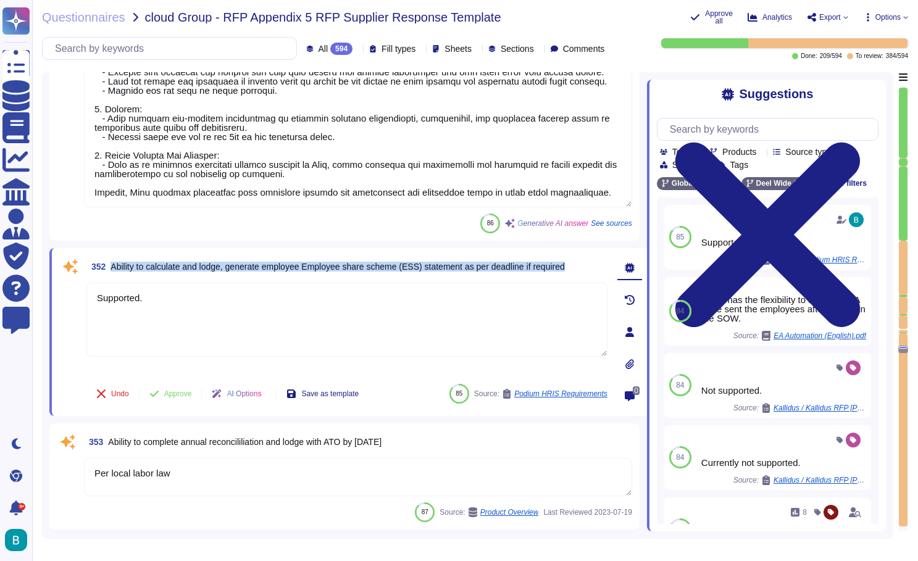
drag, startPoint x: 114, startPoint y: 266, endPoint x: 599, endPoint y: 269, distance: 485.8
click at [599, 269] on div "352 Ability to calculate and lodge, generate employee Employee share scheme (ES…" at bounding box center [346, 267] width 521 height 22
copy span "Ability to calculate and lodge, generate employee Employee share scheme (ESS) s…"
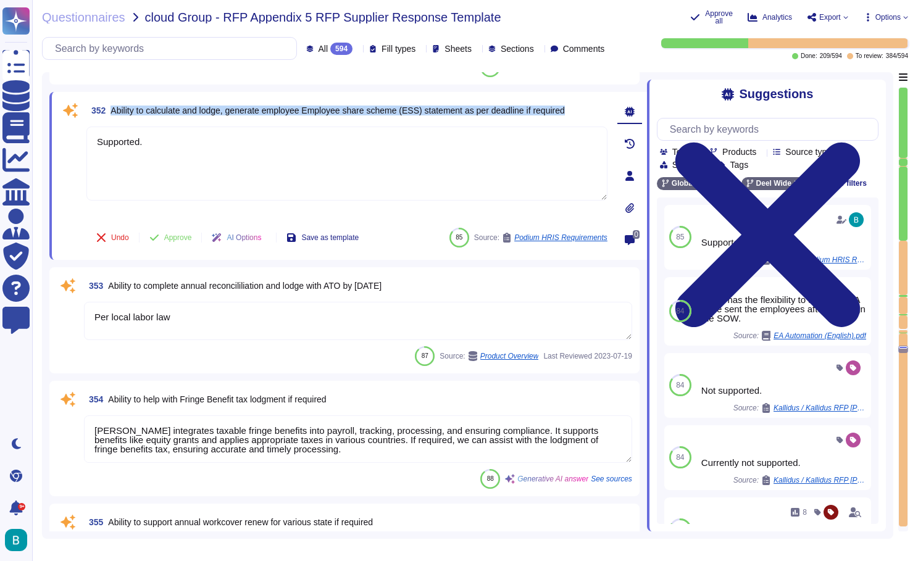
type textarea "Deel's platform includes an integrated ad hoc reporting tool that allows users …"
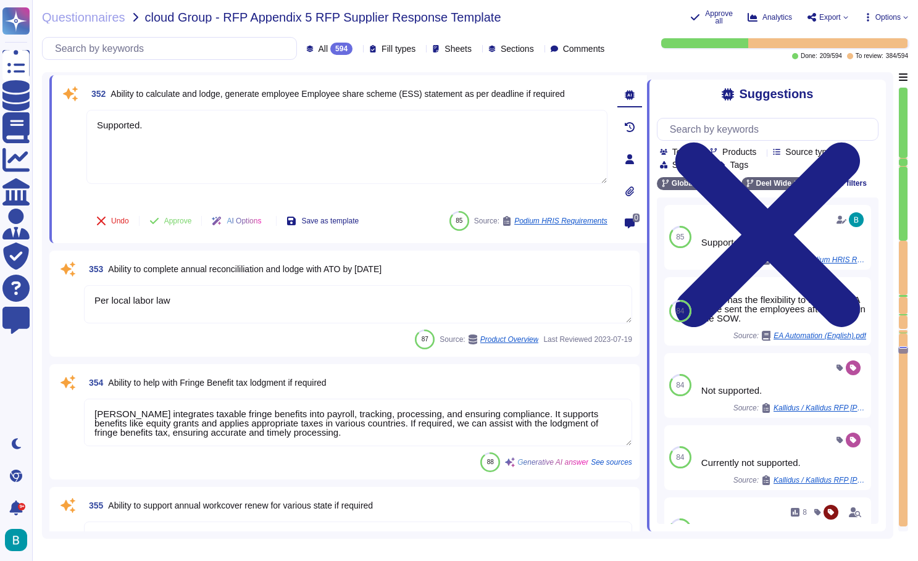
click at [432, 295] on textarea "Per local labor law" at bounding box center [358, 304] width 548 height 38
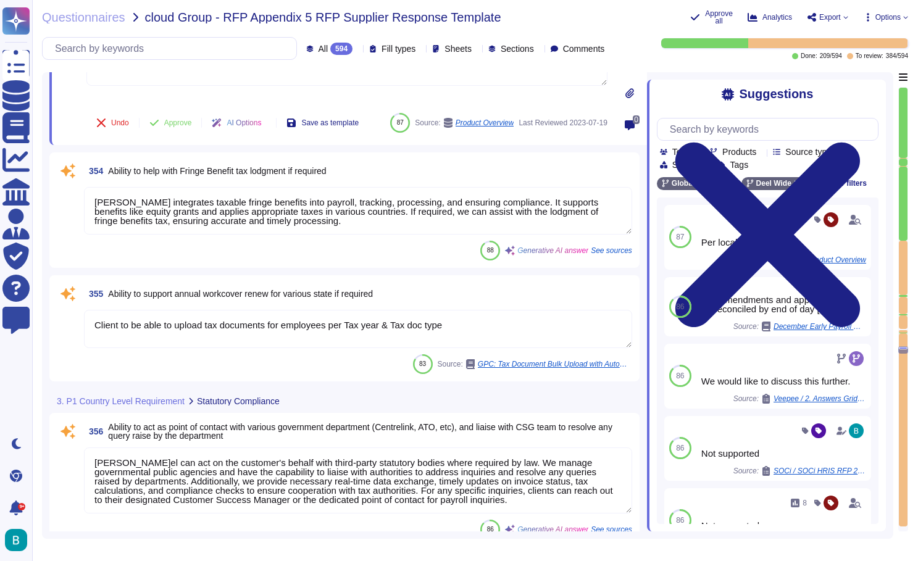
scroll to position [50908, 0]
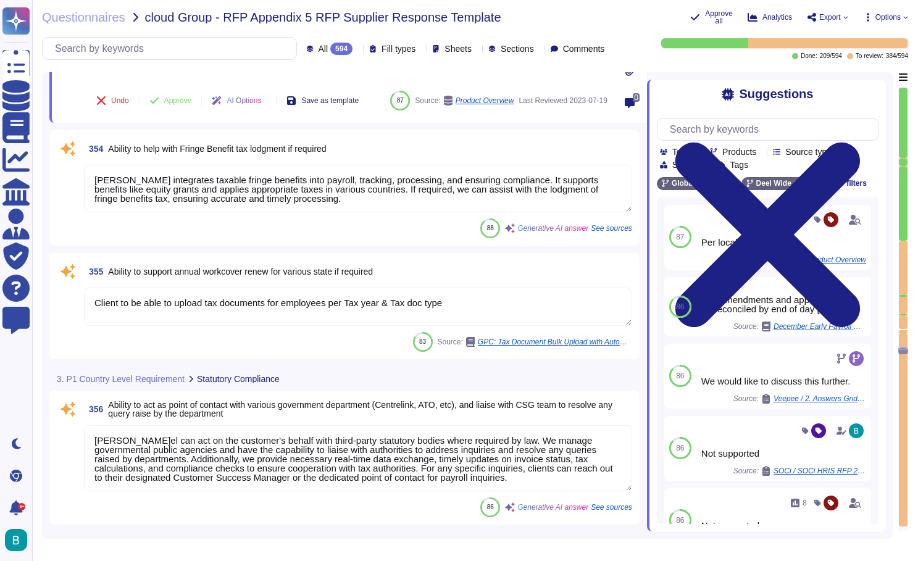
type textarea "Deel retains payroll records in compliance with legal, regulatory, and internal…"
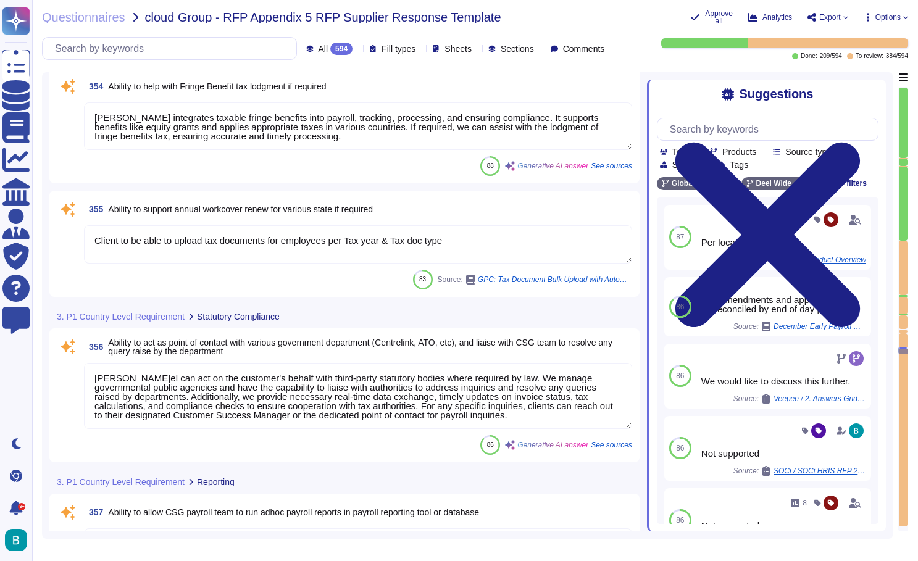
scroll to position [51031, 0]
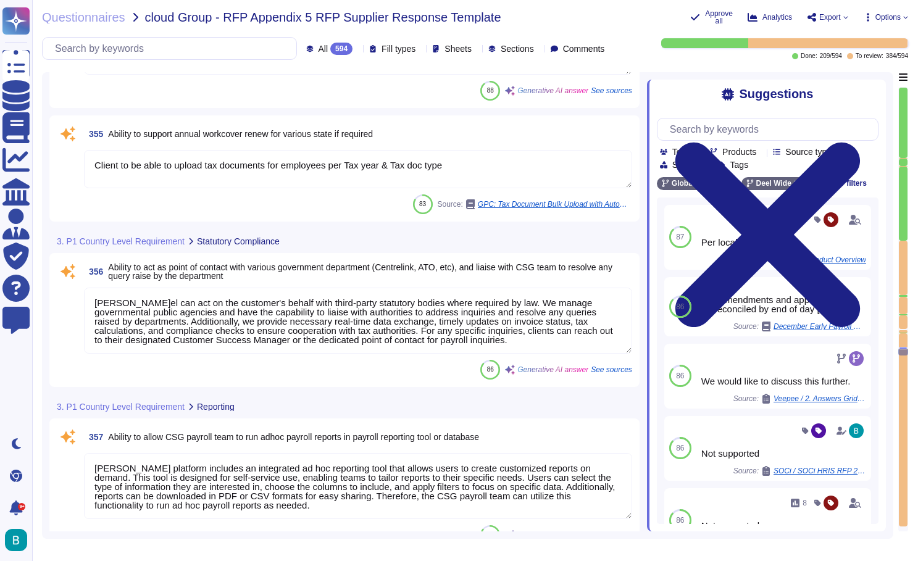
type textarea "Deel provides legislation updates and guidance on legislation interpretation th…"
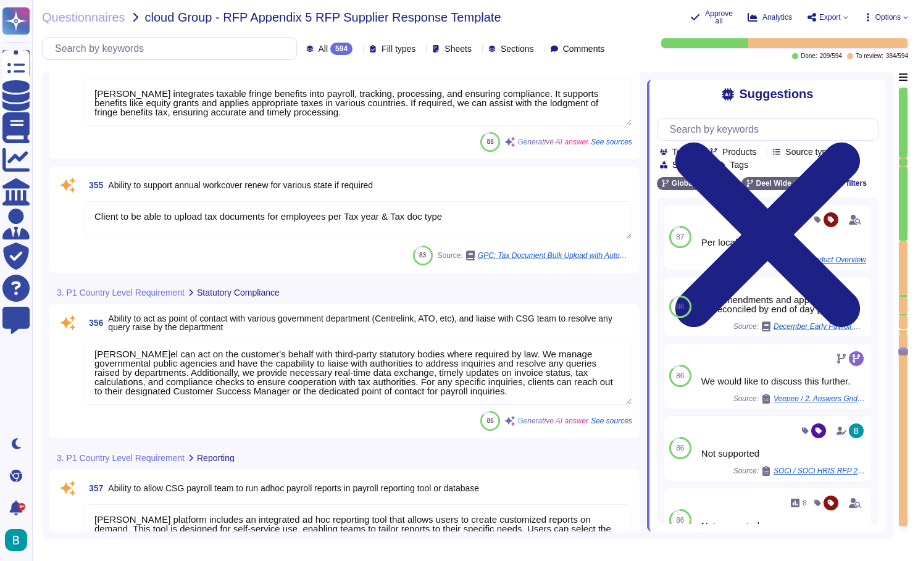
type textarea "Supported."
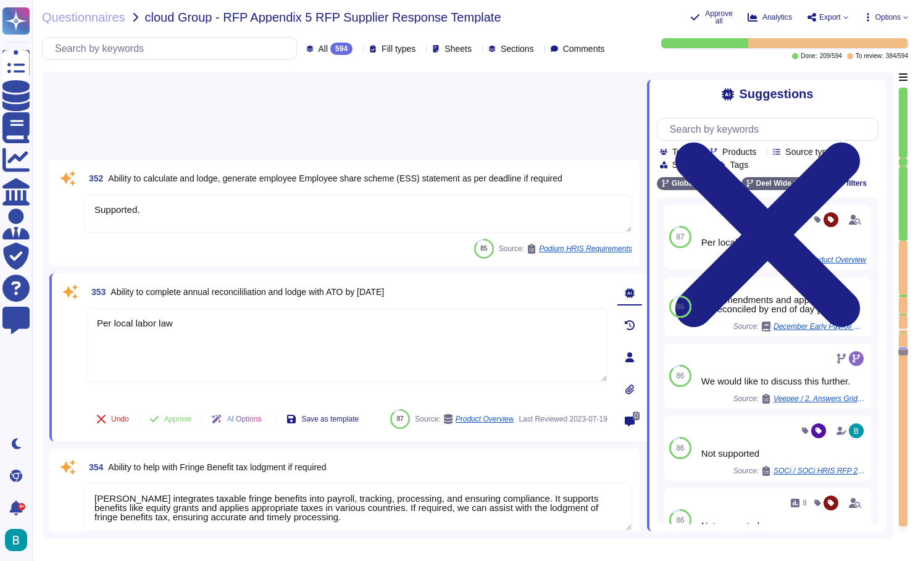
scroll to position [50582, 0]
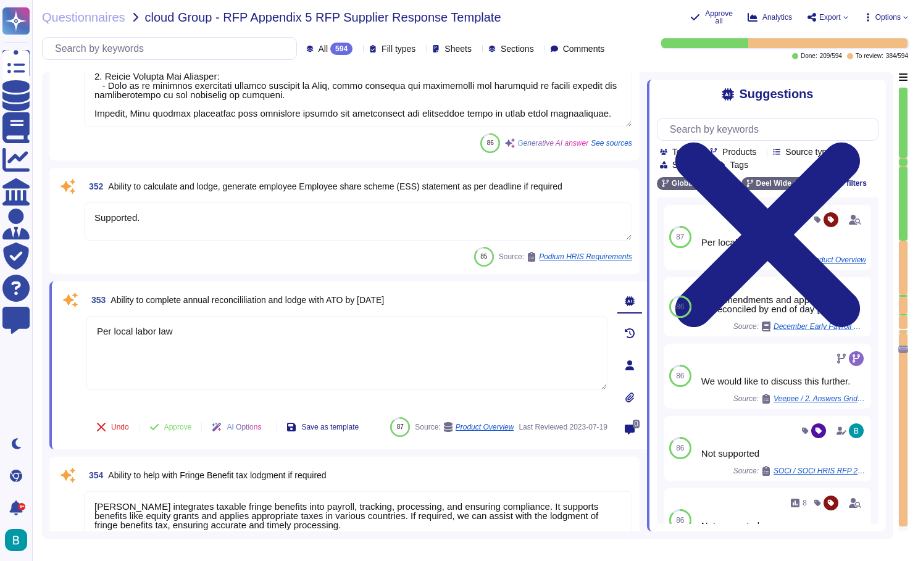
type textarea "Deel offers the functionality for preparation and lodgement of monthly payroll …"
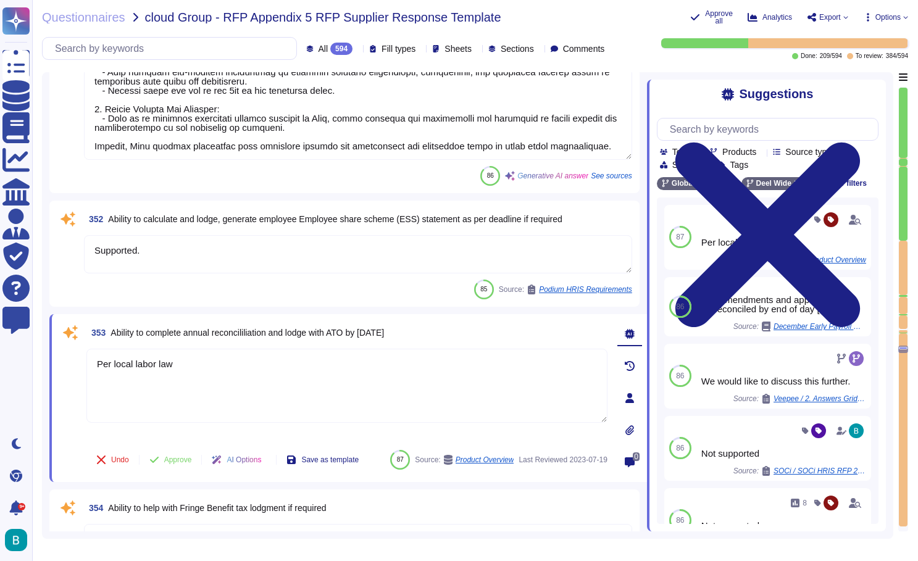
scroll to position [50532, 0]
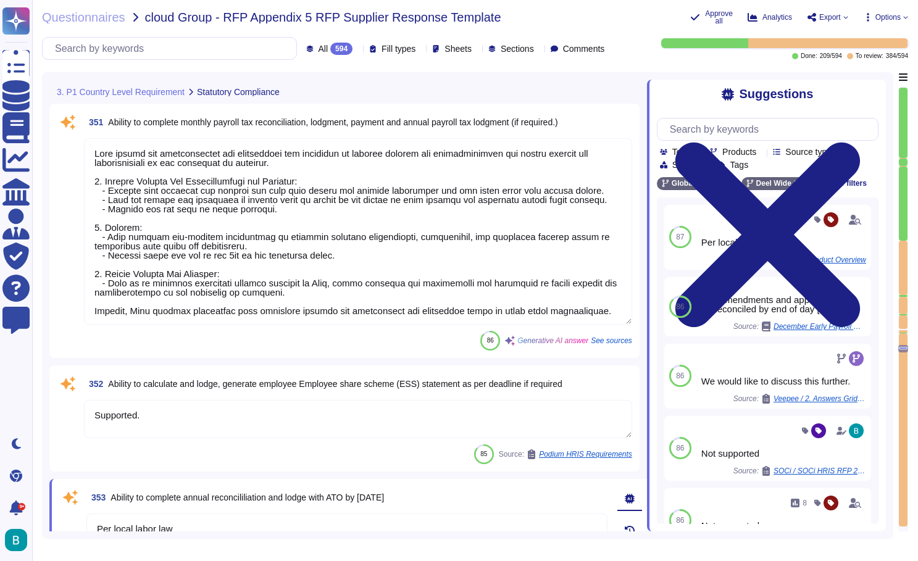
type textarea "They will receive a prompt within the platform to upload the file every pay cyc…"
type textarea "Deel offers a feature to create payroll journals at the end of each payroll cyc…"
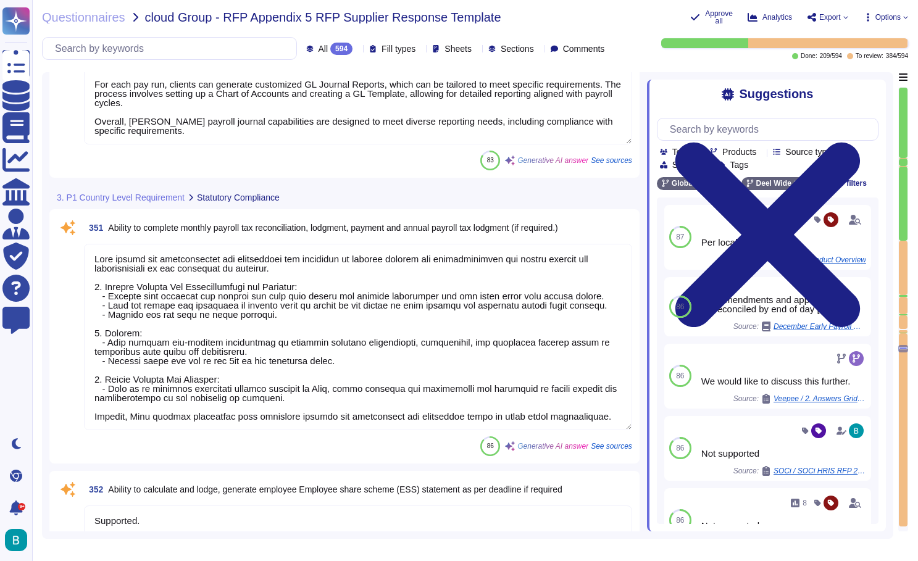
type textarea "Per request from customer and might be at cost"
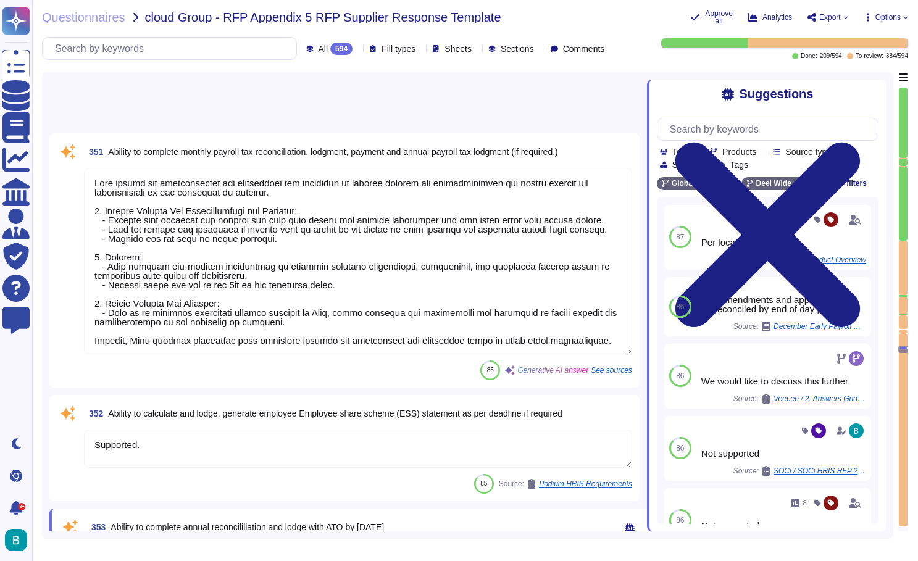
type textarea "Client to be able to upload tax documents for employees per Tax year & Tax doc …"
type textarea "Deel can act on the customer's behalf with third-party statutory bodies where r…"
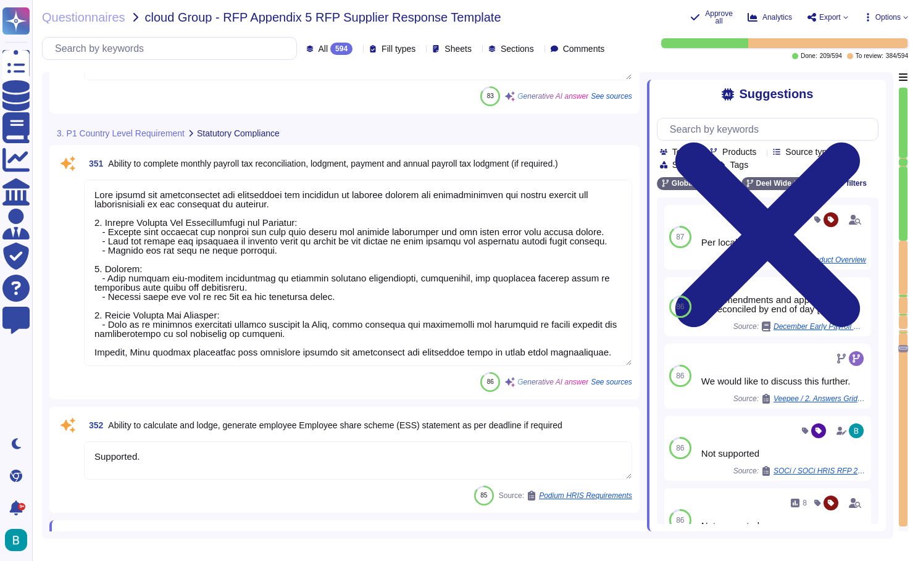
scroll to position [50347, 0]
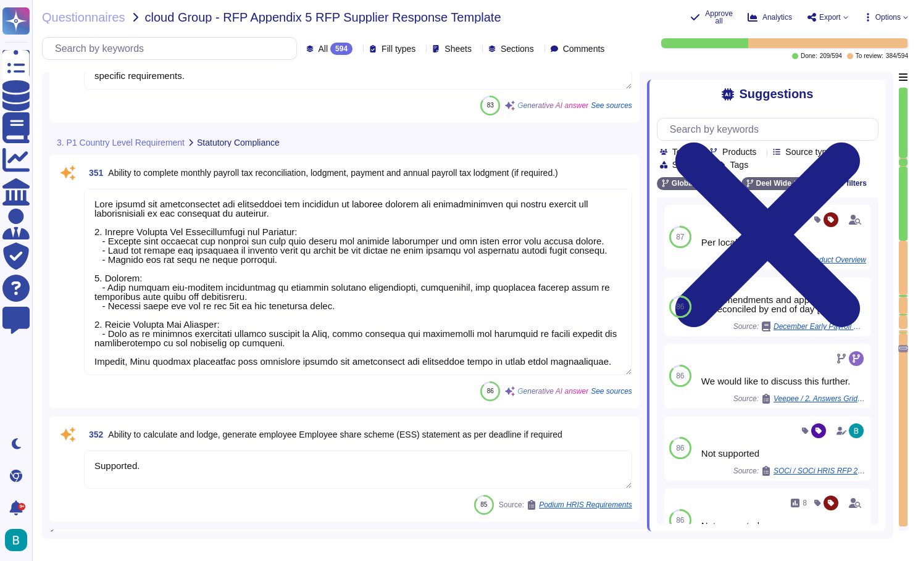
type textarea "They will receive a prompt within the platform to upload the file every pay cyc…"
type textarea "Deel offers a feature to create payroll journals at the end of each payroll cyc…"
drag, startPoint x: 306, startPoint y: 349, endPoint x: 159, endPoint y: 343, distance: 147.0
click at [159, 343] on textarea at bounding box center [358, 283] width 548 height 186
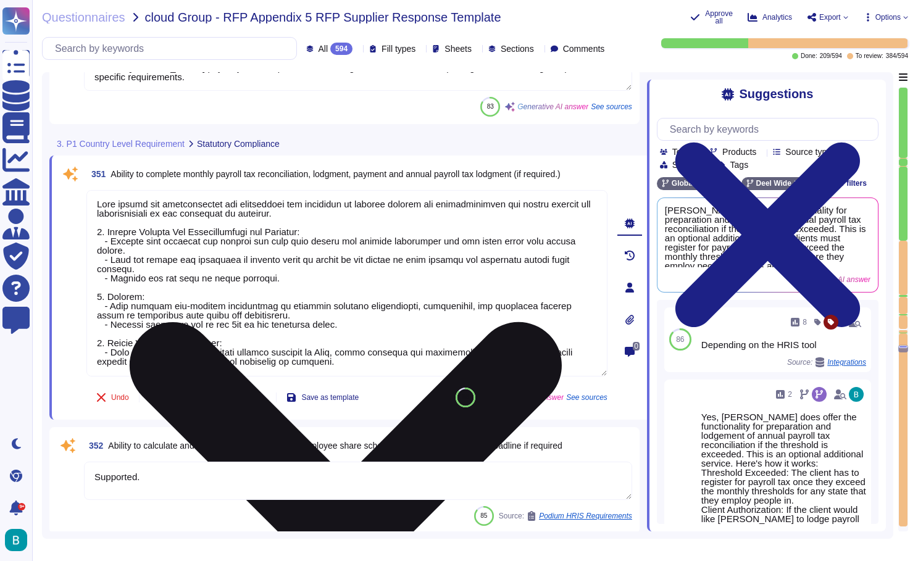
click at [328, 320] on textarea at bounding box center [346, 283] width 521 height 186
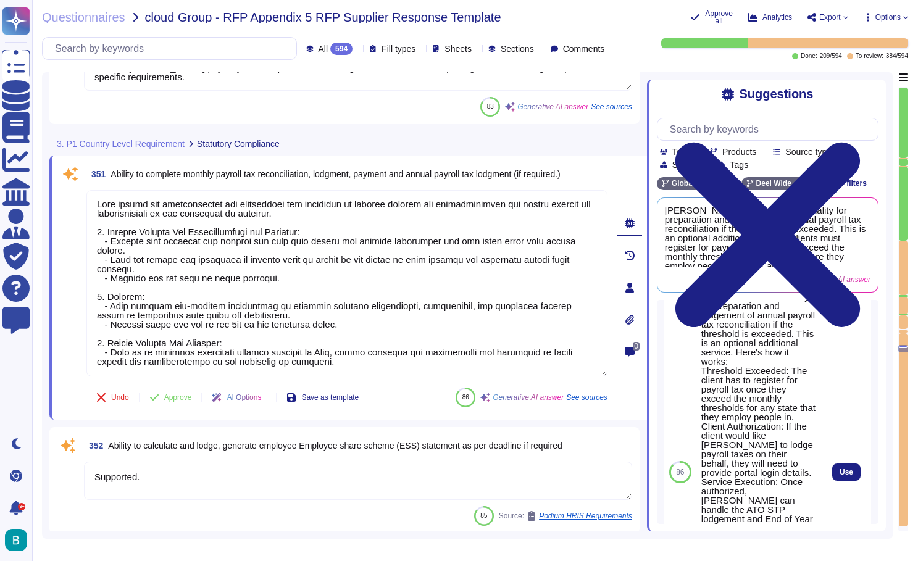
scroll to position [282, 0]
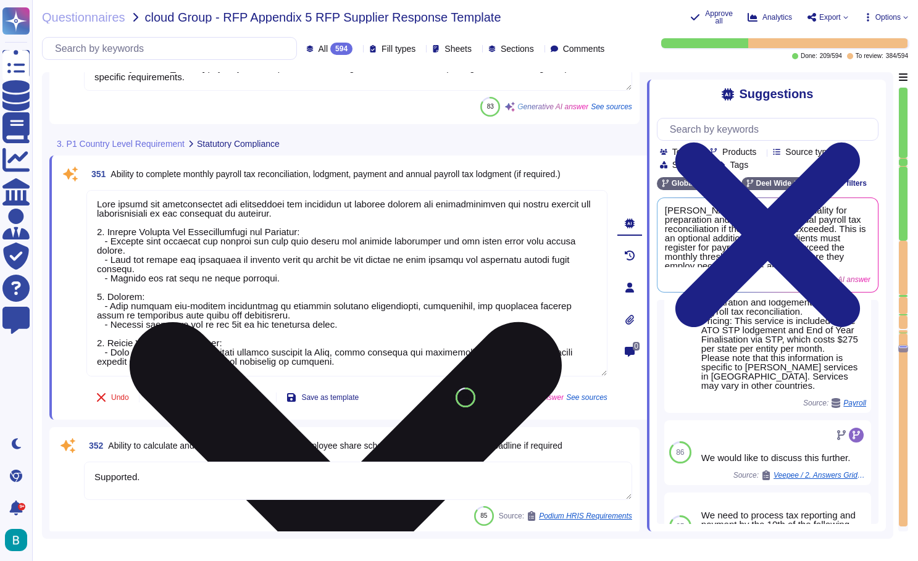
drag, startPoint x: 350, startPoint y: 362, endPoint x: 98, endPoint y: 196, distance: 301.7
click at [98, 196] on textarea at bounding box center [346, 283] width 521 height 186
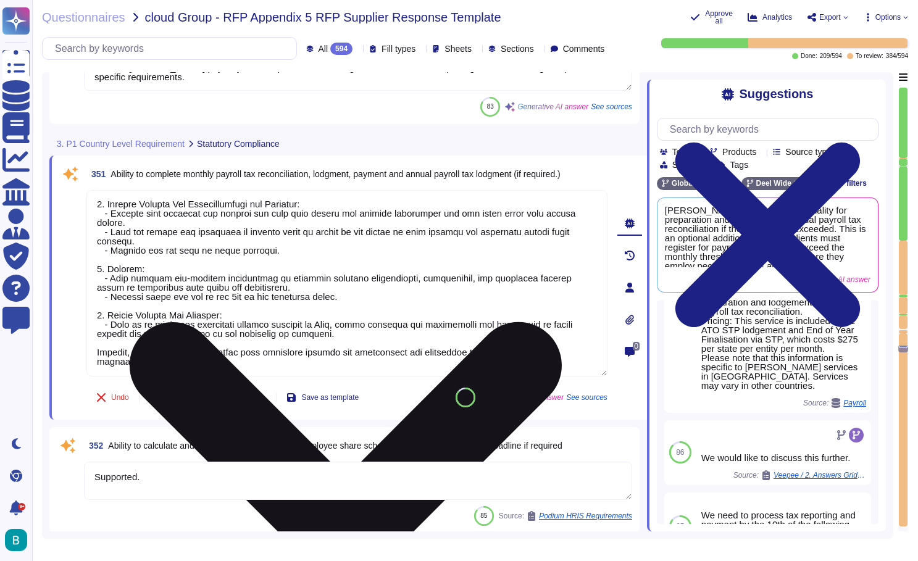
scroll to position [29, 0]
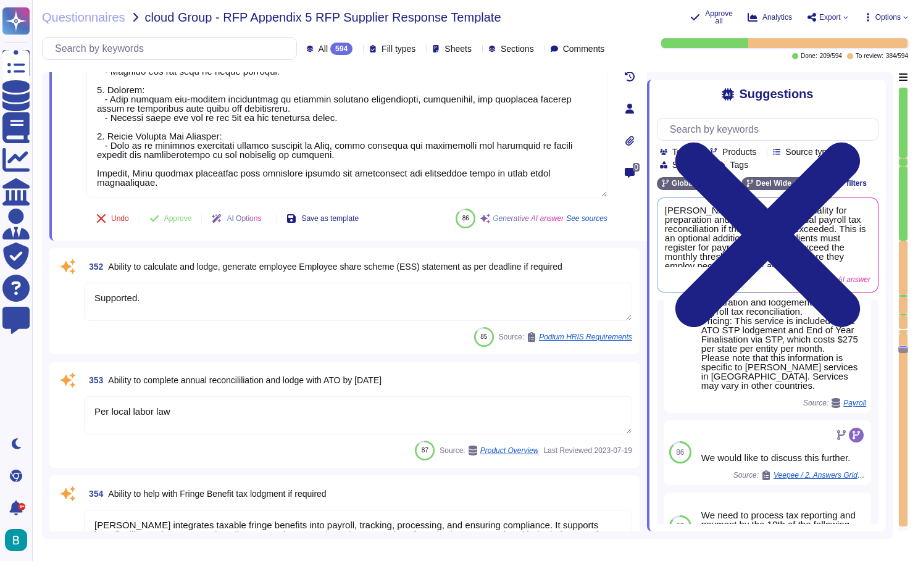
type textarea "Deel can act on the customer's behalf with third-party statutory bodies where r…"
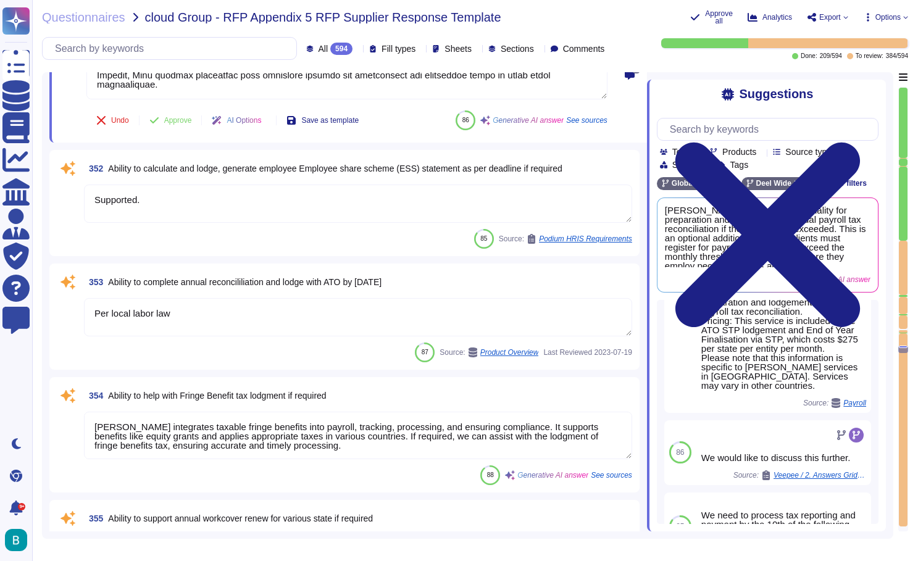
type textarea "Deel's platform includes an integrated ad hoc reporting tool that allows users …"
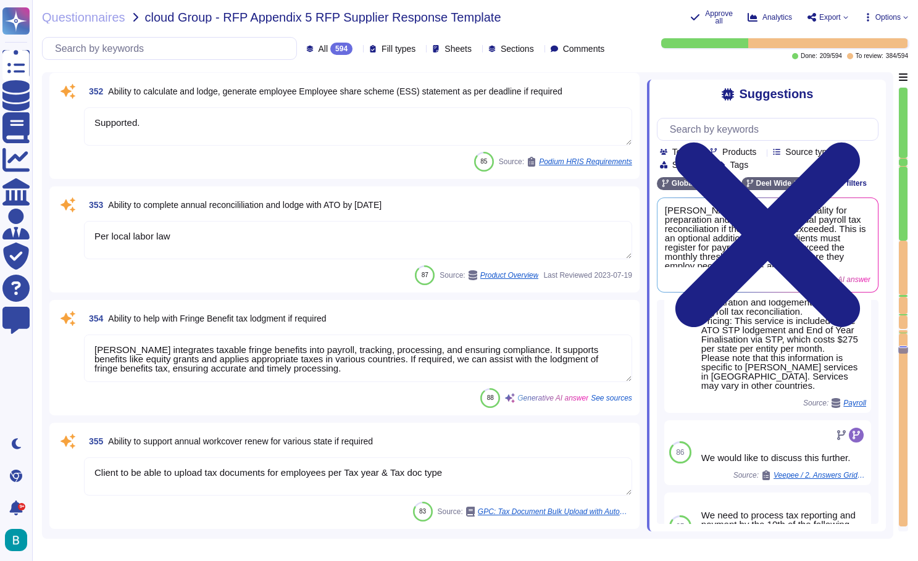
scroll to position [50779, 0]
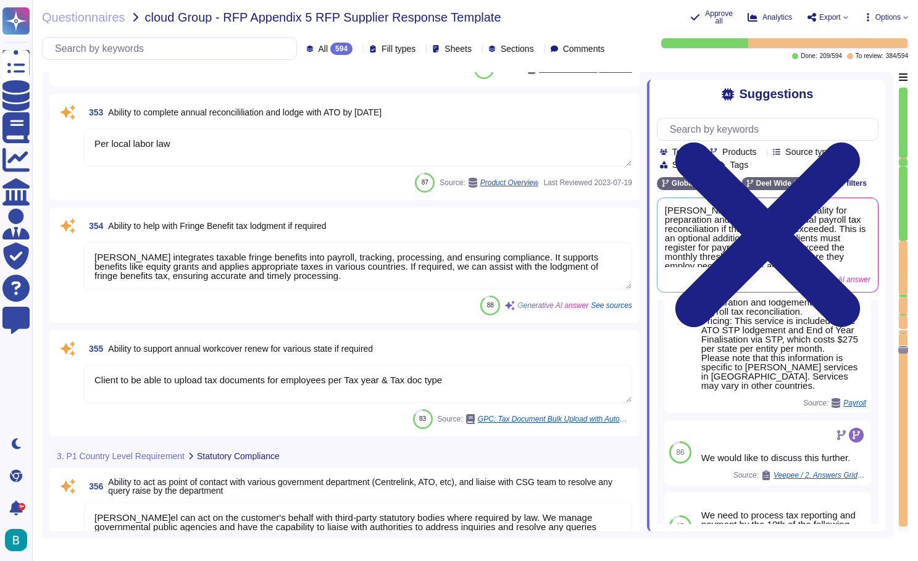
type textarea "Deel retains payroll records in compliance with legal, regulatory, and internal…"
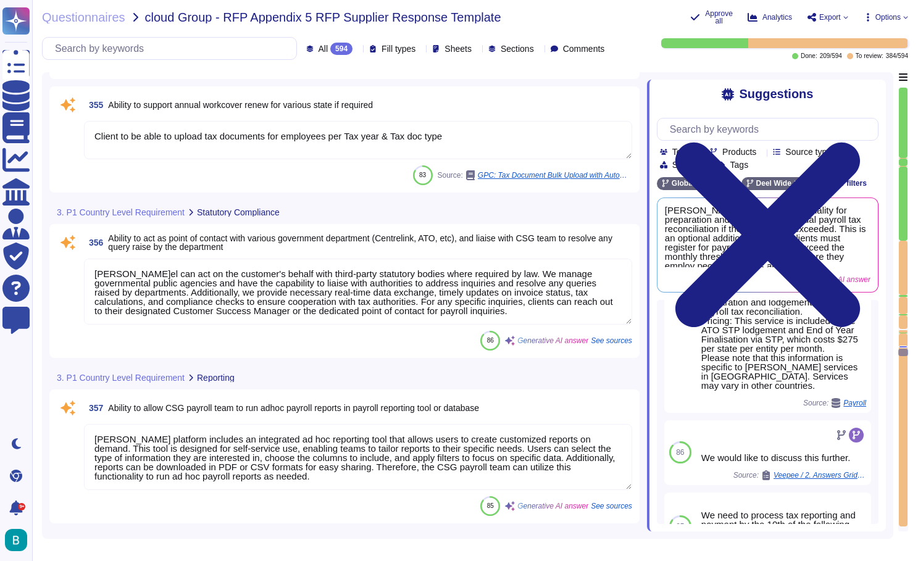
scroll to position [51037, 0]
type textarea "Deel provides legislation updates and guidance on legislation interpretation th…"
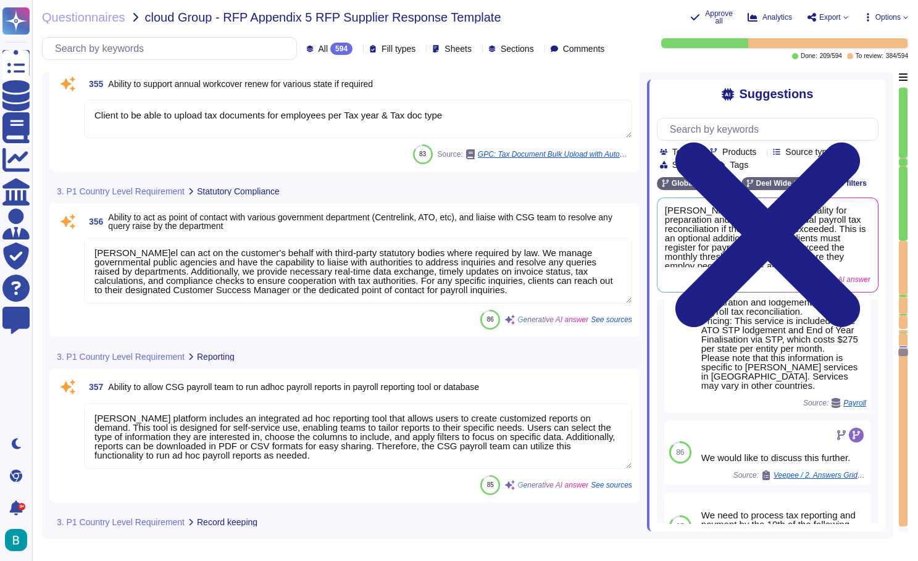
scroll to position [51123, 0]
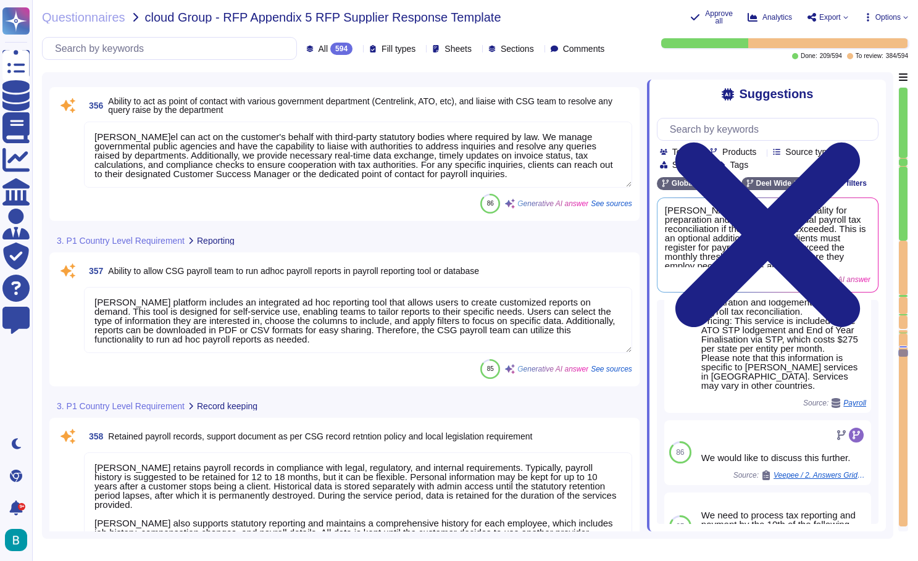
click at [356, 299] on textarea "Deel's platform includes an integrated ad hoc reporting tool that allows users …" at bounding box center [358, 320] width 548 height 66
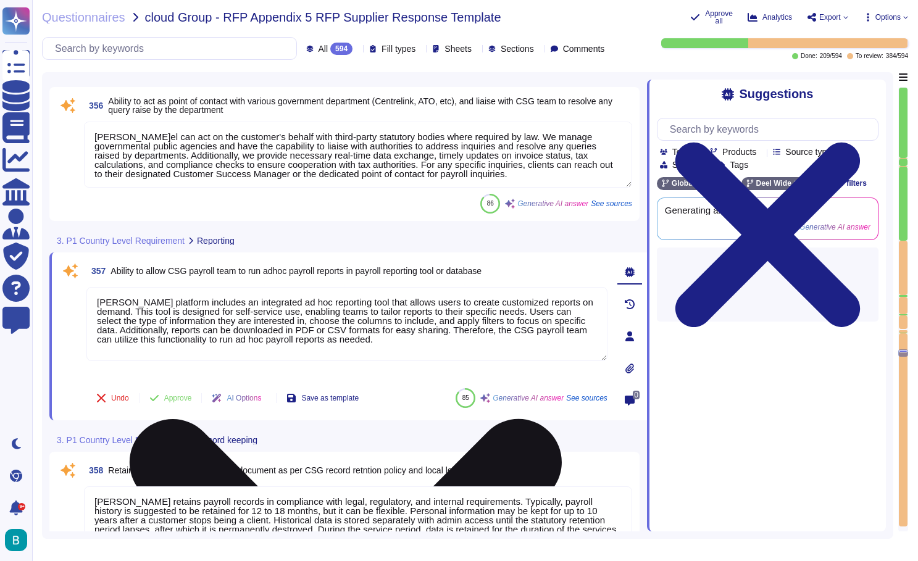
scroll to position [0, 0]
click at [348, 318] on textarea "Deel's platform includes an integrated ad hoc reporting tool that allows users …" at bounding box center [346, 324] width 521 height 74
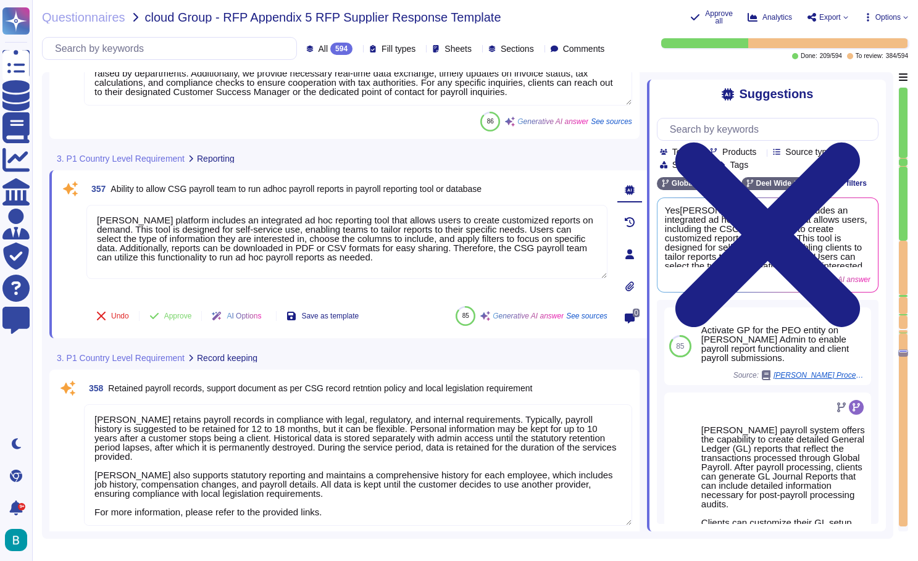
scroll to position [51234, 0]
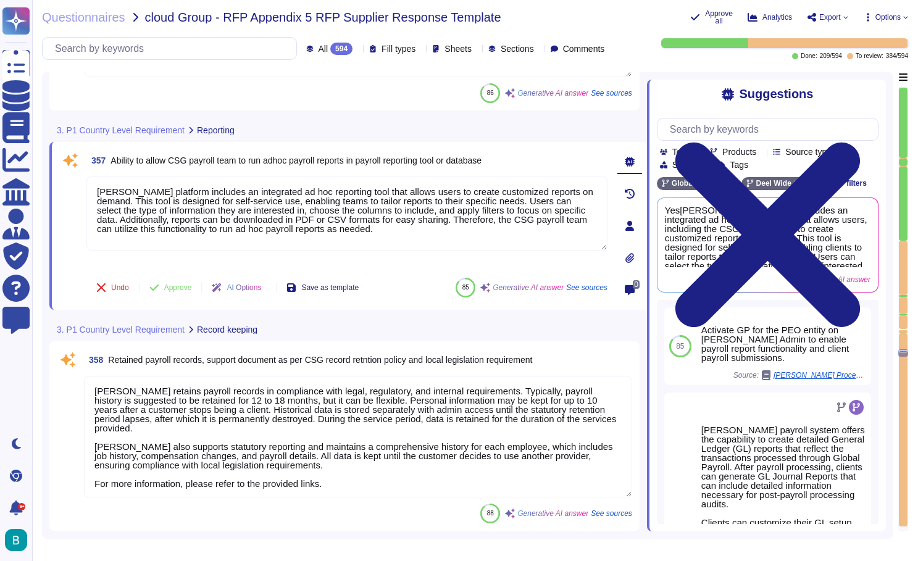
click at [342, 478] on textarea "Deel retains payroll records in compliance with legal, regulatory, and internal…" at bounding box center [358, 437] width 548 height 122
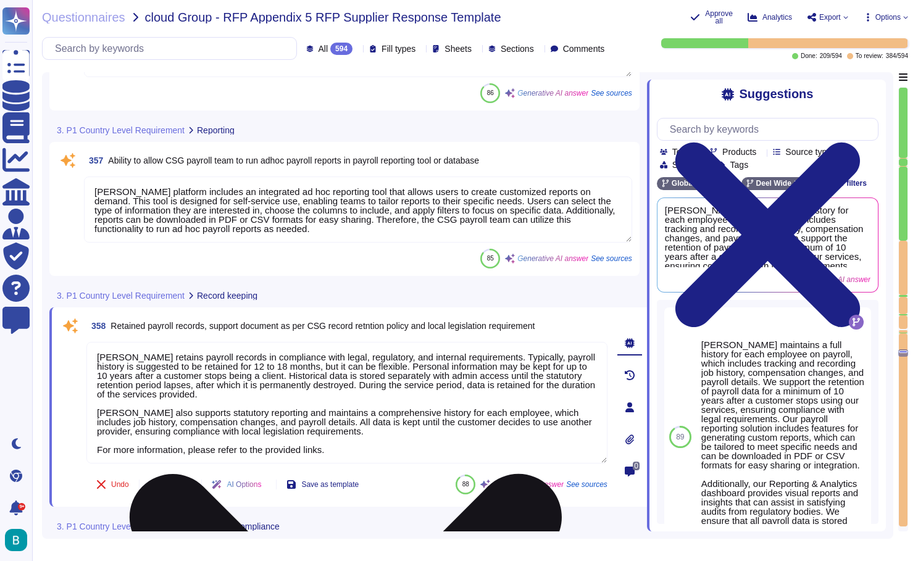
drag, startPoint x: 352, startPoint y: 429, endPoint x: 93, endPoint y: 353, distance: 270.2
click at [93, 353] on textarea "Deel retains payroll records in compliance with legal, regulatory, and internal…" at bounding box center [346, 403] width 521 height 122
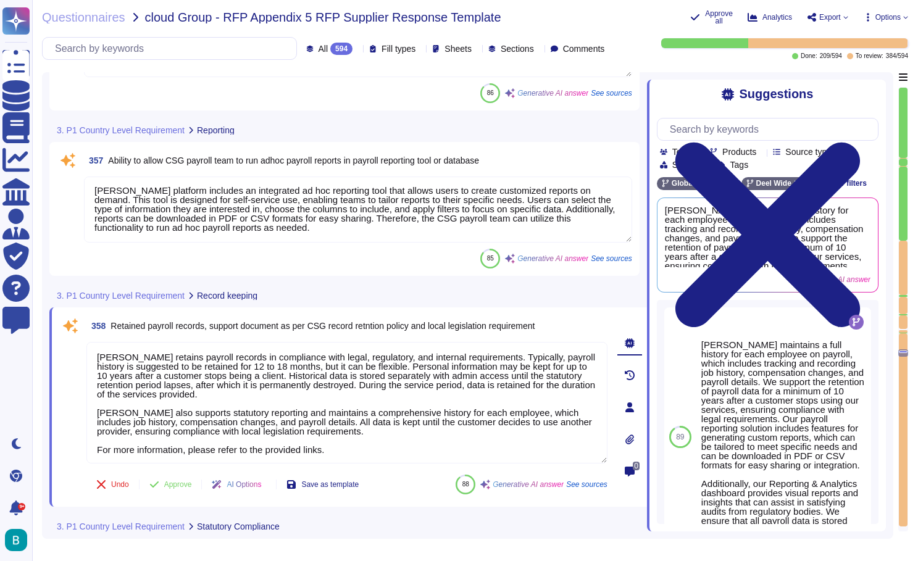
scroll to position [1, 0]
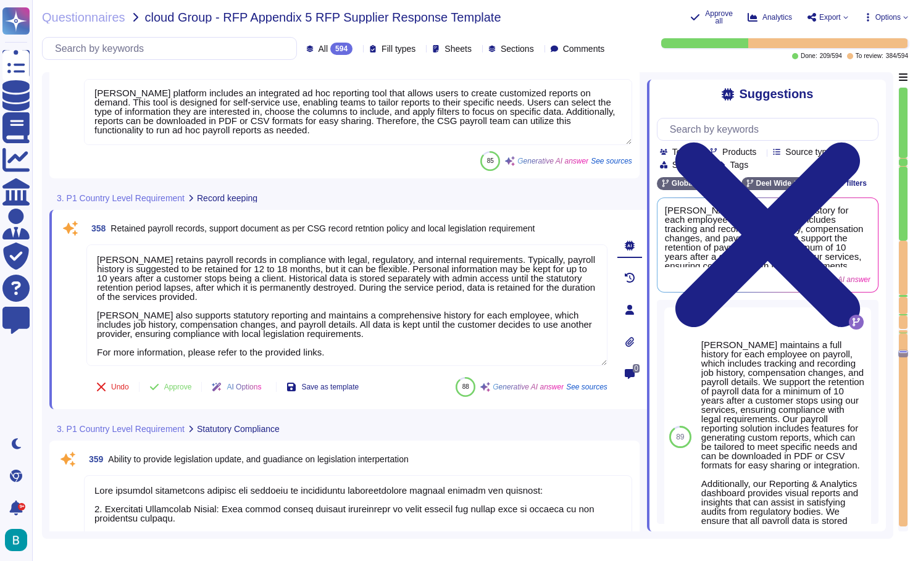
type textarea "Invoicing is usually issued through Deel Inc. (USA), however for select service…"
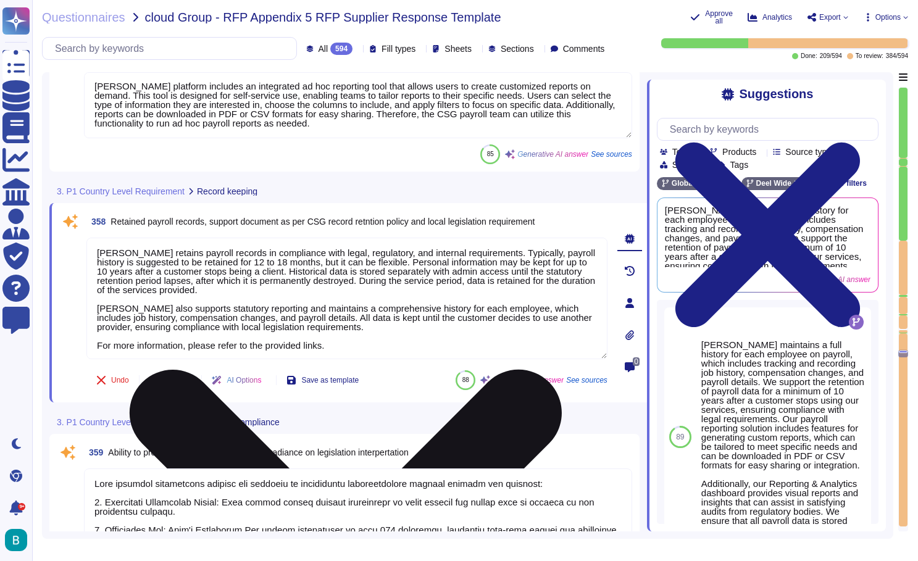
click at [382, 311] on textarea "Deel retains payroll records in compliance with legal, regulatory, and internal…" at bounding box center [346, 299] width 521 height 122
drag, startPoint x: 349, startPoint y: 328, endPoint x: 153, endPoint y: 270, distance: 204.5
click at [153, 270] on textarea "Deel retains payroll records in compliance with legal, regulatory, and internal…" at bounding box center [346, 299] width 521 height 122
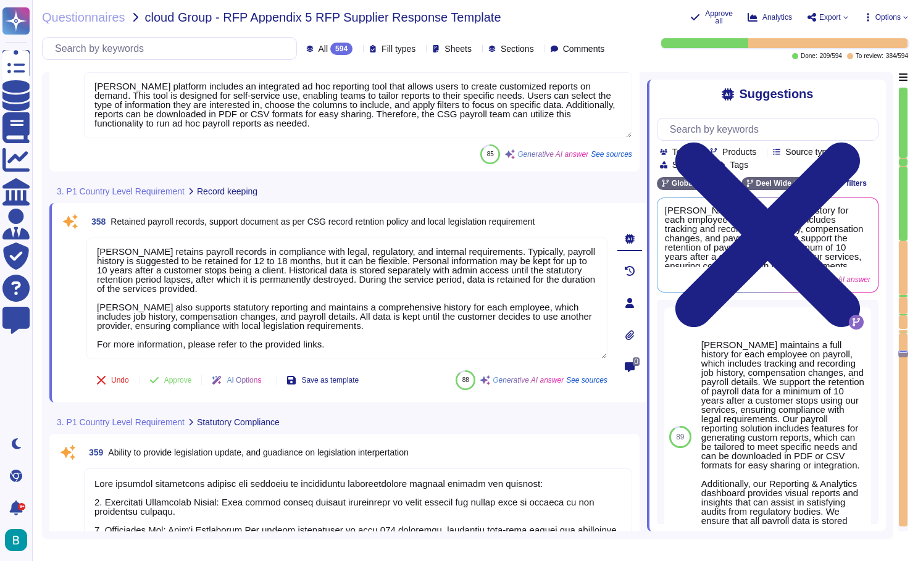
scroll to position [1, 0]
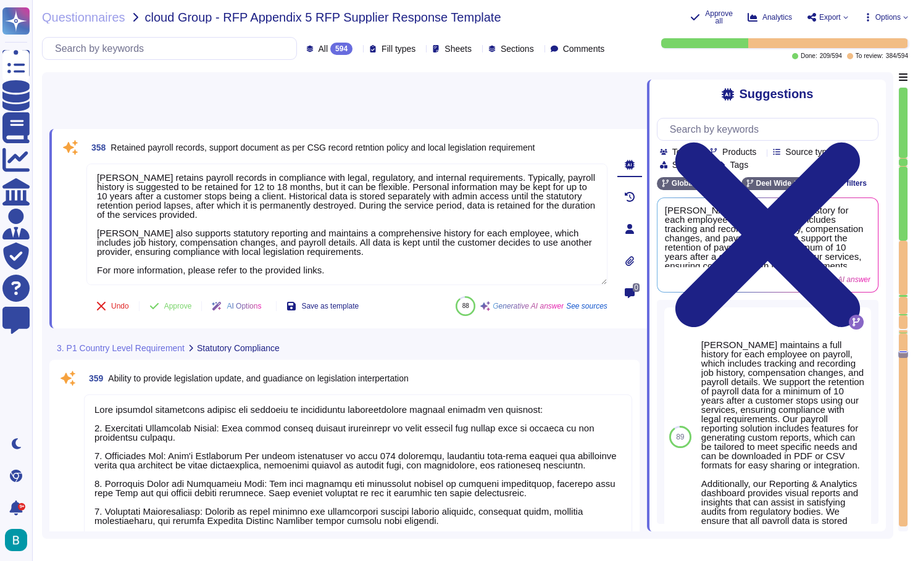
type textarea "- New hires data can be added in the social insurance enrollment file. - Offboa…"
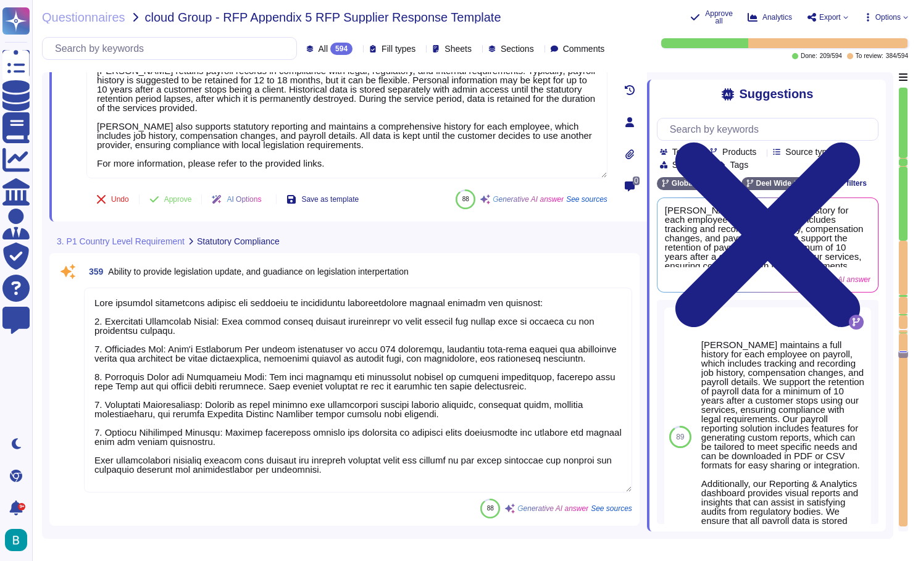
drag, startPoint x: 96, startPoint y: 303, endPoint x: 434, endPoint y: 457, distance: 371.6
click at [434, 457] on textarea at bounding box center [358, 390] width 548 height 205
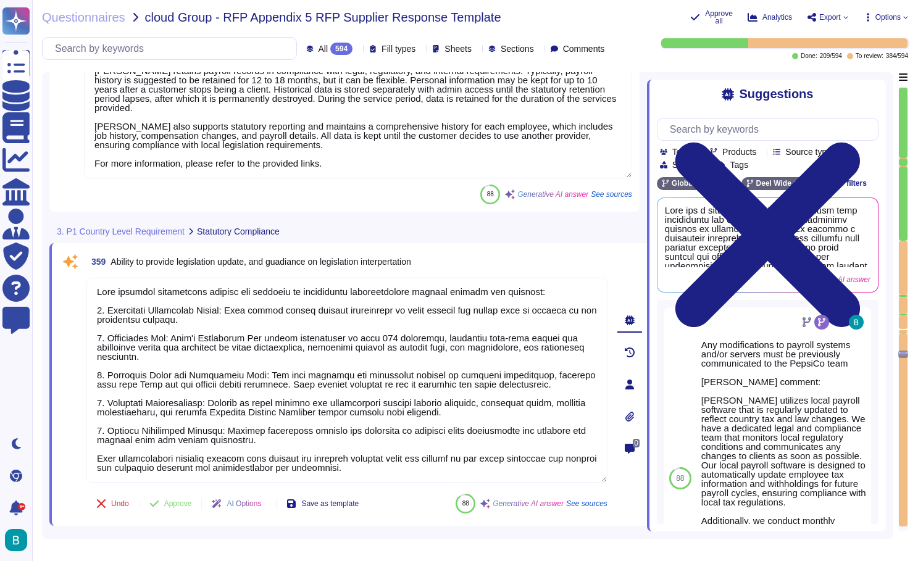
click at [457, 235] on div "3. P1 Country Level Requirement Statutory Compliance" at bounding box center [261, 231] width 425 height 24
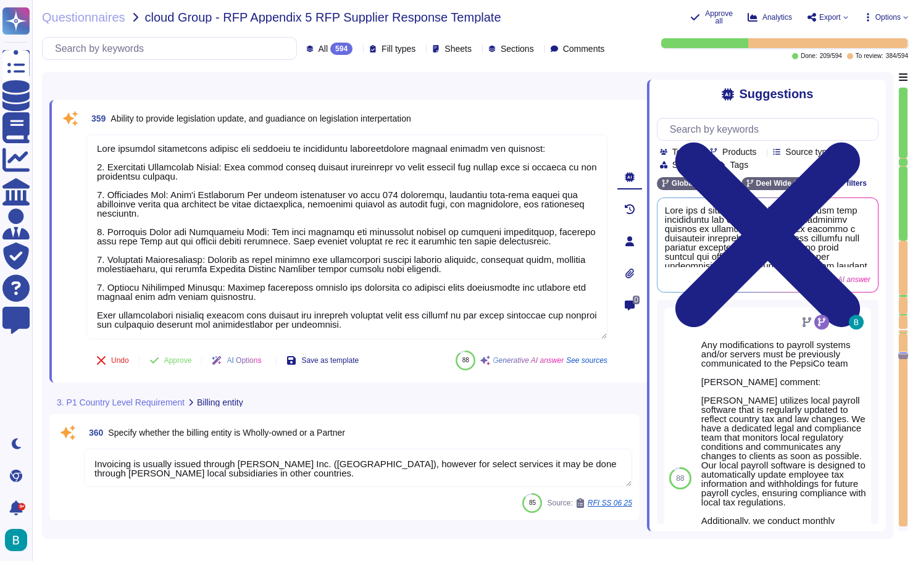
type textarea "2 of these fields are required to be input by the employee. The phone number fi…"
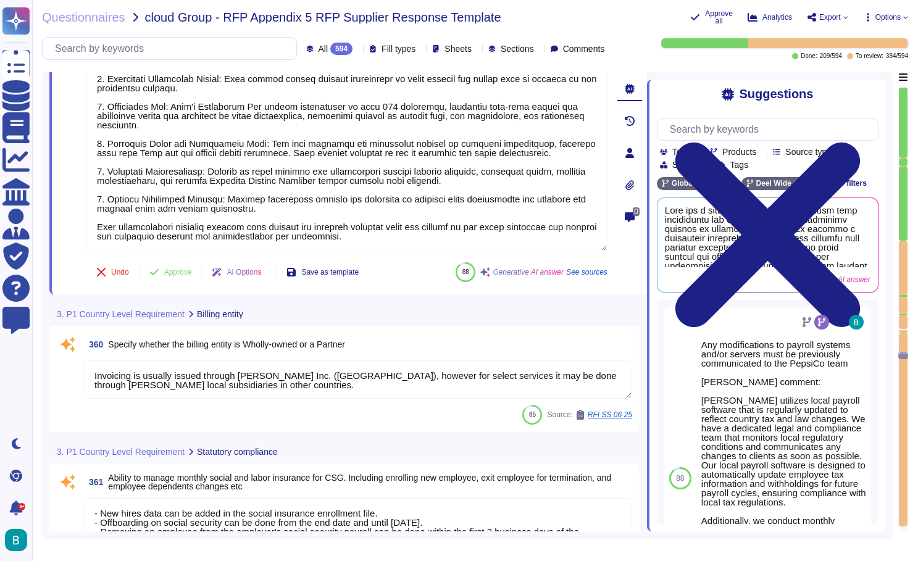
type textarea "Yes per the local labor law and at client request"
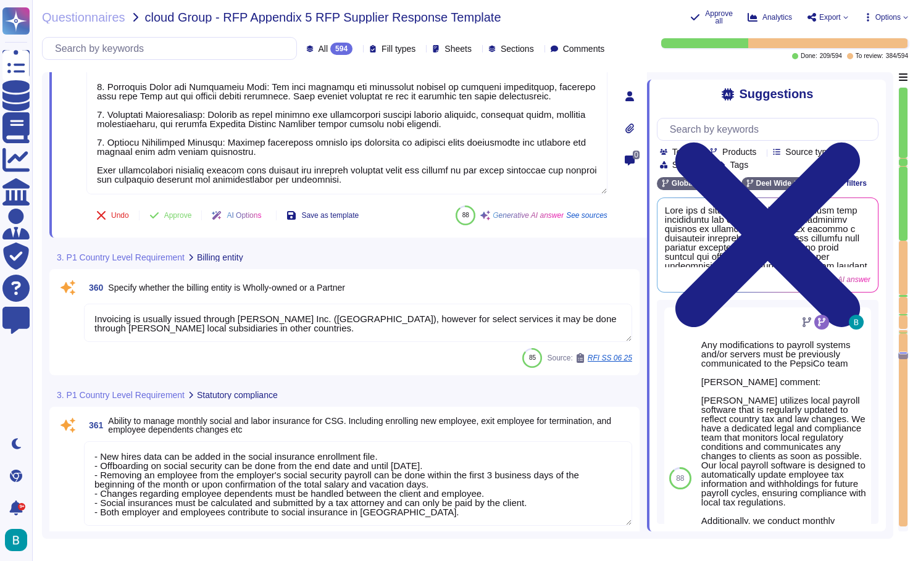
scroll to position [51786, 0]
click at [374, 311] on textarea "Invoicing is usually issued through Deel Inc. (USA), however for select service…" at bounding box center [358, 322] width 548 height 38
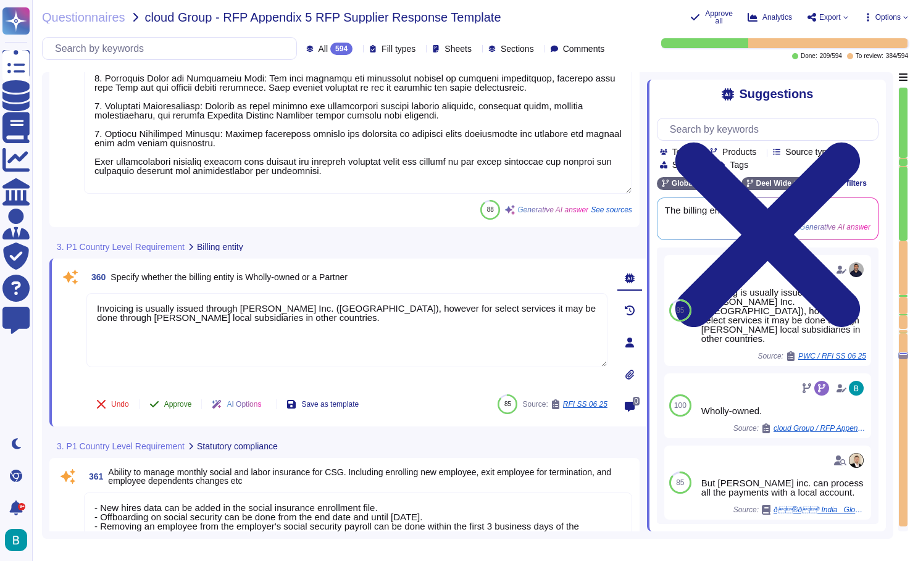
click at [187, 405] on span "Approve" at bounding box center [178, 404] width 28 height 7
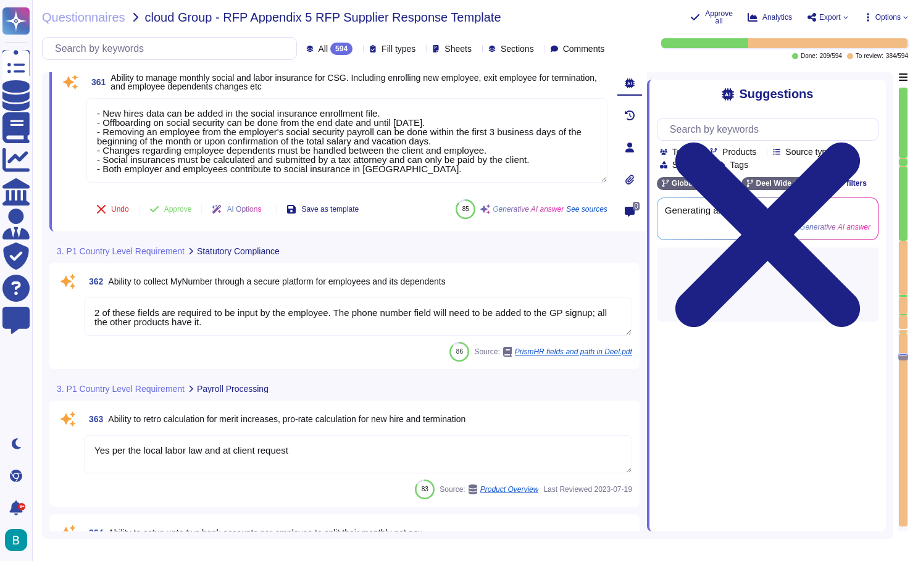
type textarea "Employees can add up to 5 bank accounts and split their salary distribution bet…"
type textarea "Not possible - can be treated as a separate/own deduction if required"
type textarea "Deel has a structured process for managing and calculating overtime for employe…"
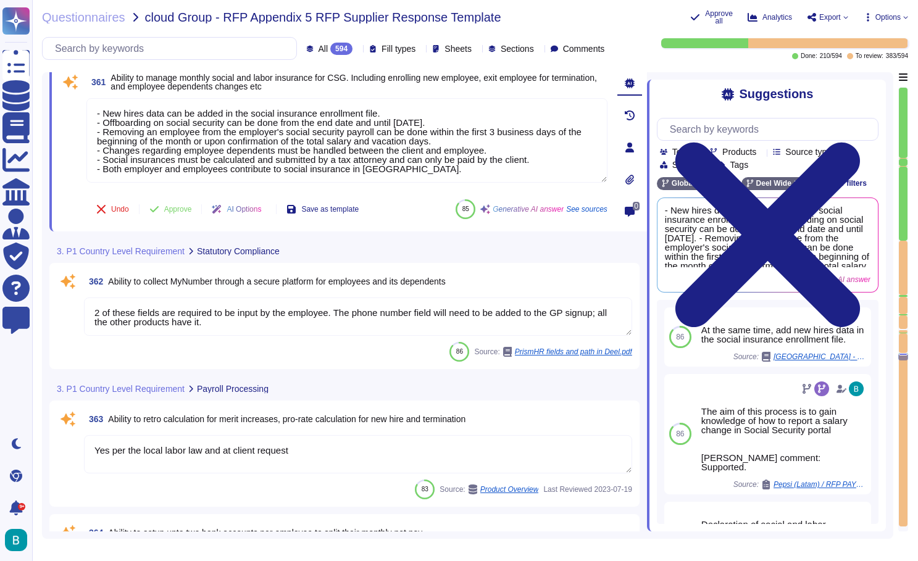
scroll to position [52098, 0]
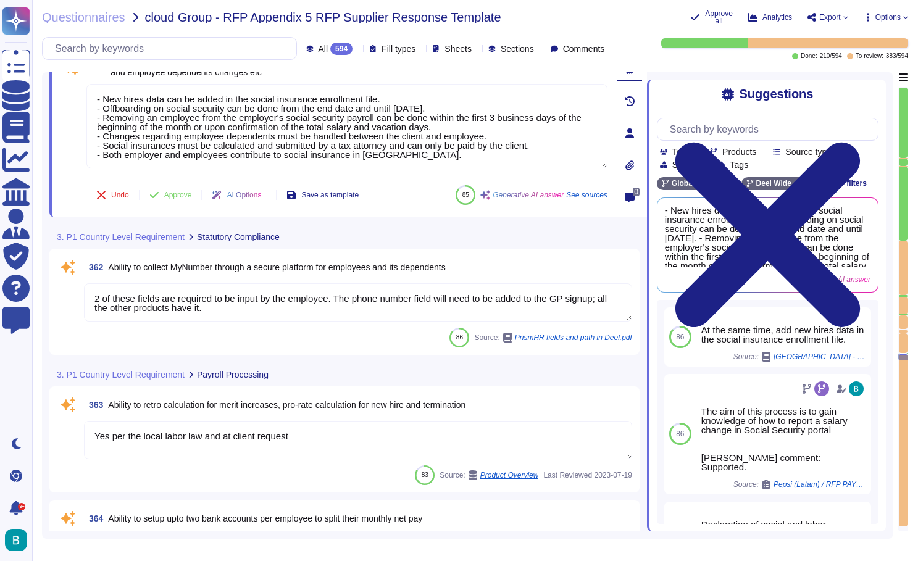
click at [380, 302] on textarea "2 of these fields are required to be input by the employee. The phone number fi…" at bounding box center [358, 302] width 548 height 38
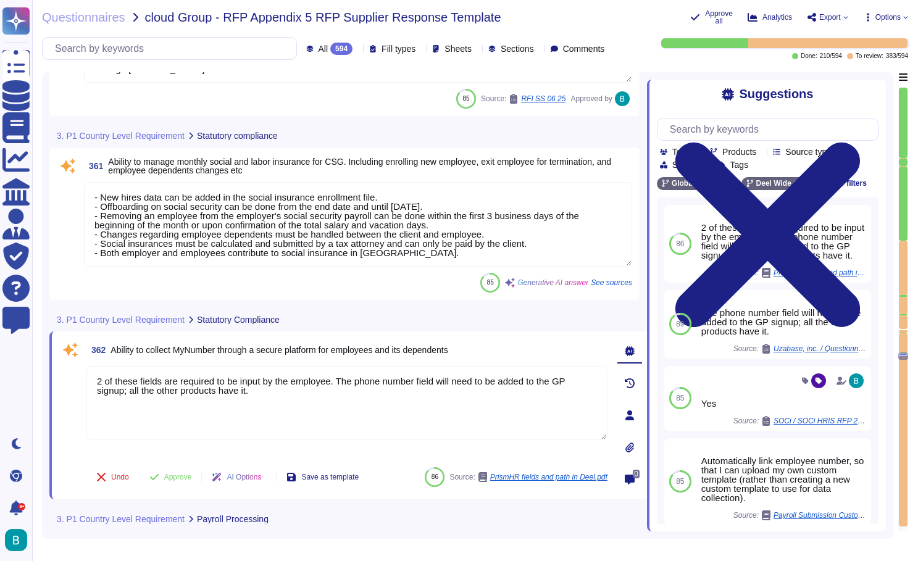
scroll to position [51998, 0]
type textarea "Invoicing is usually issued through Deel Inc. (USA), however for select service…"
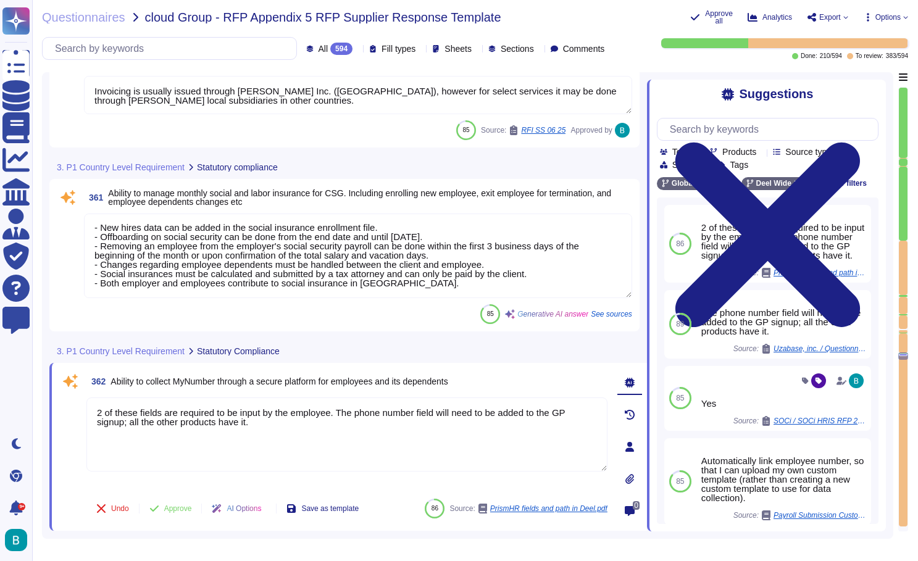
scroll to position [1, 0]
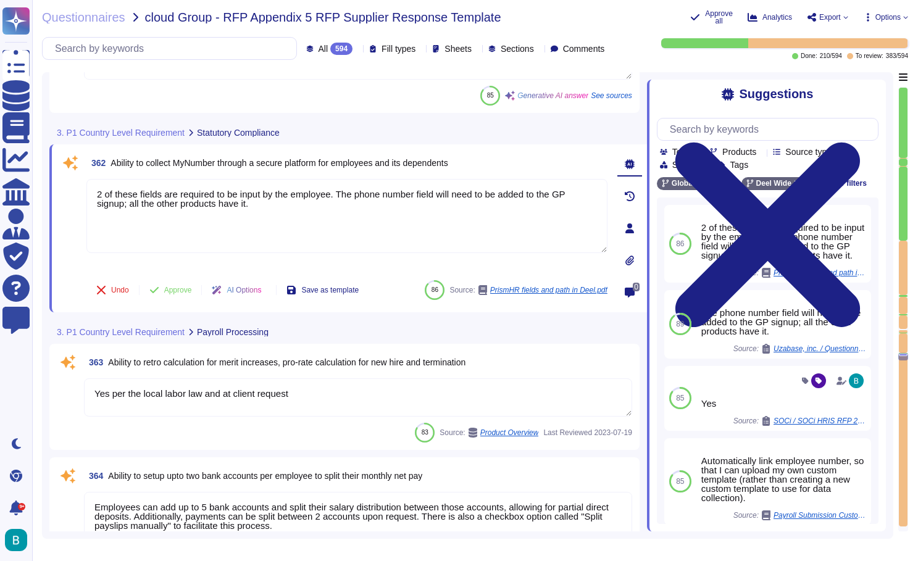
type textarea "Deel has a structured process for managing and calculating overtime for employe…"
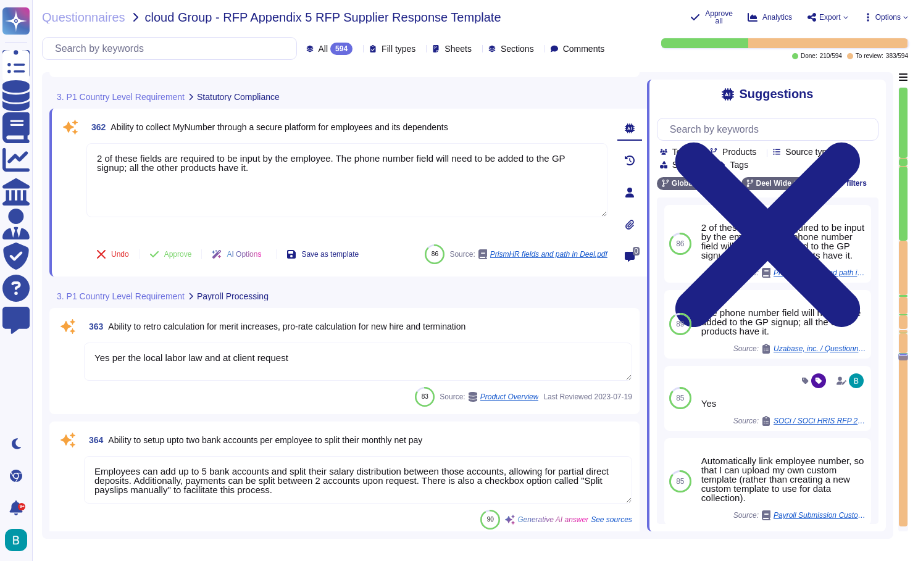
scroll to position [52247, 0]
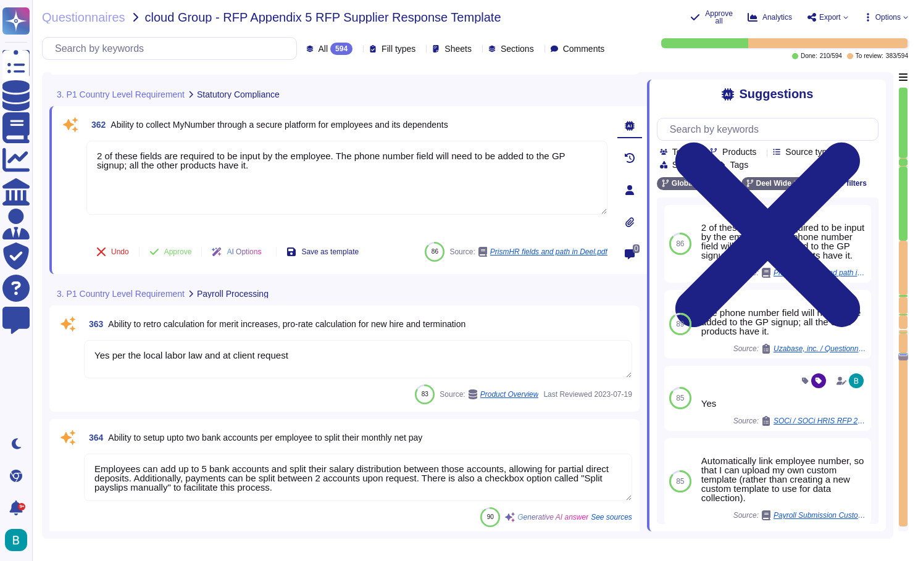
click at [383, 352] on textarea "Yes per the local labor law and at client request" at bounding box center [358, 359] width 548 height 38
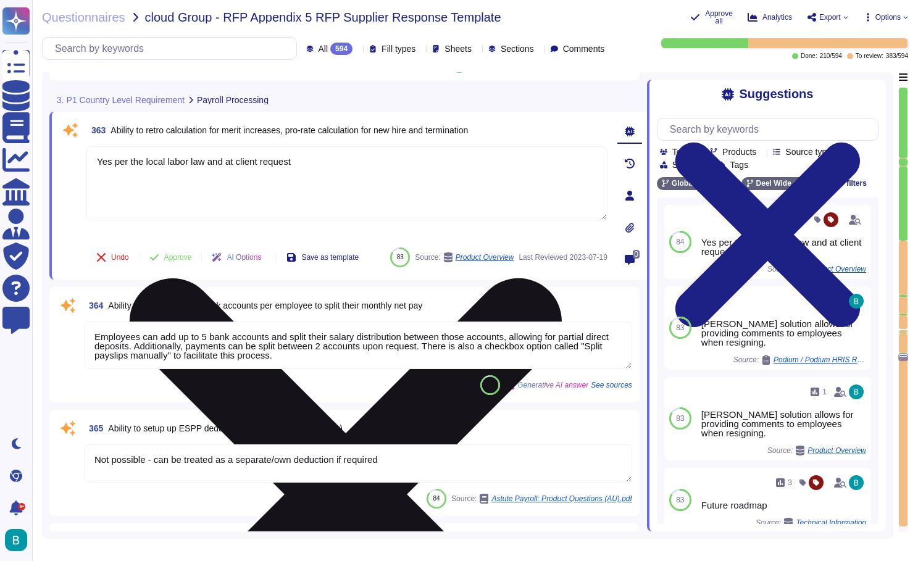
type textarea "Deel has the capability to process various types of bonuses, including the abil…"
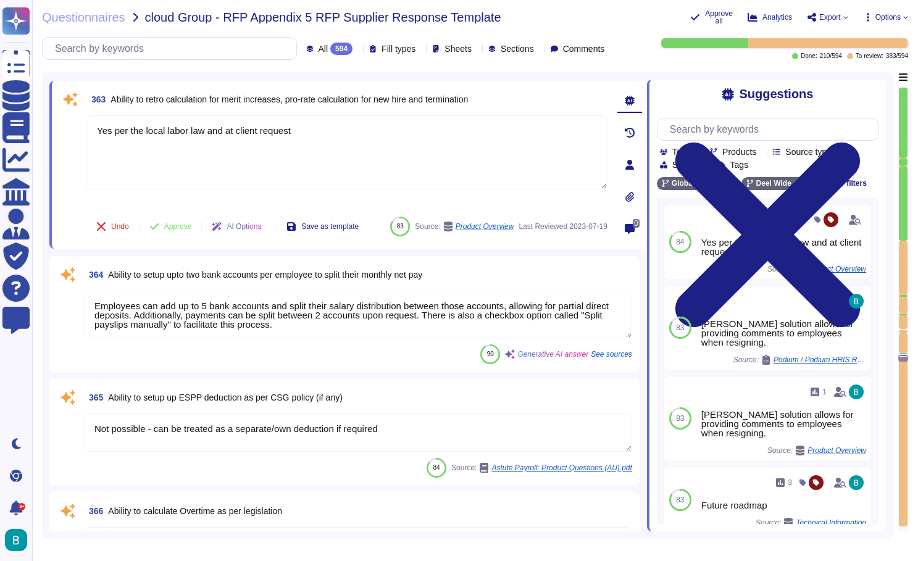
scroll to position [52400, 0]
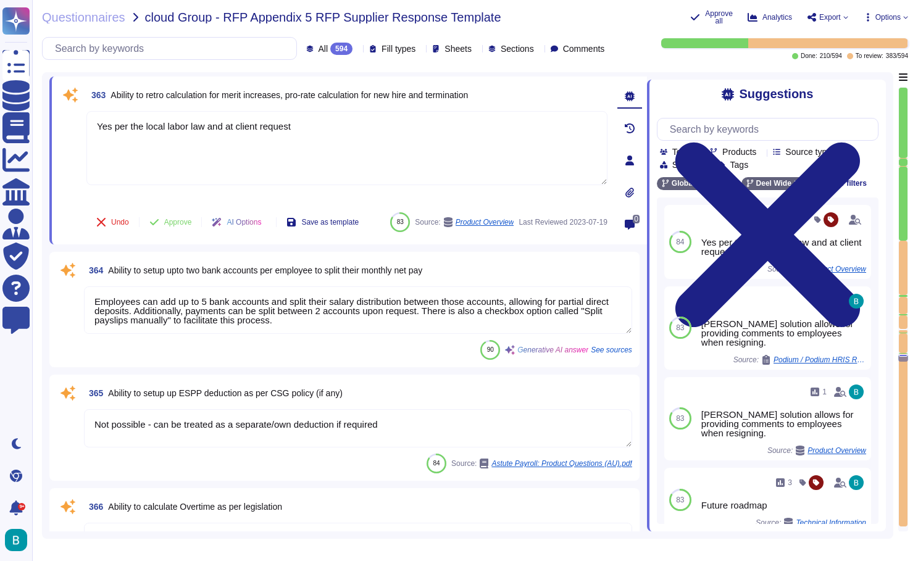
click at [404, 329] on textarea "Employees can add up to 5 bank accounts and split their salary distribution bet…" at bounding box center [358, 310] width 548 height 48
click at [404, 340] on div "90 Generative AI answer See sources" at bounding box center [358, 350] width 548 height 20
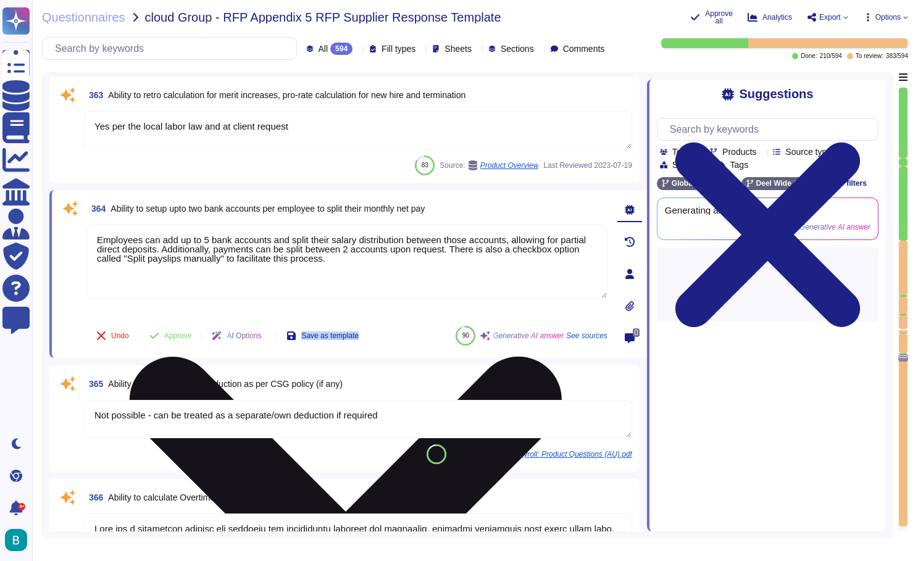
click at [404, 329] on div "Undo Approve AI Options Save as template 90 Generative AI answer See sources" at bounding box center [346, 336] width 521 height 30
click at [405, 257] on textarea "Employees can add up to 5 bank accounts and split their salary distribution bet…" at bounding box center [346, 262] width 521 height 74
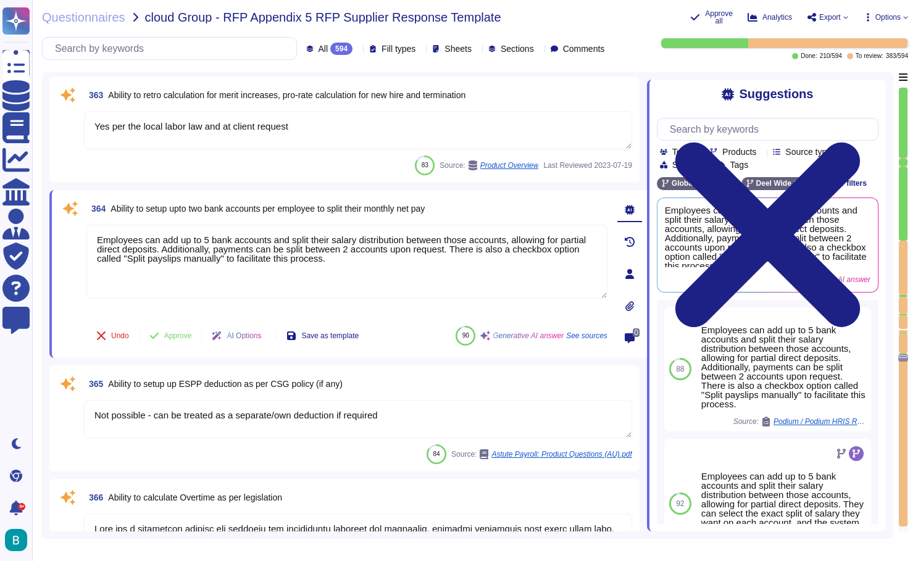
click at [550, 111] on textarea "Yes per the local labor law and at client request" at bounding box center [358, 130] width 548 height 38
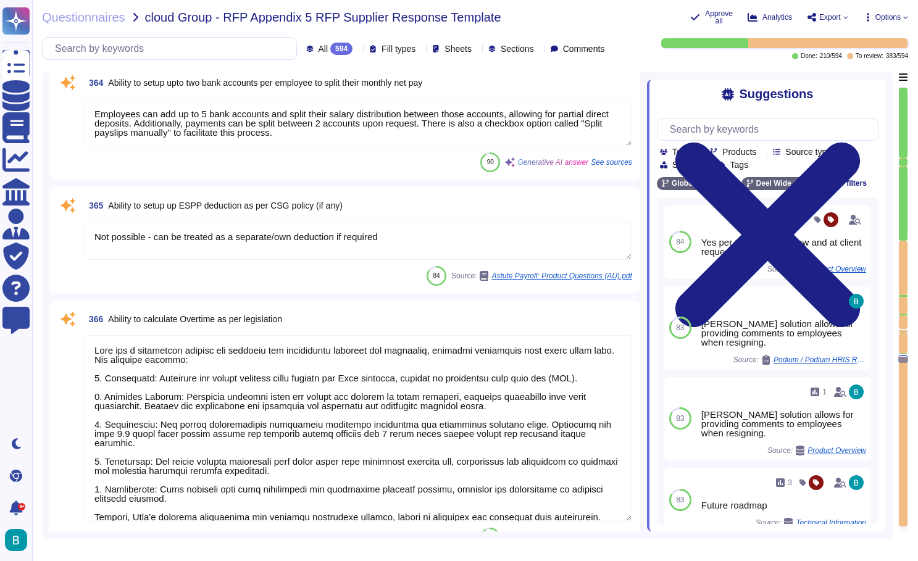
type textarea "Deel can prepare bank payment files for clients that align with their bank's re…"
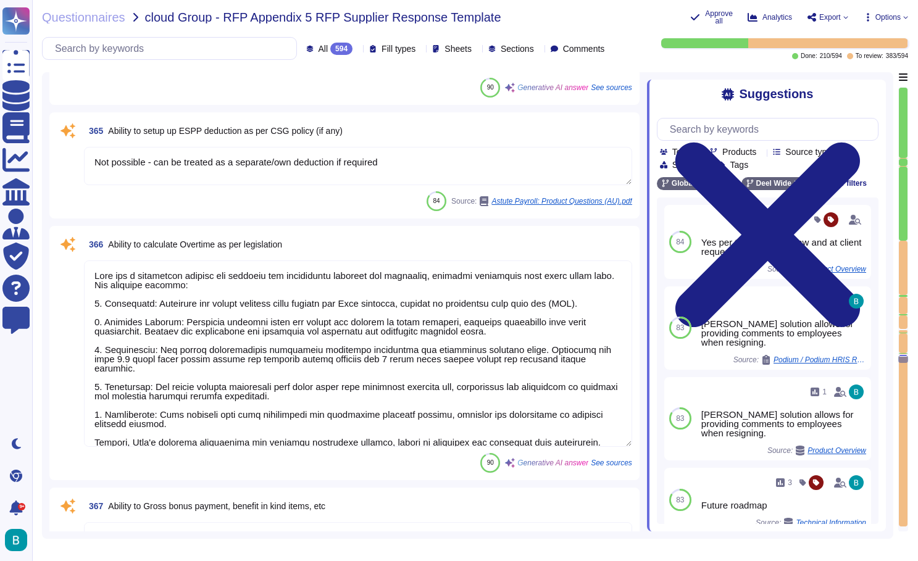
type textarea "Payment files have to be sent to GP client via Tax reports and Payment files cr…"
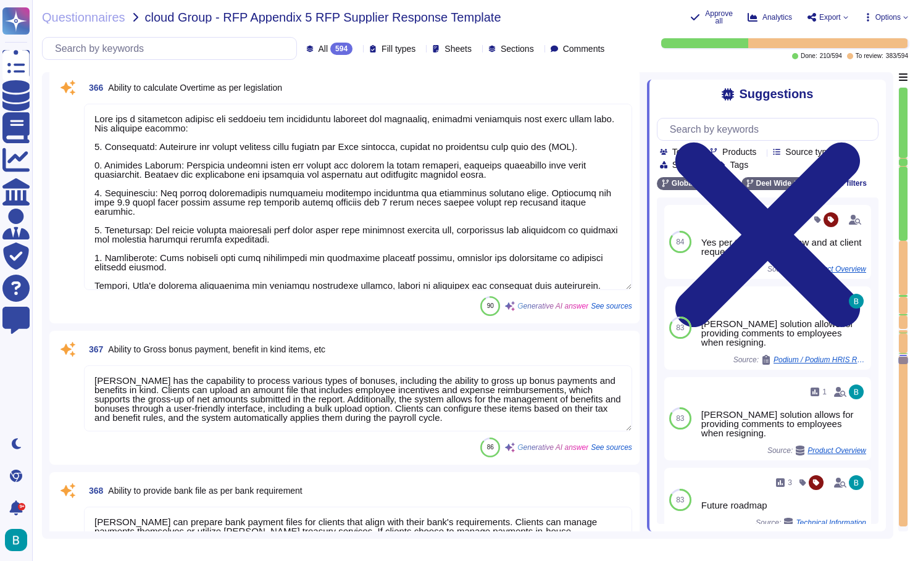
scroll to position [52843, 0]
type textarea "We perform reconciliation of accounting reports for social insurance invoices a…"
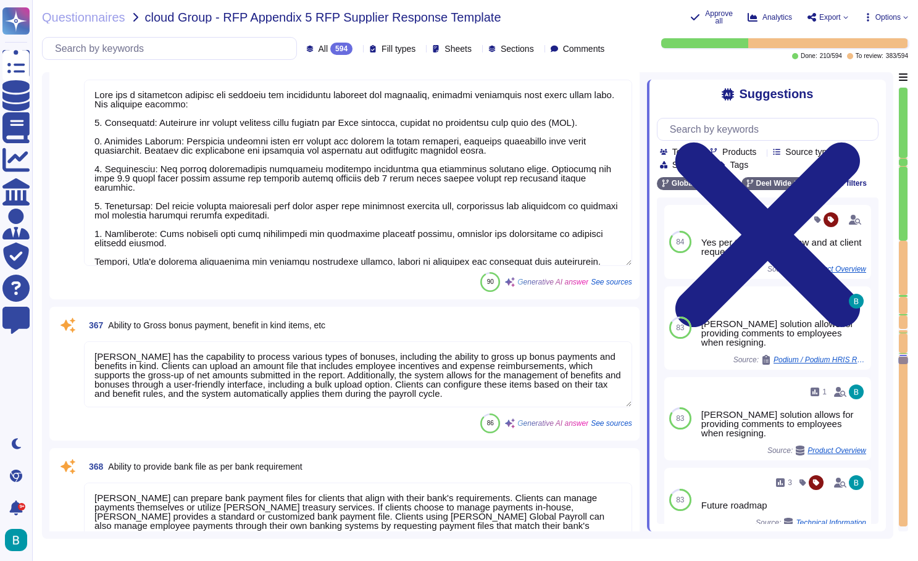
click at [438, 381] on textarea "Deel has the capability to process various types of bonuses, including the abil…" at bounding box center [358, 374] width 548 height 66
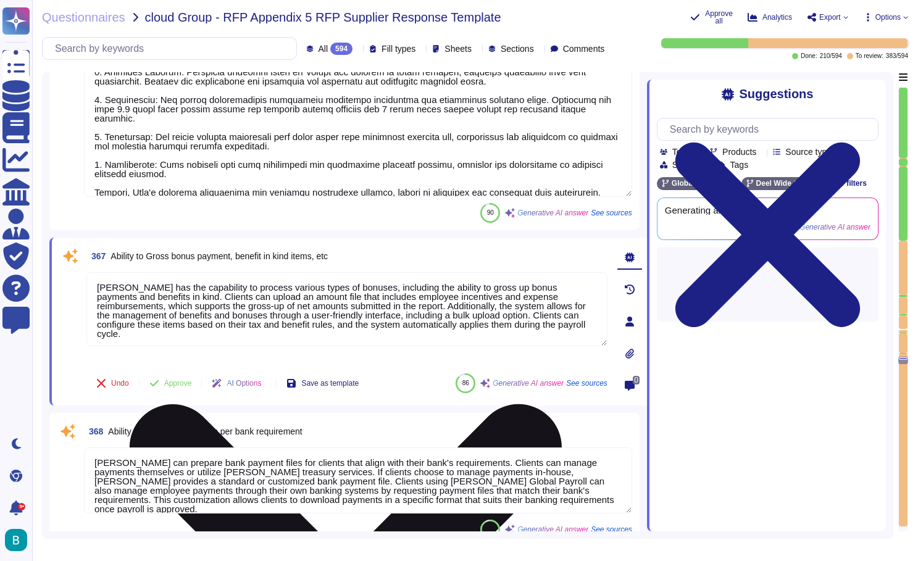
click at [438, 381] on div "Undo Approve AI Options Save as template 86 Generative AI answer See sources" at bounding box center [346, 384] width 521 height 30
type textarea "To report new hires, terminations, and bonuses to the social insurance departme…"
click at [434, 313] on textarea "Deel has the capability to process various types of bonuses, including the abil…" at bounding box center [346, 309] width 521 height 74
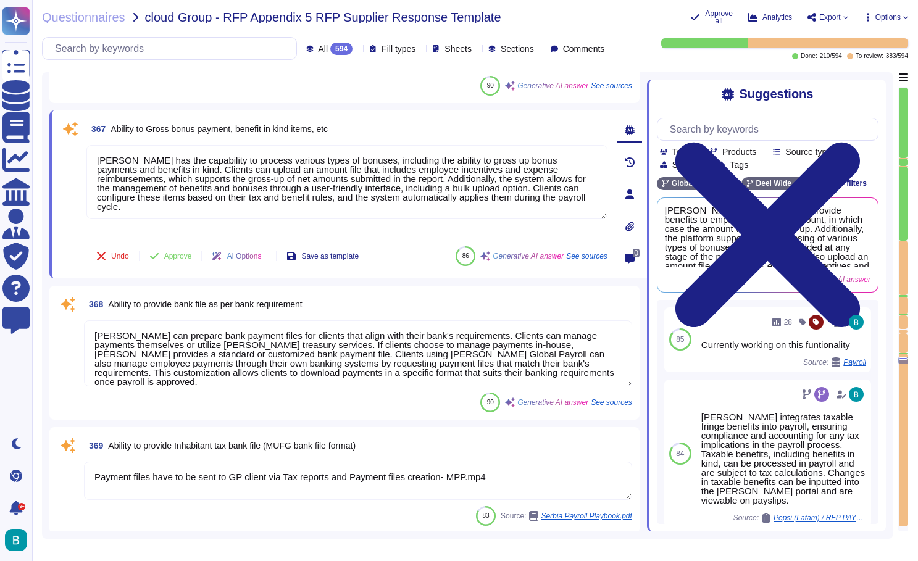
scroll to position [53168, 0]
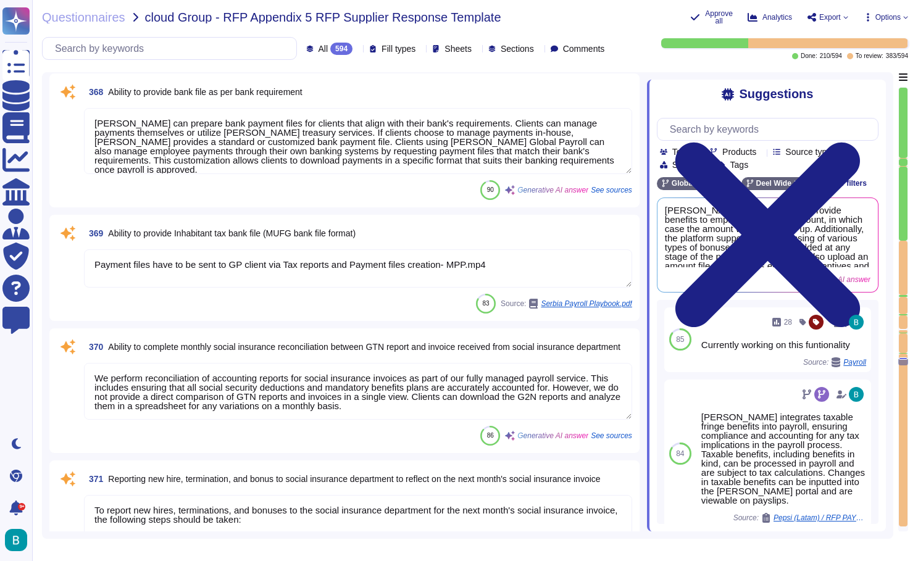
type textarea "Deel offers a feature to create a consolidated payroll journal at the end of ea…"
click at [380, 278] on textarea "Payment files have to be sent to GP client via Tax reports and Payment files cr…" at bounding box center [358, 268] width 548 height 38
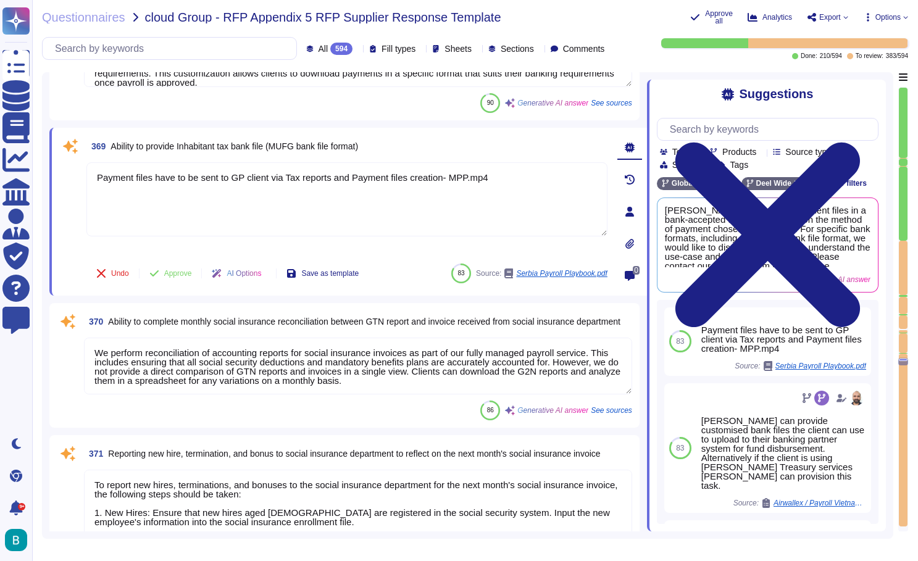
type textarea "Deel manages tax filings, compliance, and regulatory requirements, which includ…"
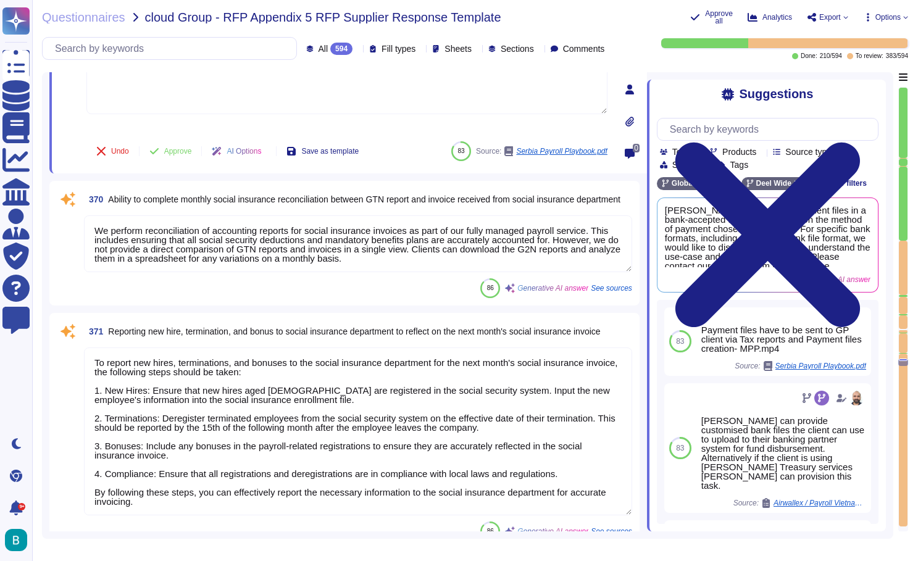
type textarea "Based on the grounds of termination different compensations have to be calculat…"
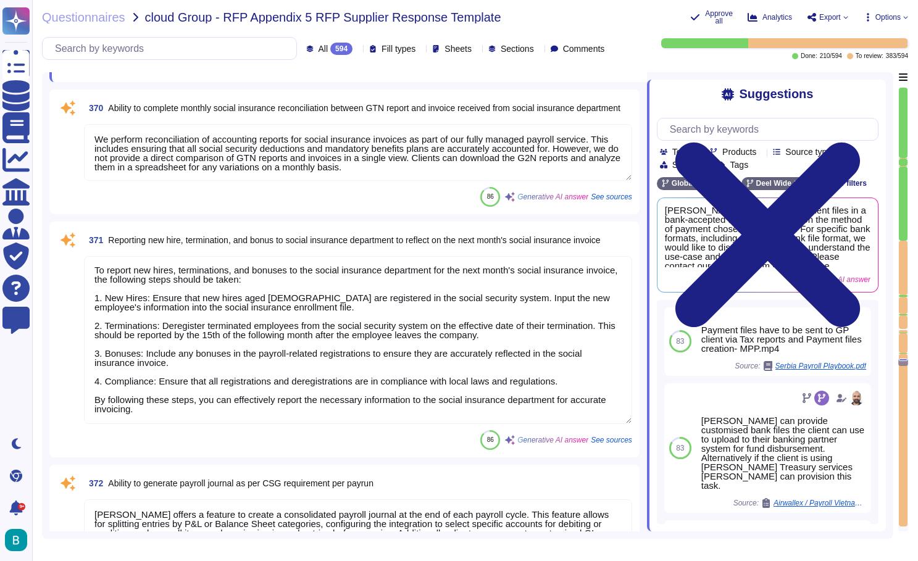
scroll to position [53423, 0]
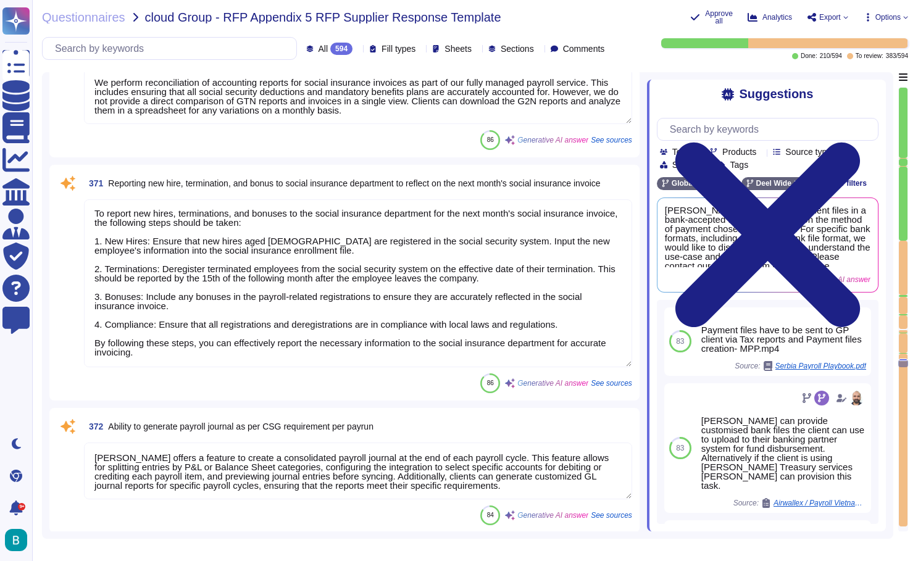
type textarea "Employees can securely access and download their payslips through the Deel empl…"
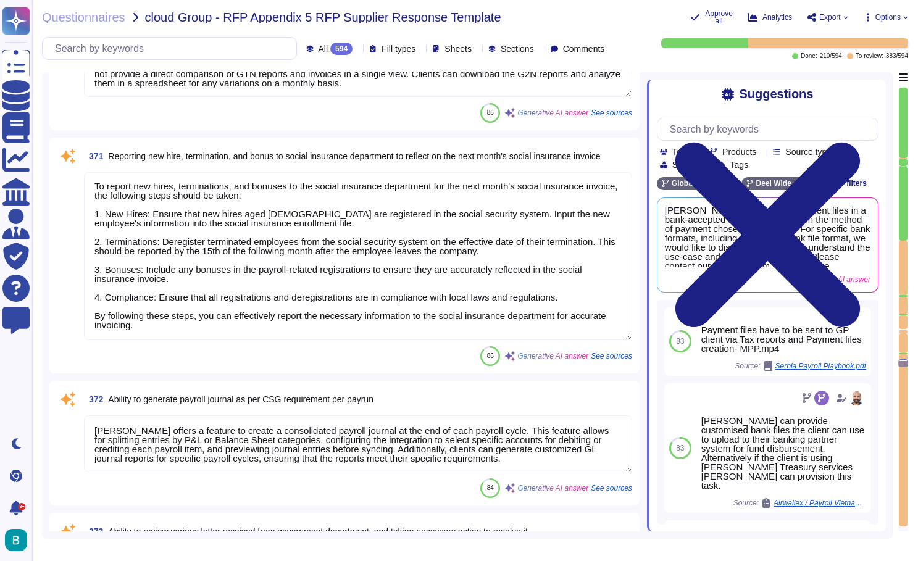
scroll to position [53504, 0]
click at [318, 277] on textarea "To report new hires, terminations, and bonuses to the social insurance departme…" at bounding box center [358, 256] width 548 height 168
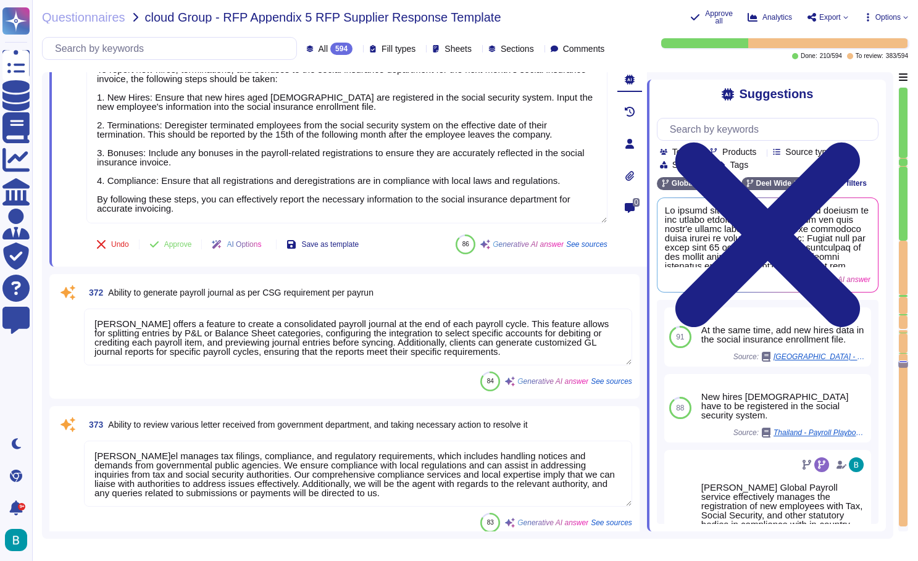
scroll to position [53552, 0]
click at [401, 336] on textarea "Deel offers a feature to create a consolidated payroll journal at the end of ea…" at bounding box center [358, 335] width 548 height 57
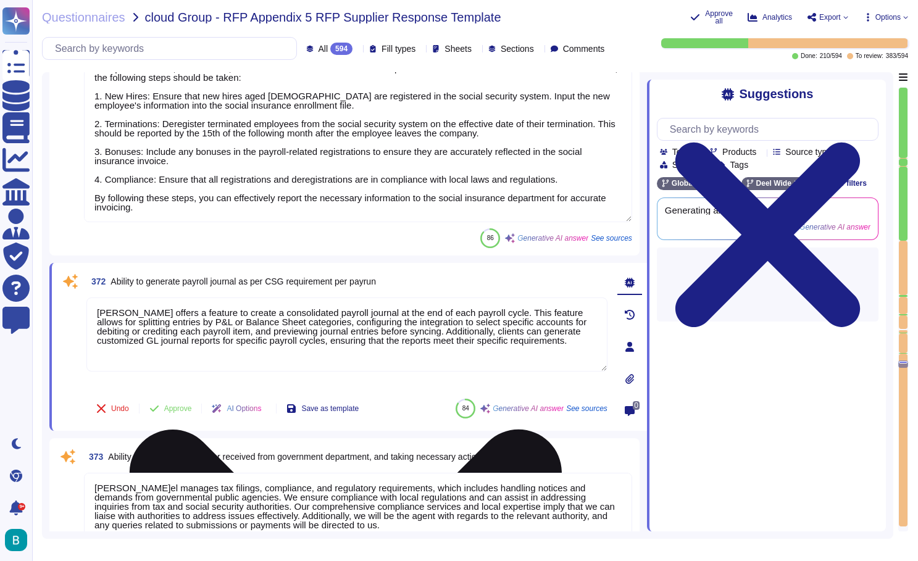
click at [401, 336] on textarea "Deel offers a feature to create a consolidated payroll journal at the end of ea…" at bounding box center [346, 335] width 521 height 74
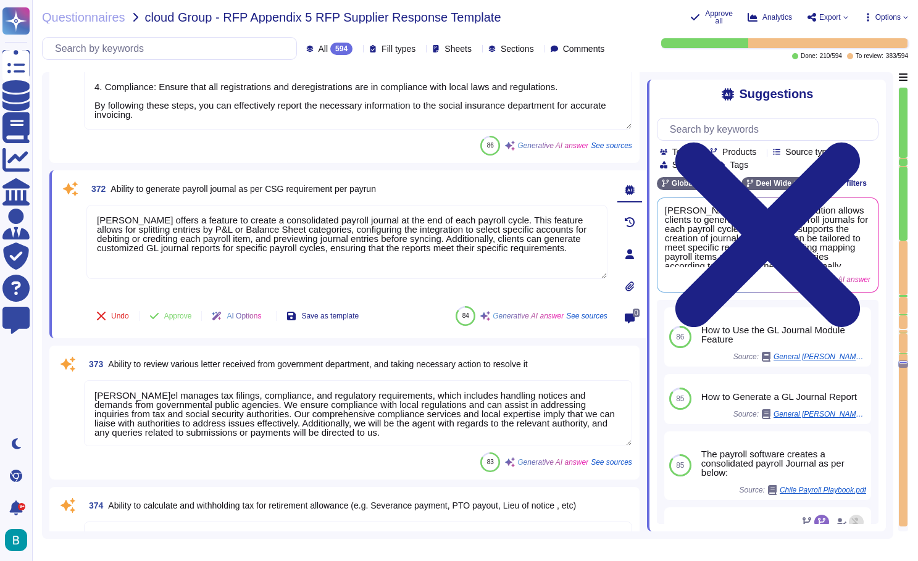
type textarea "Deel supports electronic filing of regulatory documents, including tax declarat…"
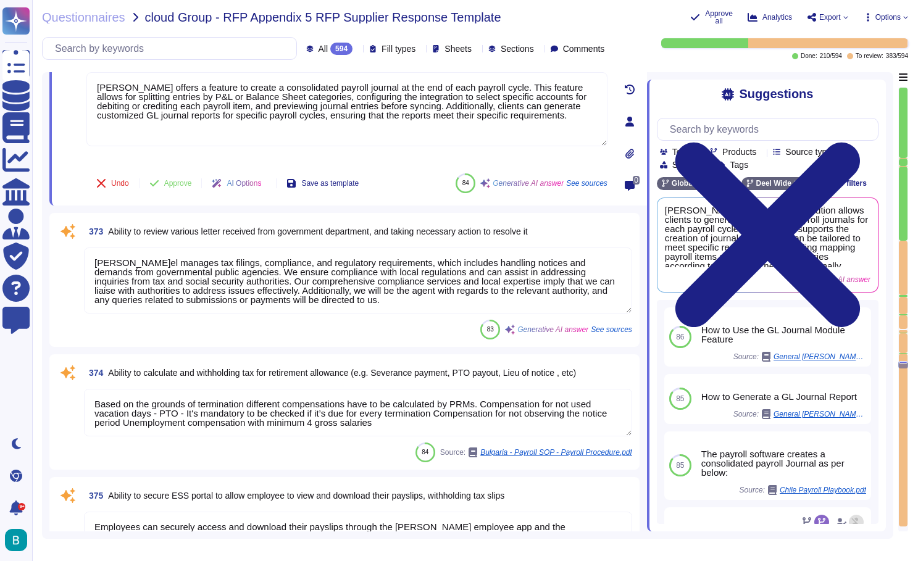
type textarea "Internal due date - has to be done in the next 24h or substantial financial imp…"
click at [446, 284] on textarea "Deel manages tax filings, compliance, and regulatory requirements, which includ…" at bounding box center [358, 281] width 548 height 66
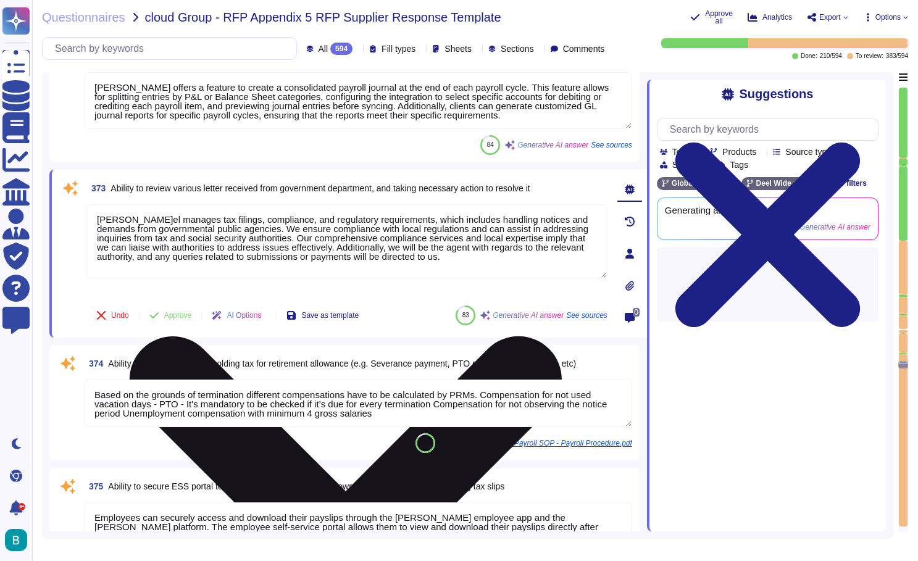
click at [438, 253] on textarea "Deel manages tax filings, compliance, and regulatory requirements, which includ…" at bounding box center [346, 241] width 521 height 74
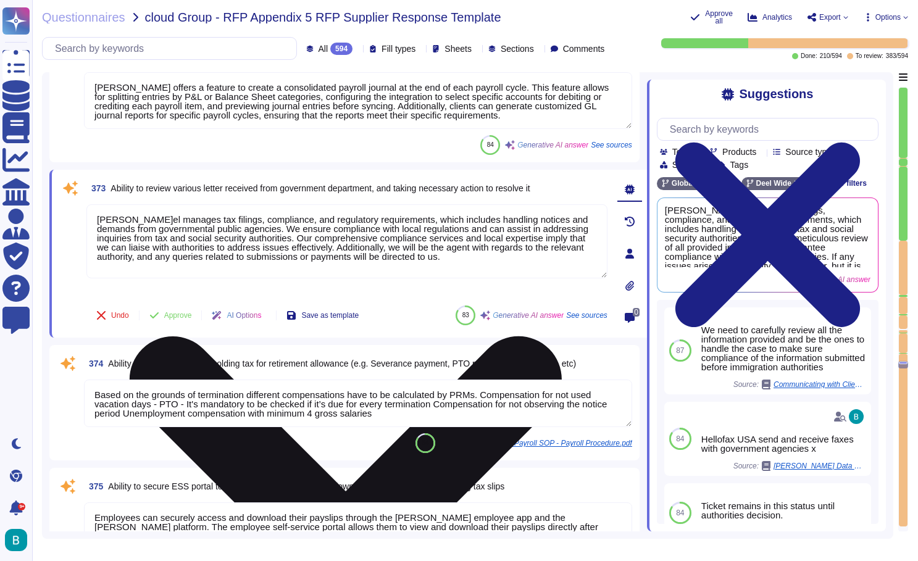
click at [438, 253] on textarea "Deel manages tax filings, compliance, and regulatory requirements, which includ…" at bounding box center [346, 241] width 521 height 74
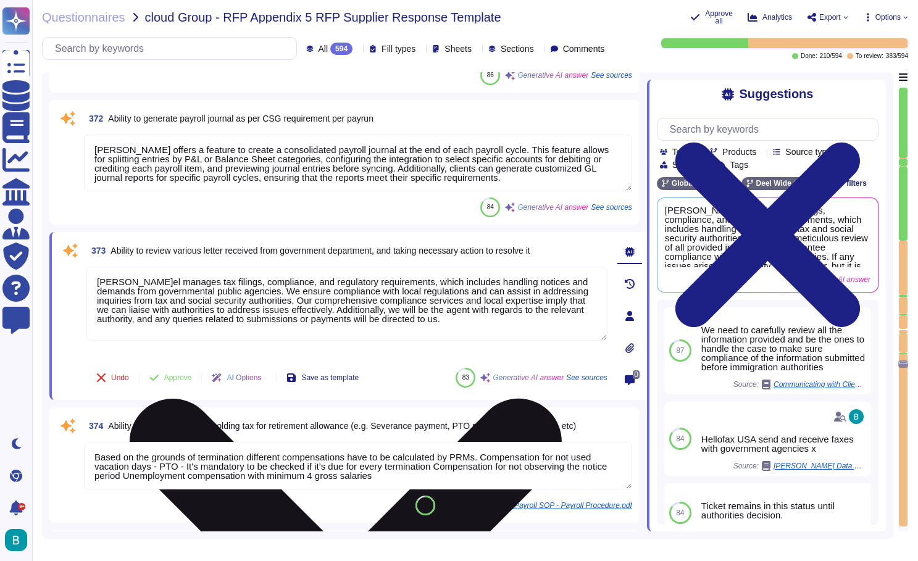
scroll to position [53698, 0]
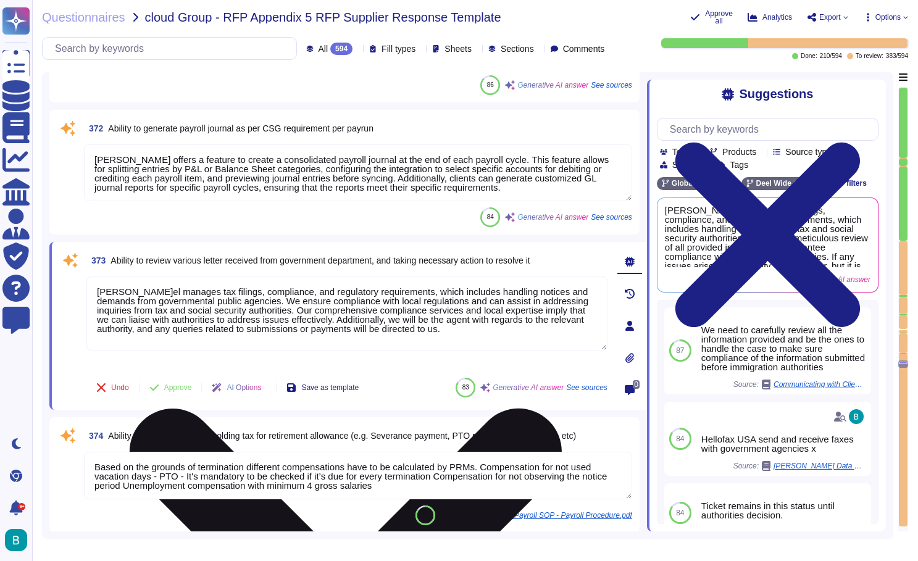
type textarea "We perform reconciliation of accounting reports for social insurance invoices a…"
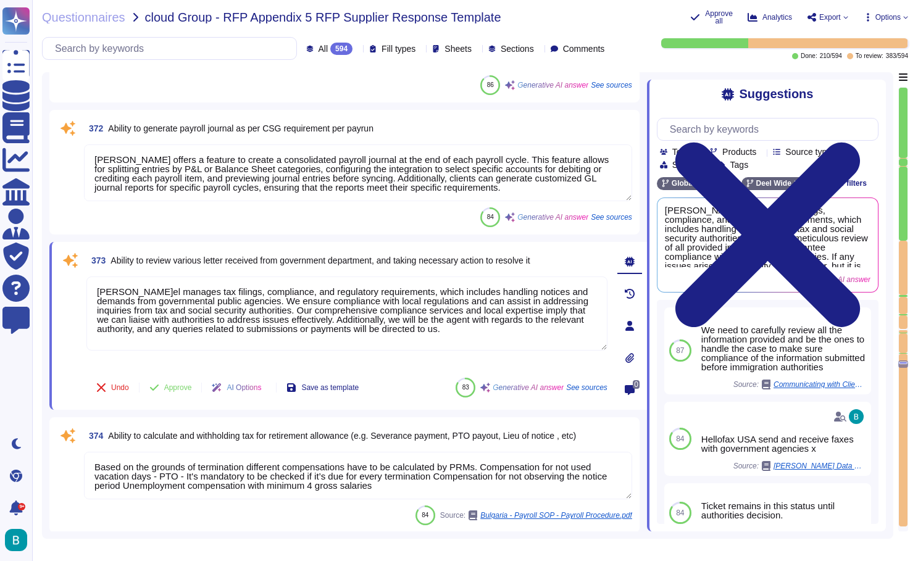
click at [421, 177] on textarea "Deel offers a feature to create a consolidated payroll journal at the end of ea…" at bounding box center [358, 172] width 548 height 57
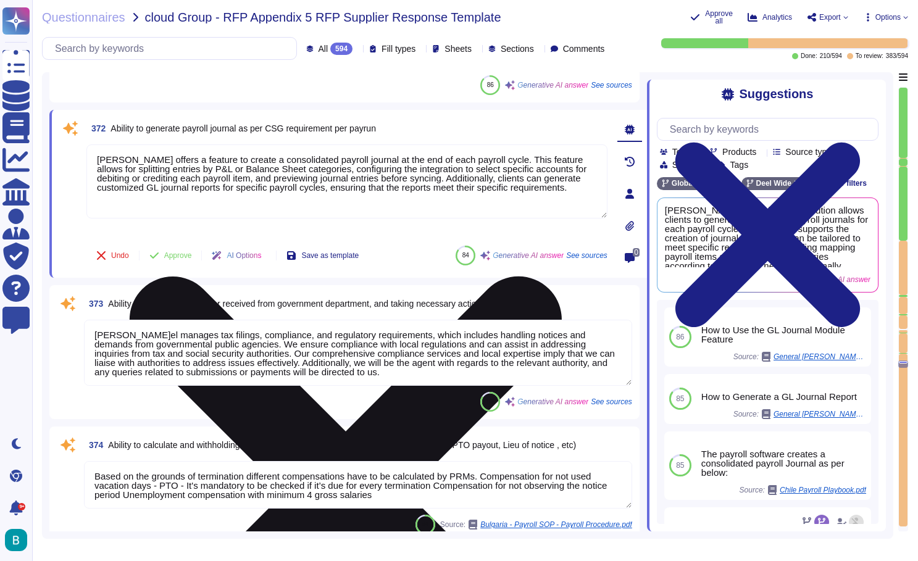
click at [421, 177] on textarea "Deel offers a feature to create a consolidated payroll journal at the end of ea…" at bounding box center [346, 181] width 521 height 74
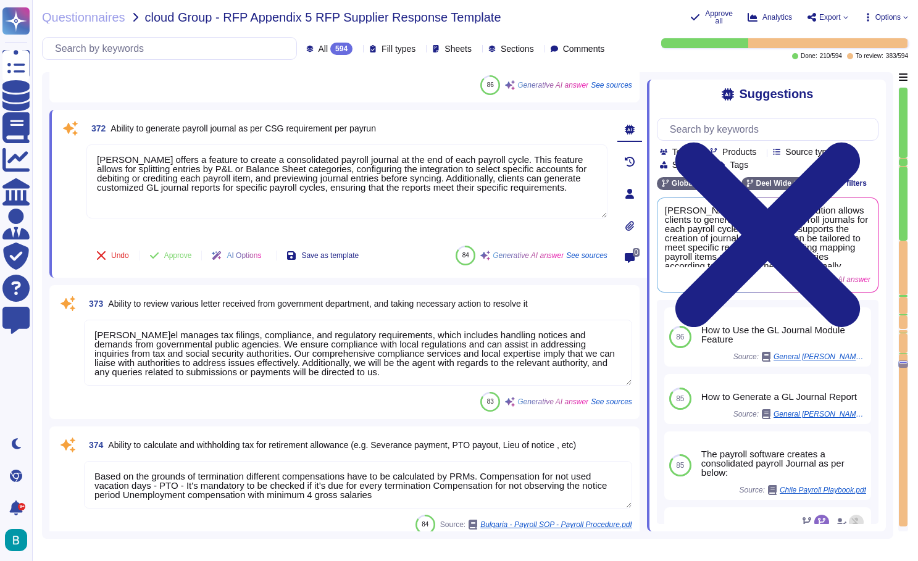
click at [588, 3] on div "Questionnaires cloud Group - RFP Appendix 5 RFP Supplier Response Template Appr…" at bounding box center [475, 280] width 886 height 561
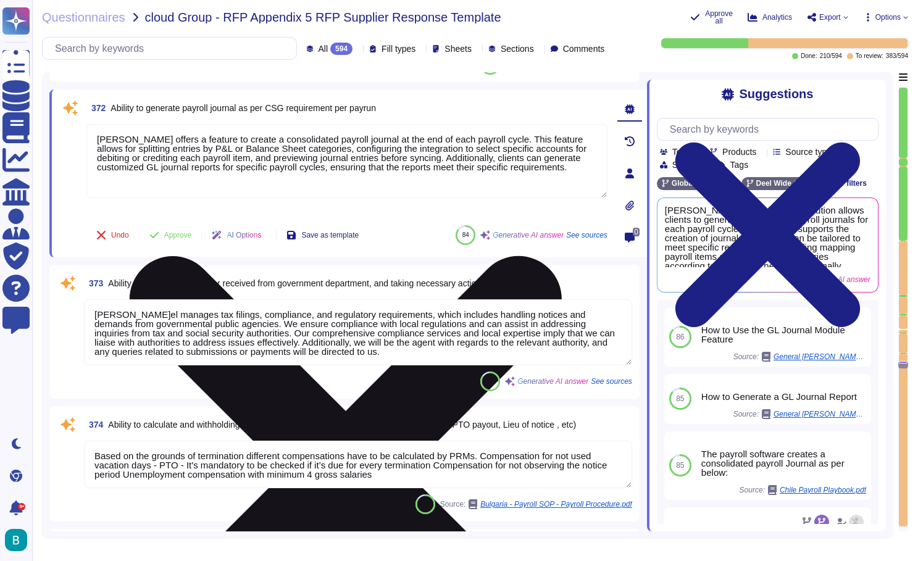
type textarea "Internal due date - has to be done in the next 24h or substantial financial imp…"
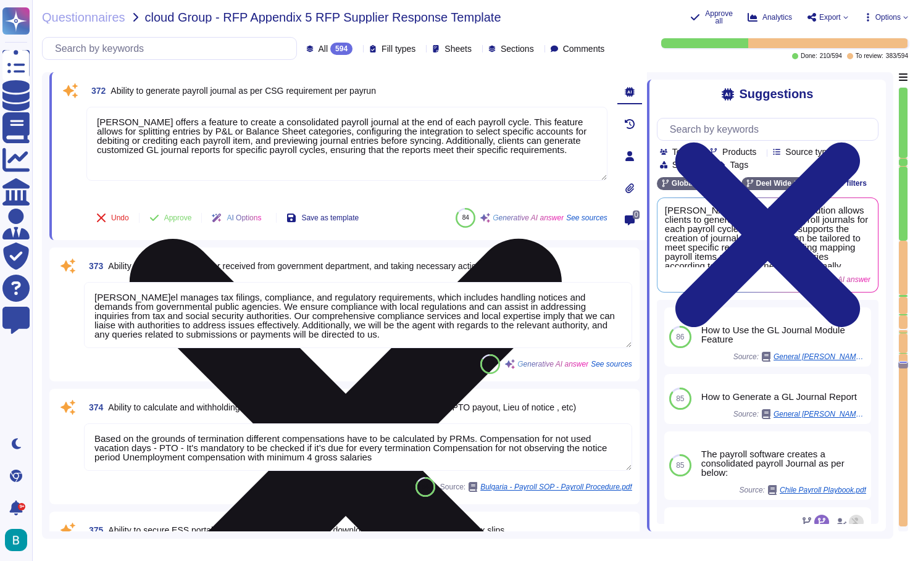
scroll to position [53741, 0]
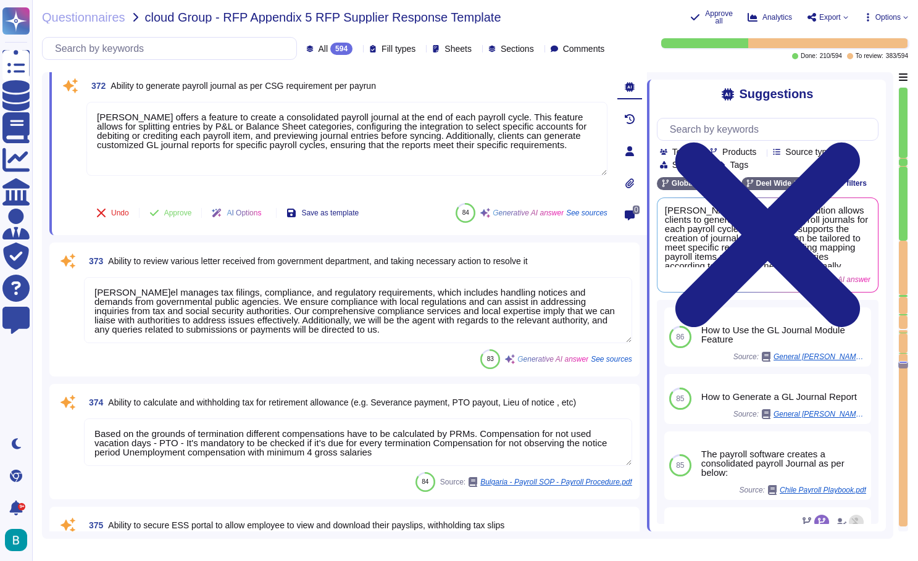
click at [420, 288] on textarea "Deel manages tax filings, compliance, and regulatory requirements, which includ…" at bounding box center [358, 310] width 548 height 66
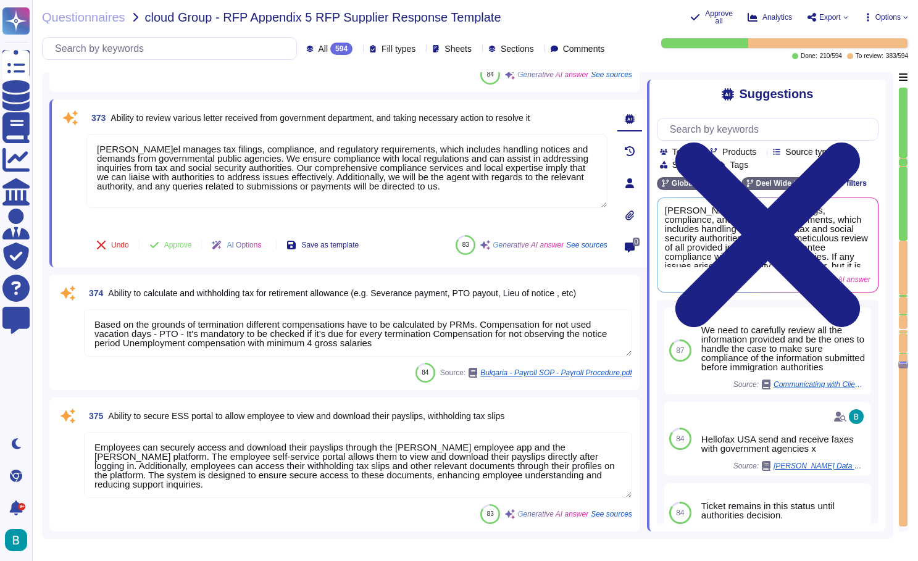
type textarea "We ensure compliance with local labor laws regarding the issuance of tax certif…"
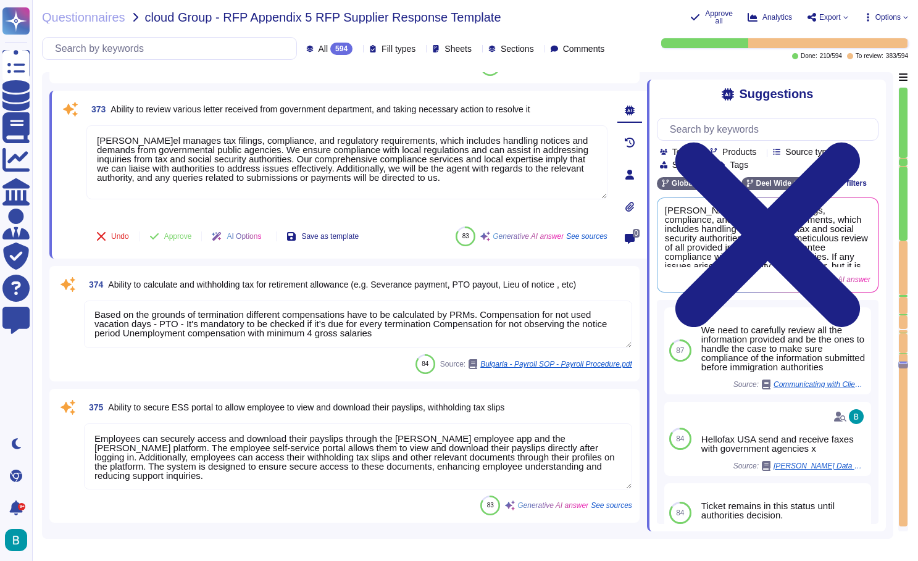
scroll to position [1, 0]
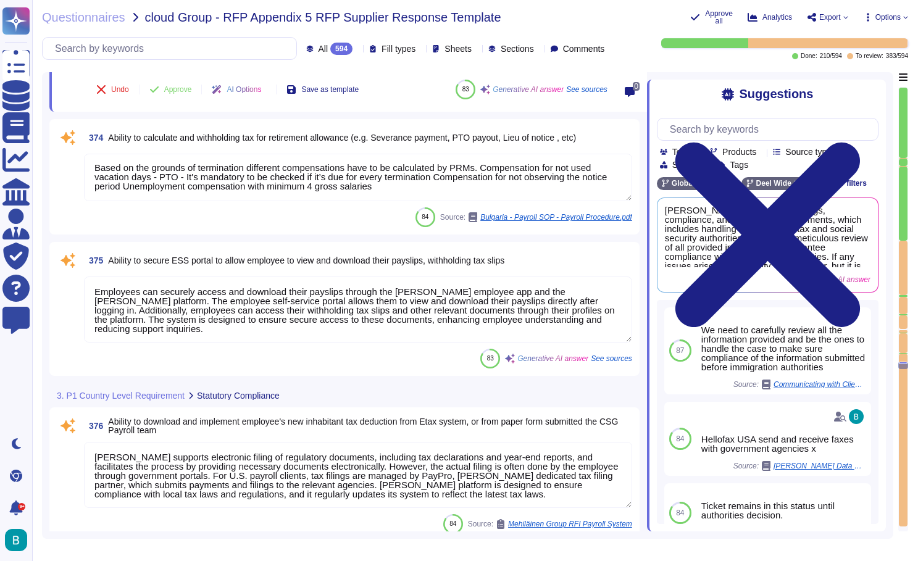
type textarea "Employees can download and print their Year End documents through their portals…"
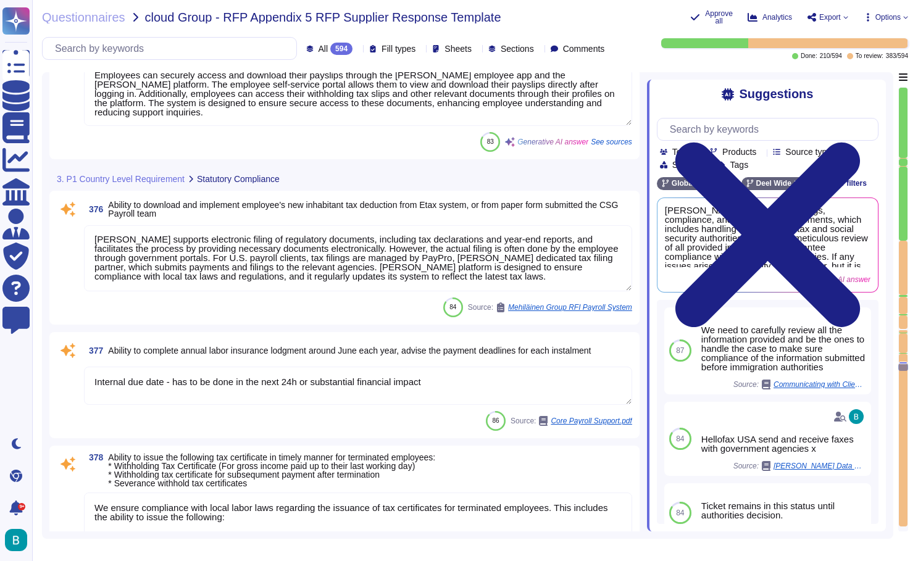
type textarea "Client to be able to upload tax documents for employees per Tax year & Tax doc …"
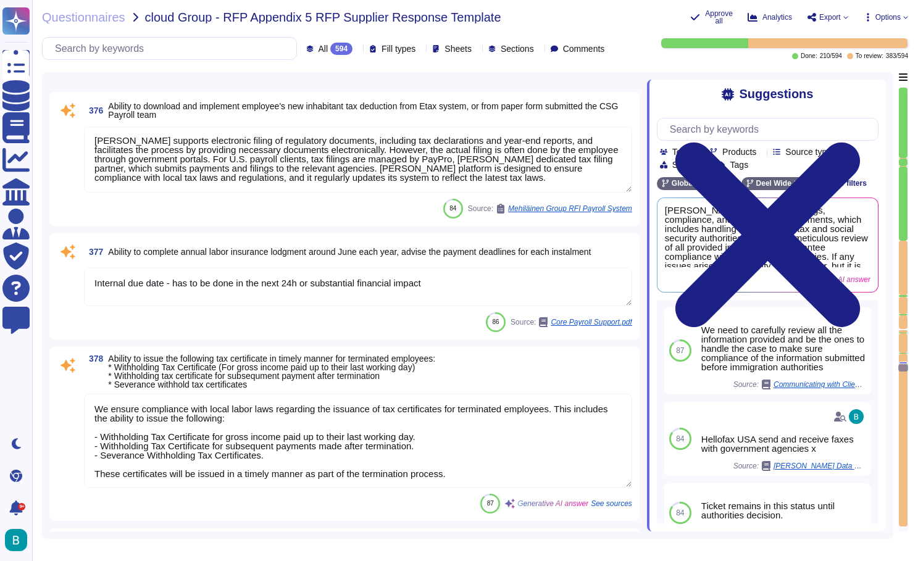
type textarea "Deel can act on the customer's behalf with third-party statutory bodies where r…"
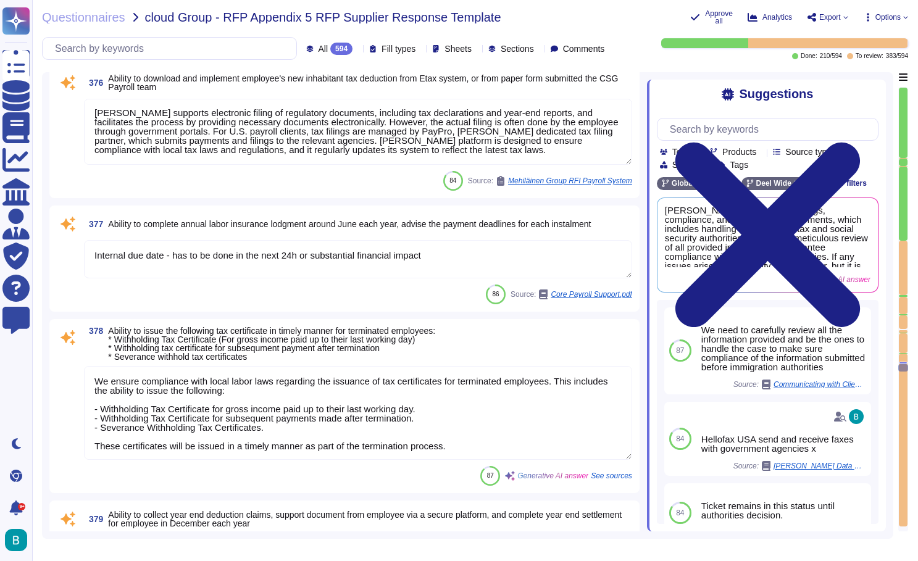
scroll to position [54296, 0]
click at [399, 249] on textarea "Internal due date - has to be done in the next 24h or substantial financial imp…" at bounding box center [358, 258] width 548 height 38
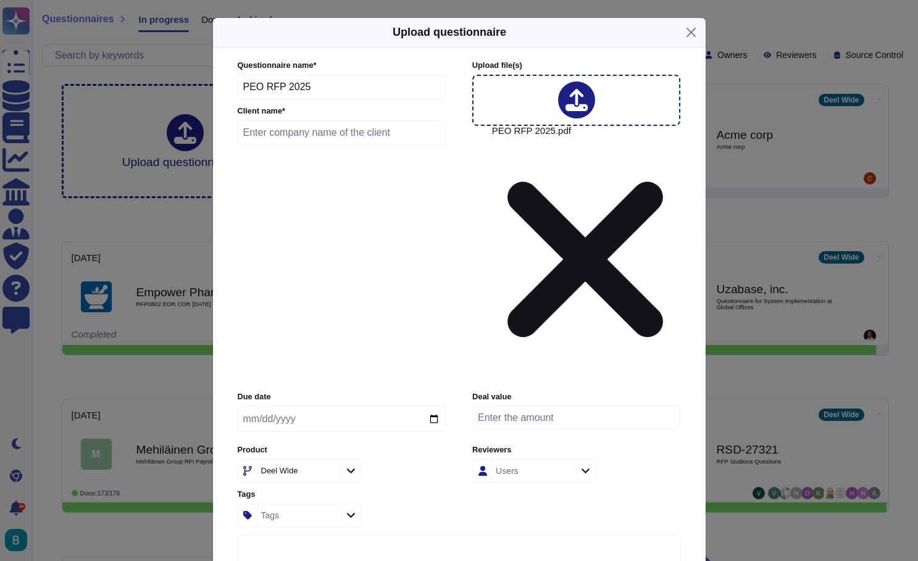
click at [373, 145] on input "text" at bounding box center [342, 132] width 209 height 25
type input "Serindipity Labs"
click at [293, 406] on input "date" at bounding box center [342, 419] width 208 height 26
type input "[DATE]"
click at [378, 391] on div "Due date [DATE] Deal value Product [PERSON_NAME] Wide Reviewers Users Tags Tags" at bounding box center [459, 458] width 443 height 135
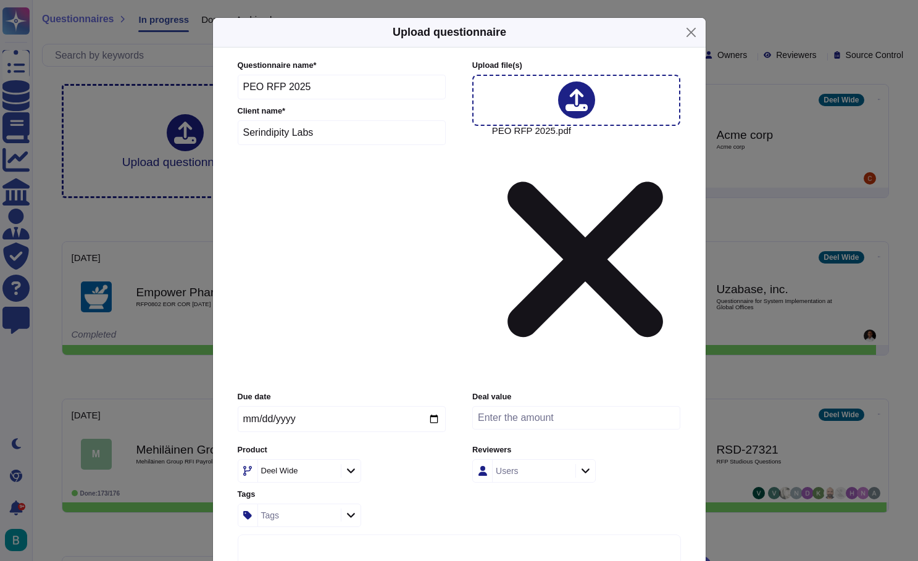
click at [351, 465] on icon at bounding box center [350, 470] width 9 height 10
click at [285, 418] on div "PEO" at bounding box center [346, 419] width 185 height 11
click at [570, 460] on div "Users" at bounding box center [533, 471] width 80 height 22
type input "brien"
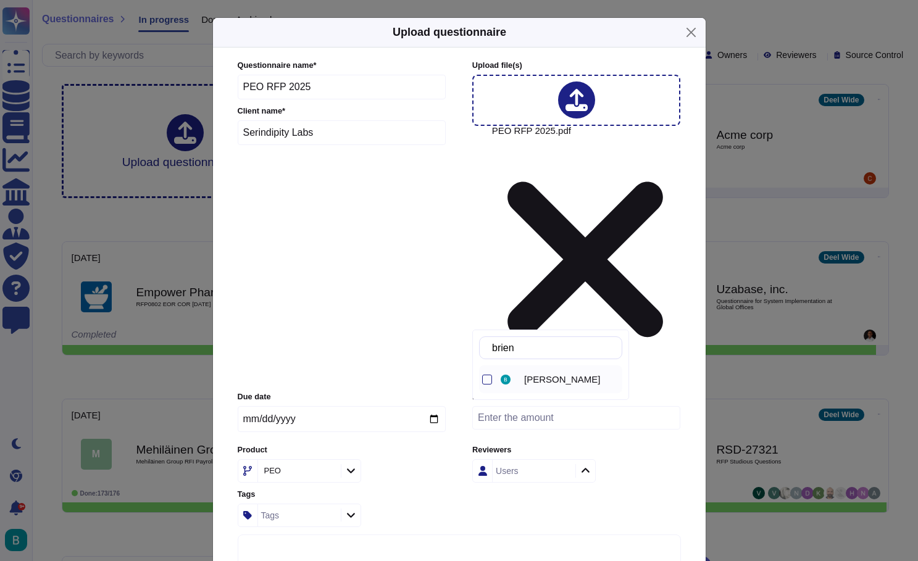
click at [569, 379] on span "[PERSON_NAME]" at bounding box center [562, 379] width 76 height 11
click at [678, 391] on div "Due date [DATE] Deal value Product PEO Reviewers [PERSON_NAME] Tags Tags" at bounding box center [459, 458] width 443 height 135
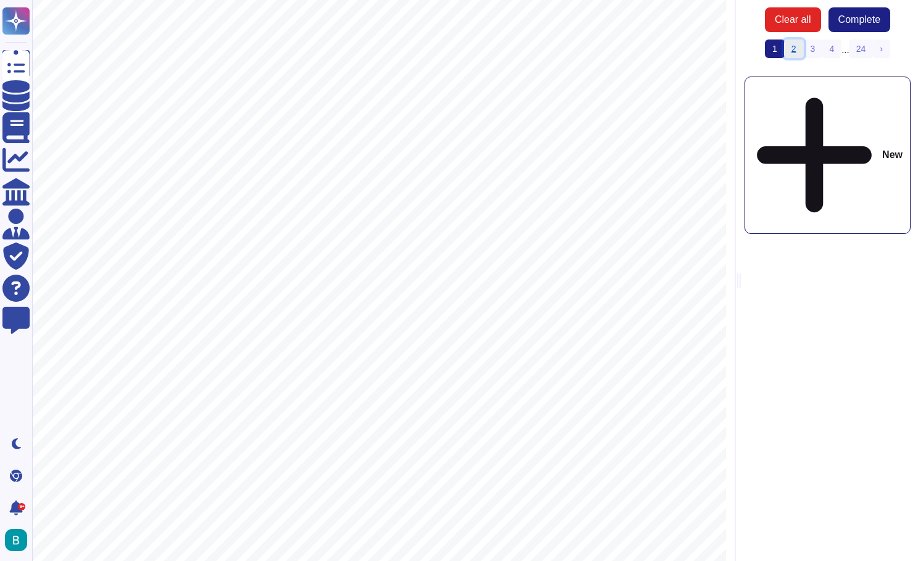
click at [793, 52] on link "2" at bounding box center [794, 49] width 20 height 19
click at [813, 52] on link "3" at bounding box center [812, 49] width 20 height 19
click at [325, 201] on span "Human Resource Management" at bounding box center [251, 196] width 191 height 14
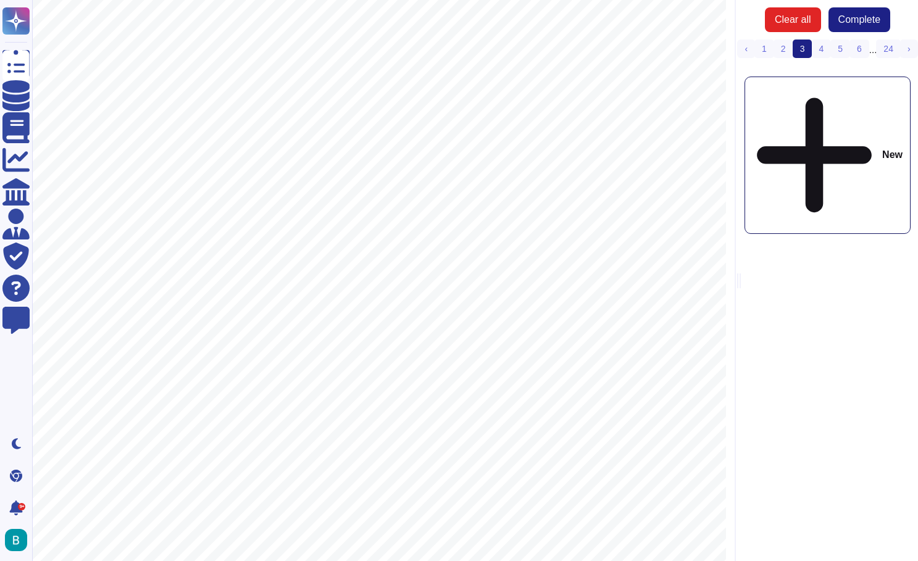
click at [824, 92] on div "New" at bounding box center [828, 155] width 166 height 157
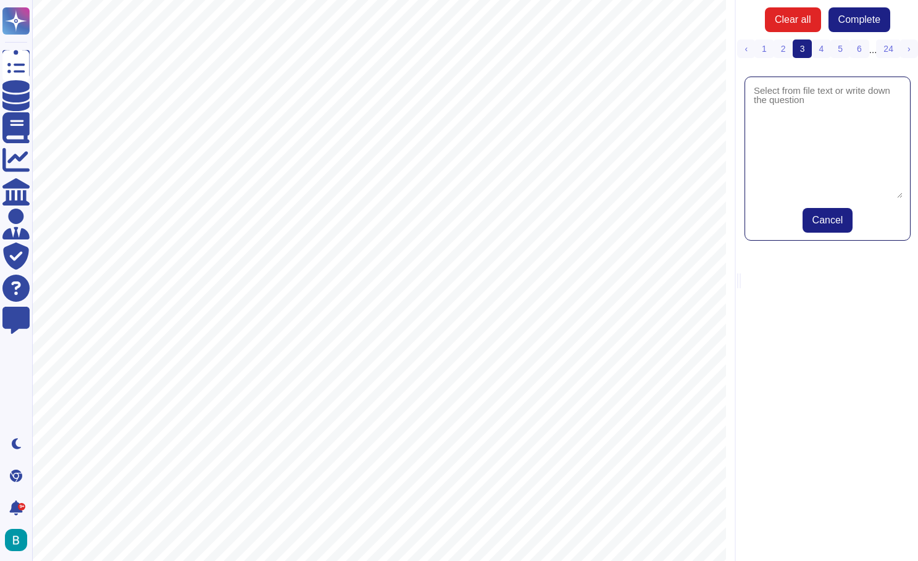
click at [238, 208] on div "2. Scope of Services 2.1 Scope of Services: Our PEO needs to provide exemplary …" at bounding box center [379, 326] width 694 height 898
click at [239, 198] on span "Human Resource Management" at bounding box center [251, 196] width 191 height 14
click at [622, 284] on div "2. Scope of Services 2.1 Scope of Services: Our PEO needs to provide exemplary …" at bounding box center [379, 326] width 694 height 898
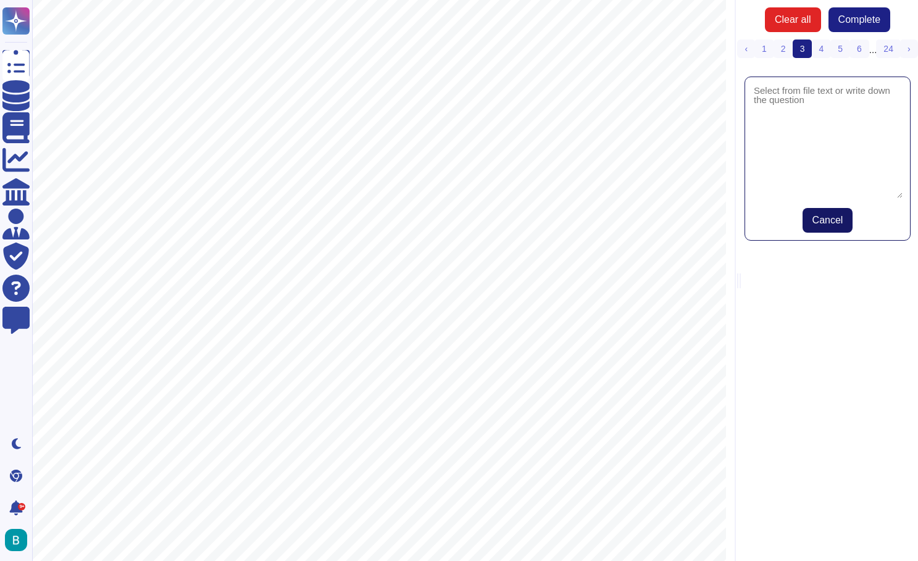
click at [826, 218] on span "Cancel" at bounding box center [827, 220] width 31 height 10
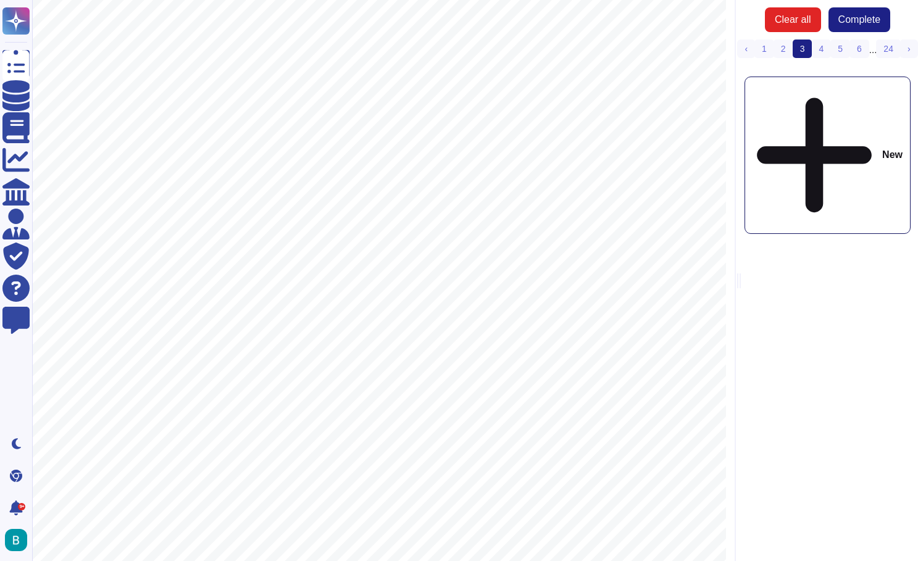
click at [806, 242] on div "Clear all Complete ‹ Previous 1 2 3 (current) 4 5 6 ... 24 › Next New" at bounding box center [826, 280] width 183 height 561
click at [793, 10] on button "Clear all" at bounding box center [793, 19] width 56 height 25
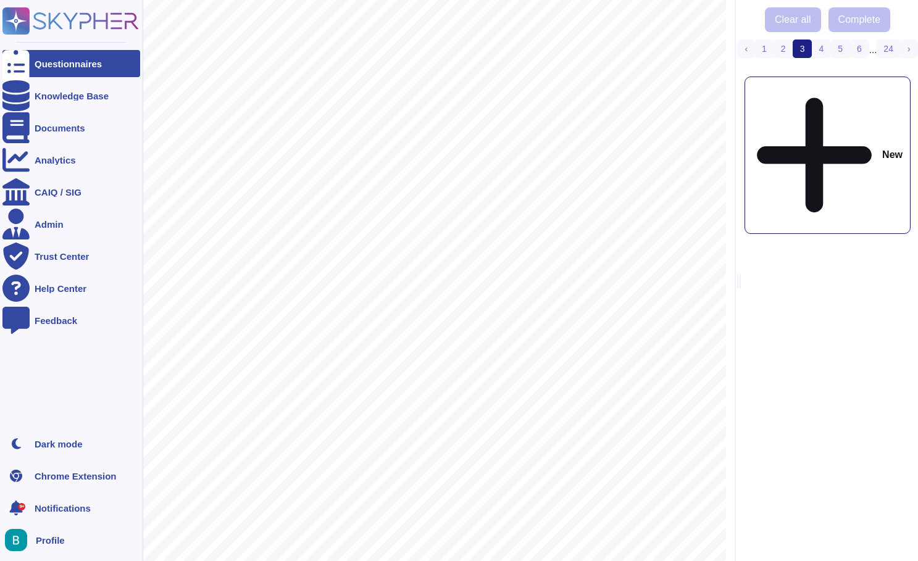
click at [69, 65] on div "Questionnaires" at bounding box center [68, 63] width 67 height 9
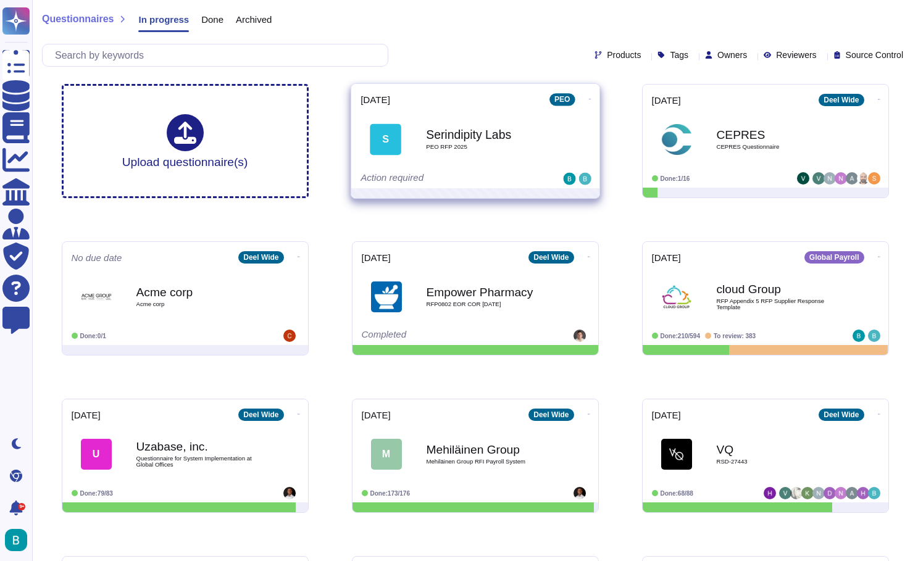
click at [588, 98] on icon at bounding box center [589, 99] width 2 height 3
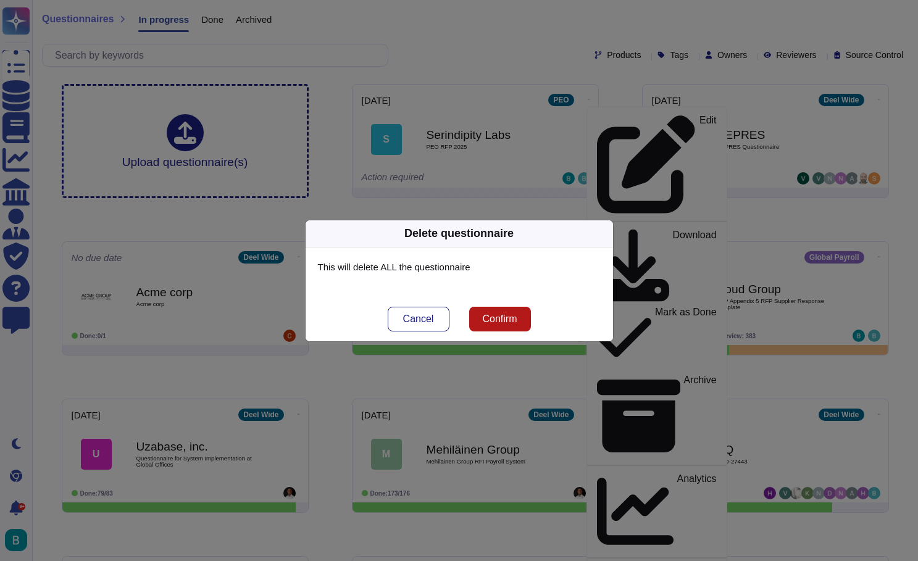
click at [499, 324] on span "Confirm" at bounding box center [499, 319] width 35 height 10
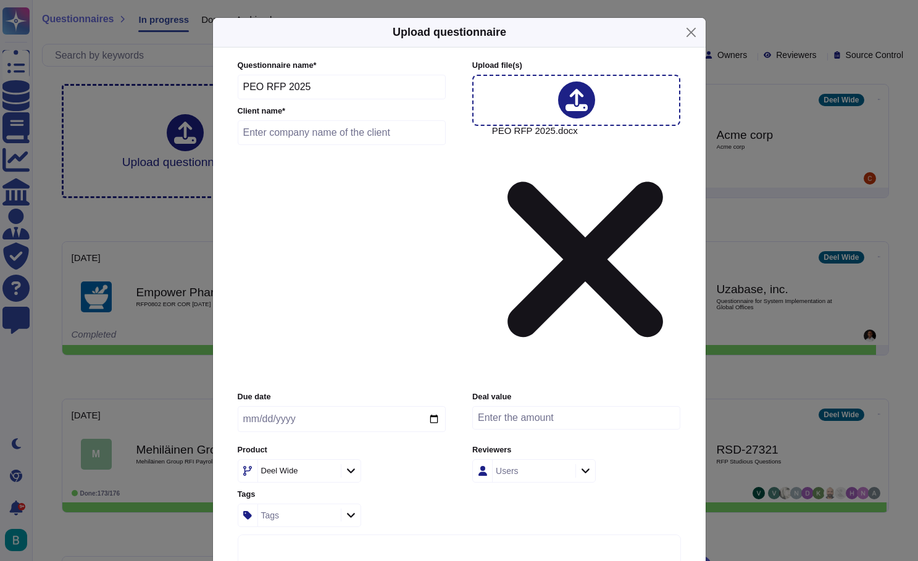
click at [281, 145] on input "text" at bounding box center [342, 132] width 209 height 25
type input "Serendipity"
click at [320, 406] on input "date" at bounding box center [342, 419] width 208 height 26
type input "[DATE]"
click at [461, 391] on div "Due date [DATE] Deal value Product [PERSON_NAME] Wide Reviewers Users Tags Tags" at bounding box center [459, 458] width 443 height 135
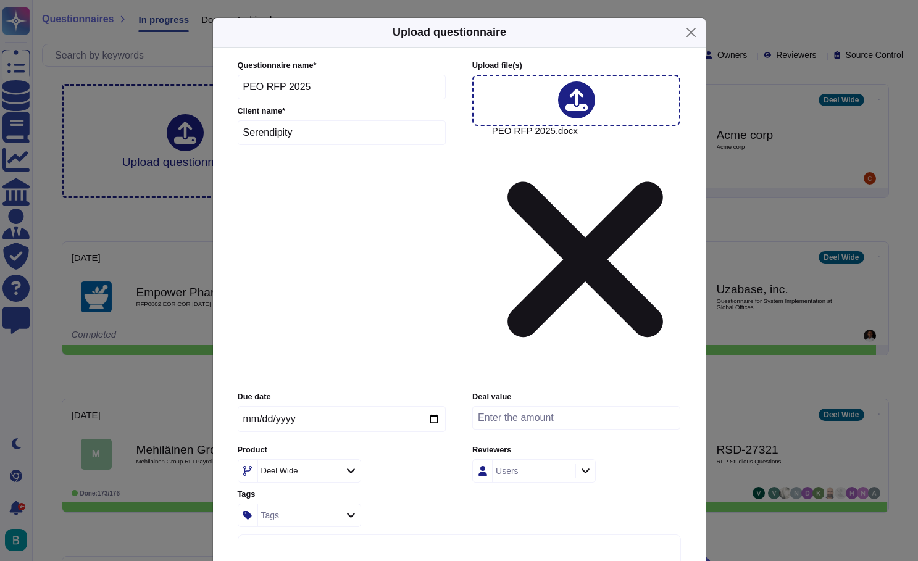
click at [536, 460] on div "Users" at bounding box center [533, 471] width 80 height 22
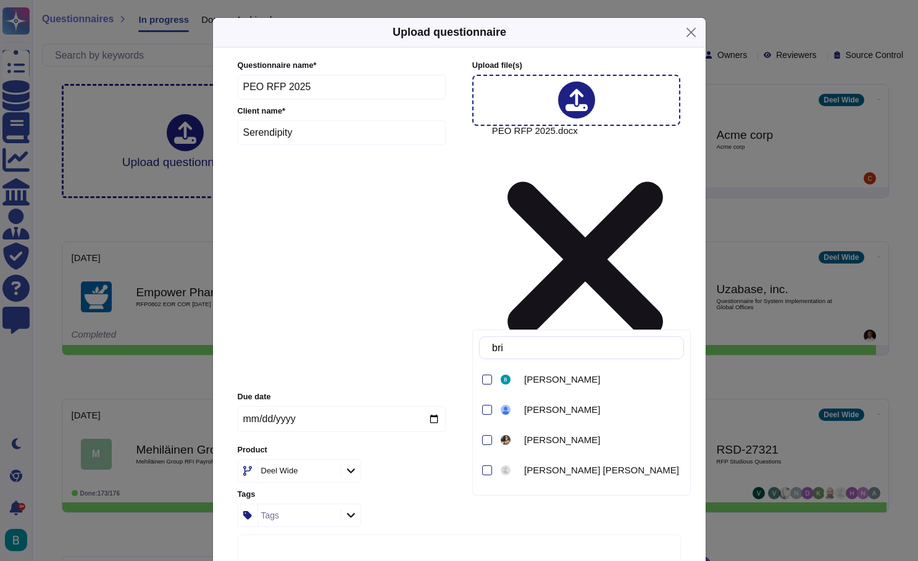
type input "brien"
click at [541, 375] on span "[PERSON_NAME]" at bounding box center [562, 379] width 76 height 11
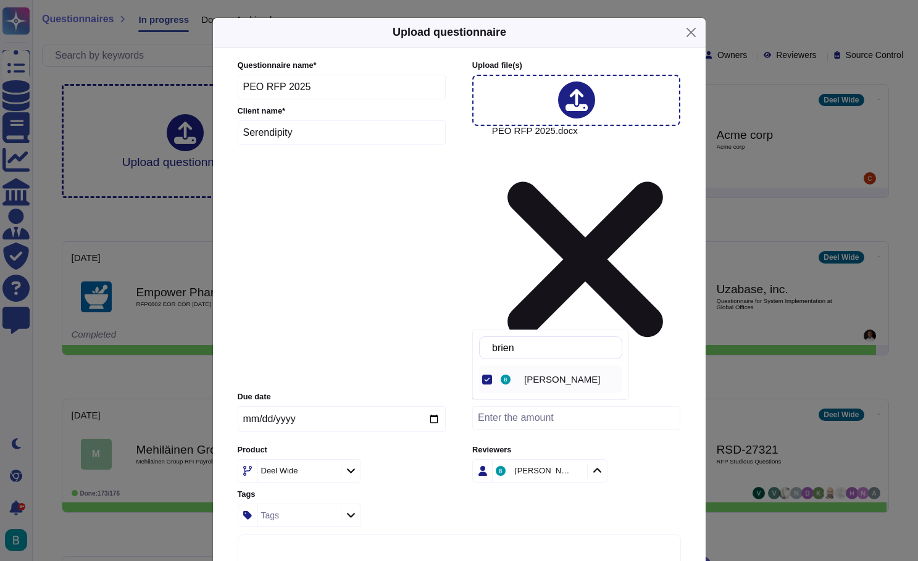
click at [351, 510] on icon at bounding box center [350, 515] width 9 height 10
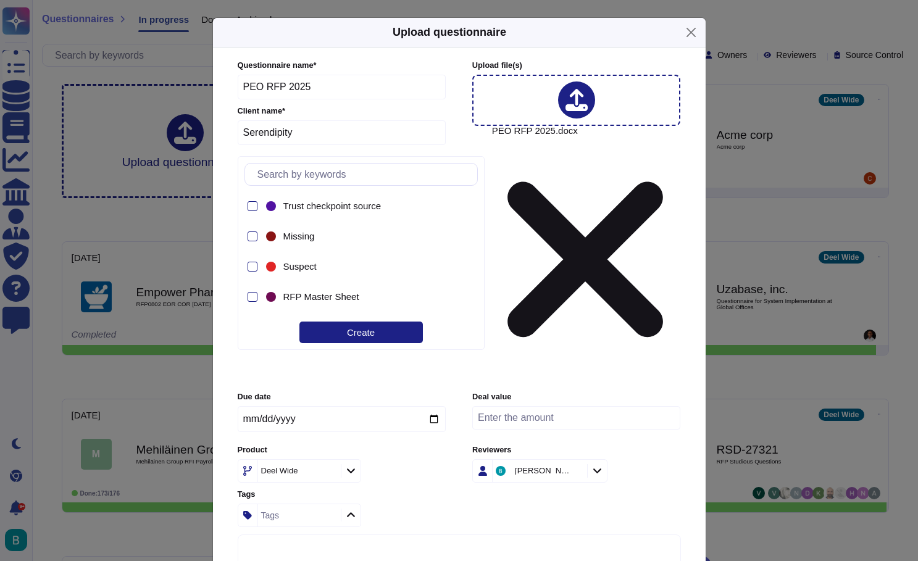
click at [507, 391] on div "Due date [DATE] Deal value Product [PERSON_NAME] Wide Reviewers [PERSON_NAME] T…" at bounding box center [459, 458] width 443 height 135
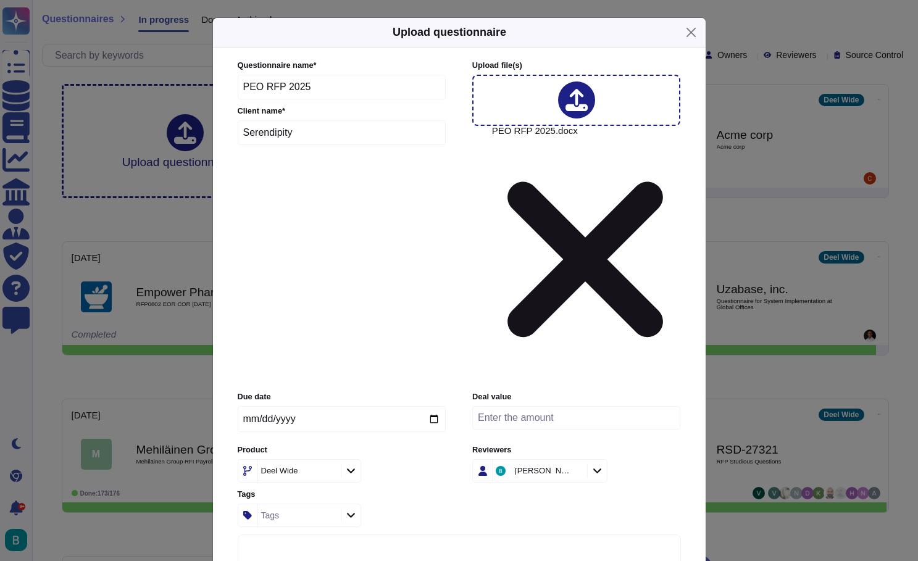
click at [356, 464] on div at bounding box center [351, 471] width 20 height 14
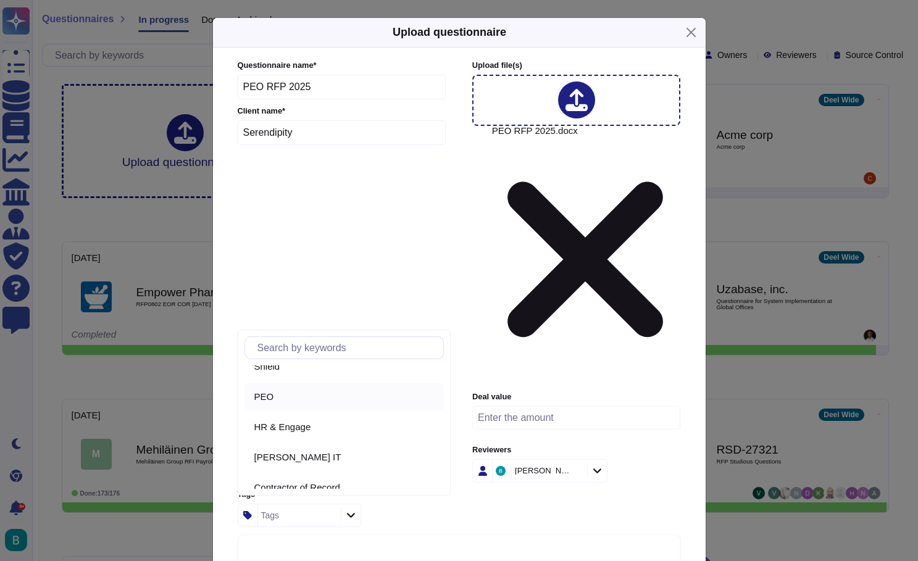
click at [285, 390] on div "PEO" at bounding box center [343, 397] width 199 height 28
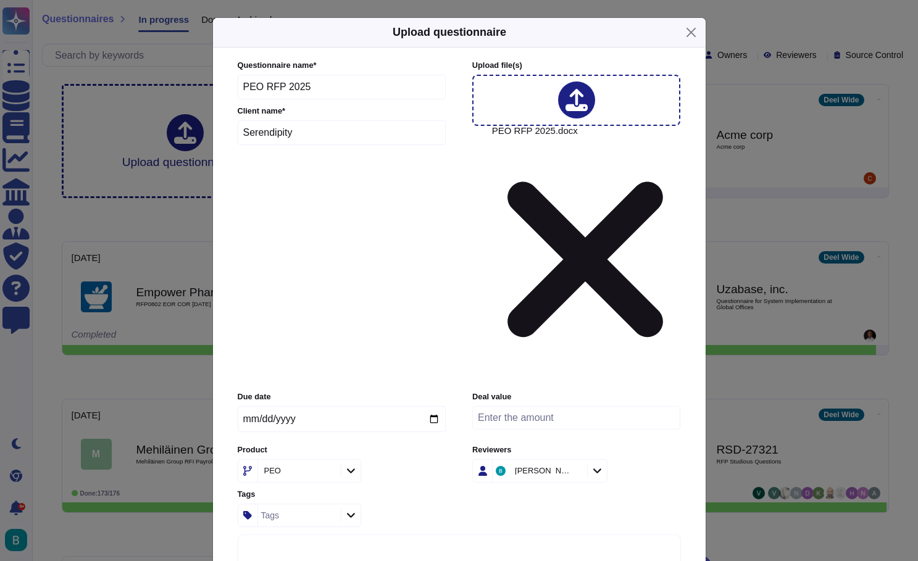
click at [477, 391] on div "Due date [DATE] Deal value Product PEO Reviewers [PERSON_NAME] Tags Tags" at bounding box center [459, 458] width 443 height 135
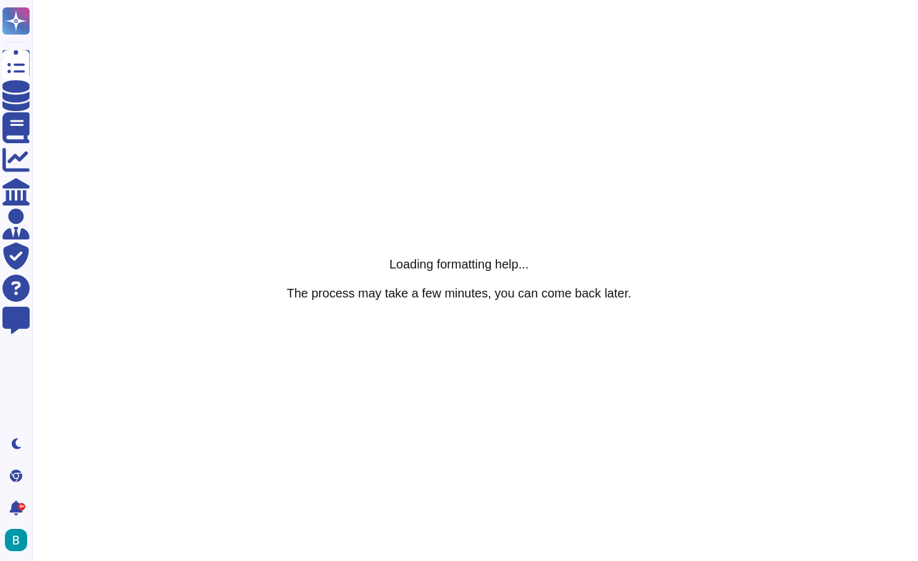
click at [580, 297] on h5 "The process may take a few minutes, you can come back later." at bounding box center [458, 292] width 344 height 15
click at [29, 10] on span "Cerrar" at bounding box center [14, 4] width 29 height 10
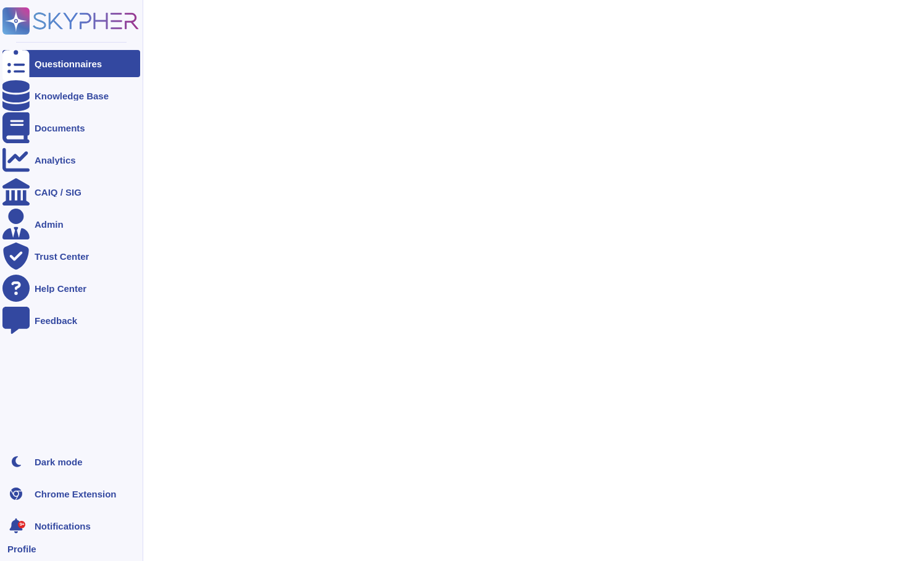
click at [56, 68] on div "Questionnaires" at bounding box center [68, 63] width 67 height 9
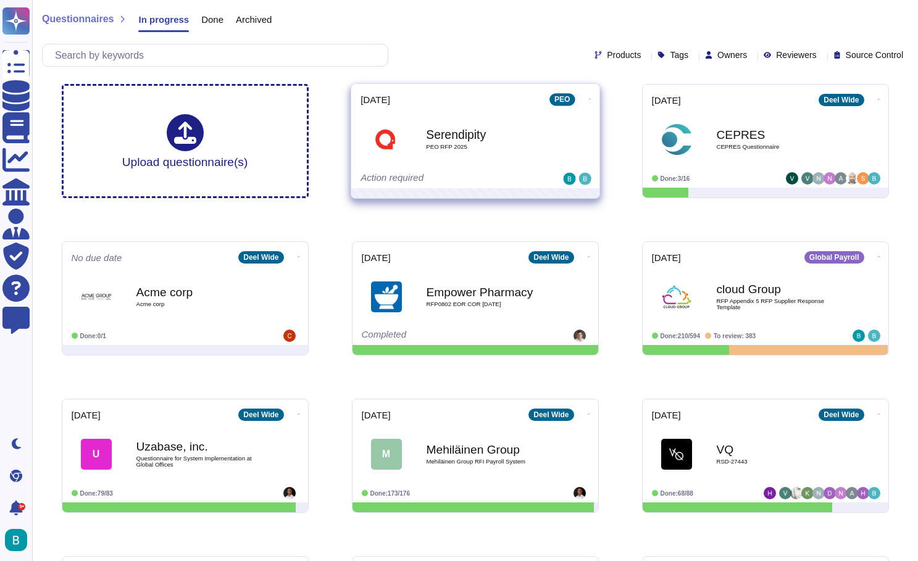
click at [464, 115] on div "Serendipity PEO RFP 2025" at bounding box center [488, 139] width 125 height 50
